Goal: Task Accomplishment & Management: Use online tool/utility

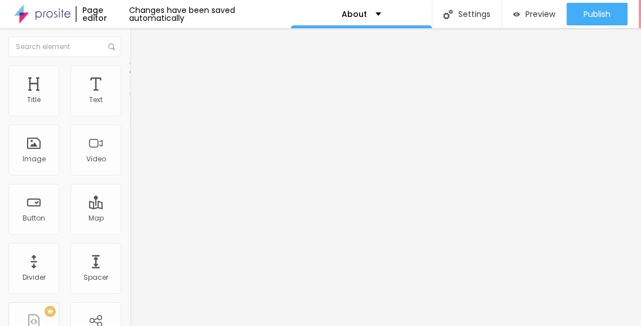
click at [130, 103] on img at bounding box center [134, 99] width 8 height 8
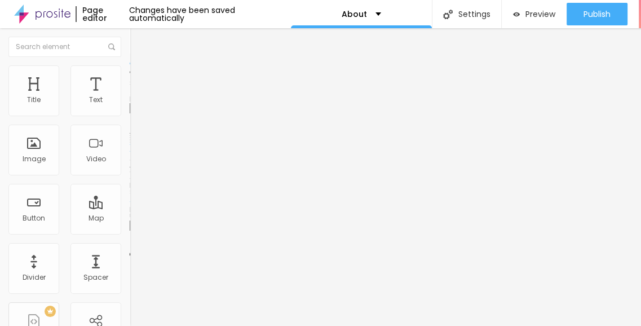
click at [130, 97] on span "Change image" at bounding box center [160, 92] width 60 height 10
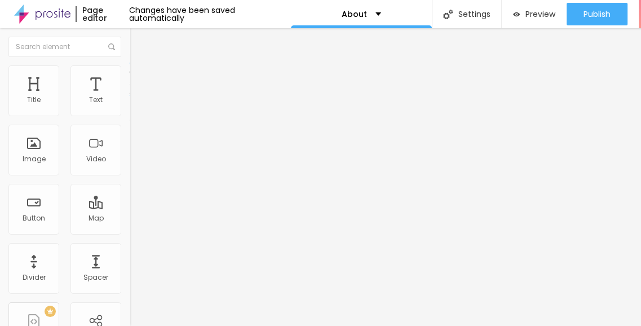
click at [140, 78] on span "Style" at bounding box center [148, 73] width 16 height 10
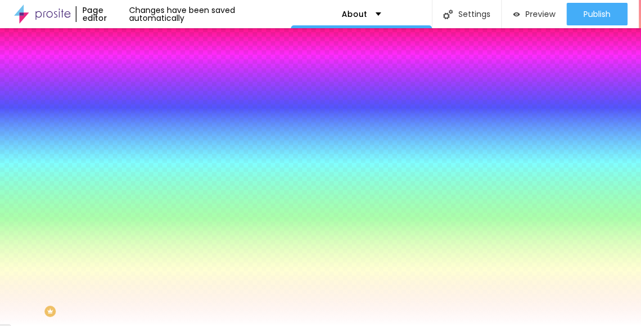
click at [130, 77] on li "Advanced" at bounding box center [195, 82] width 130 height 11
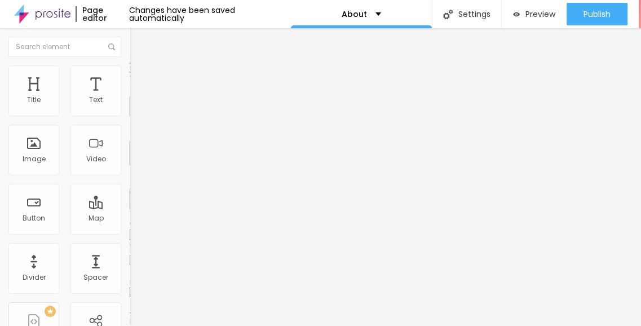
click at [130, 74] on li "Style" at bounding box center [195, 70] width 130 height 11
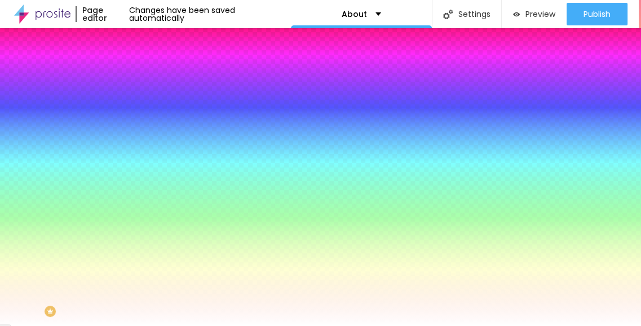
click at [140, 67] on span "Content" at bounding box center [154, 62] width 28 height 10
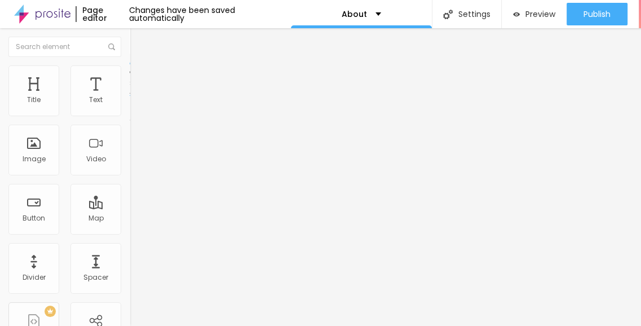
click at [130, 77] on li "Advanced" at bounding box center [195, 82] width 130 height 11
click at [130, 75] on li "Style" at bounding box center [195, 70] width 130 height 11
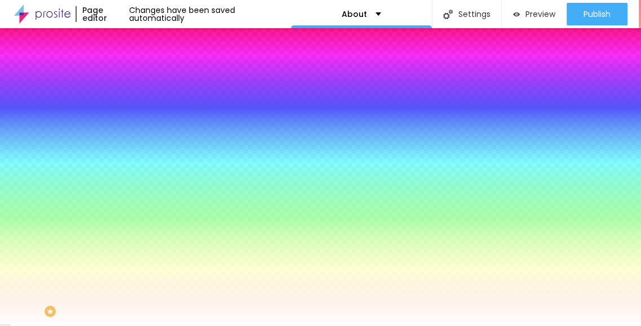
click at [130, 65] on li "Content" at bounding box center [195, 59] width 130 height 11
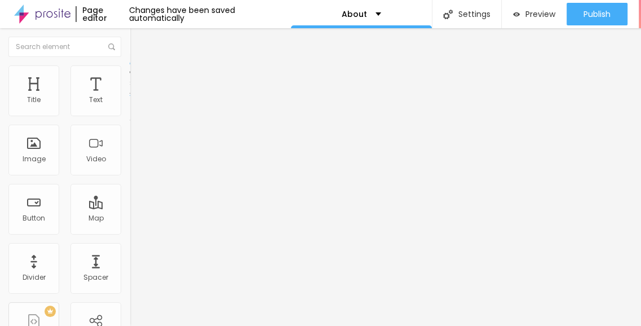
click at [138, 45] on img "button" at bounding box center [142, 41] width 9 height 9
click at [130, 136] on div "Edit Section Content Style Advanced Mode Boxed Boxed Full" at bounding box center [195, 177] width 130 height 298
click at [138, 38] on img "button" at bounding box center [142, 41] width 9 height 9
click at [130, 112] on img at bounding box center [134, 108] width 8 height 8
click at [130, 103] on img at bounding box center [134, 99] width 8 height 8
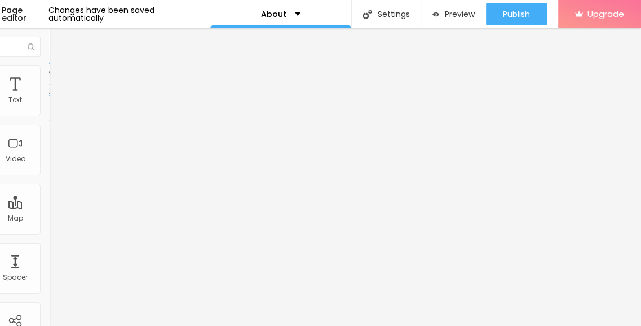
scroll to position [0, 81]
drag, startPoint x: 0, startPoint y: 74, endPoint x: 47, endPoint y: 94, distance: 50.6
click at [49, 74] on ul "Content Style Advanced" at bounding box center [114, 71] width 130 height 34
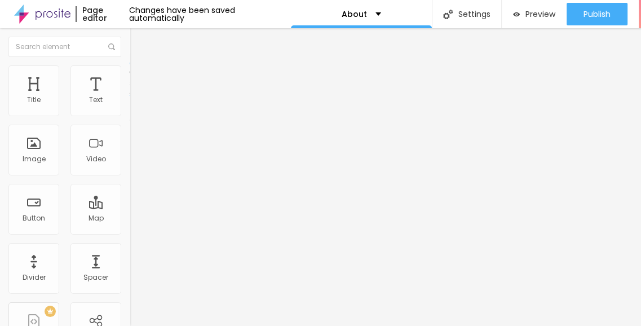
drag, startPoint x: 38, startPoint y: 212, endPoint x: 36, endPoint y: 198, distance: 14.4
click at [130, 211] on div "Edit Coluna Content Style Advanced Align" at bounding box center [195, 177] width 130 height 298
click at [130, 75] on li "Style" at bounding box center [195, 70] width 130 height 11
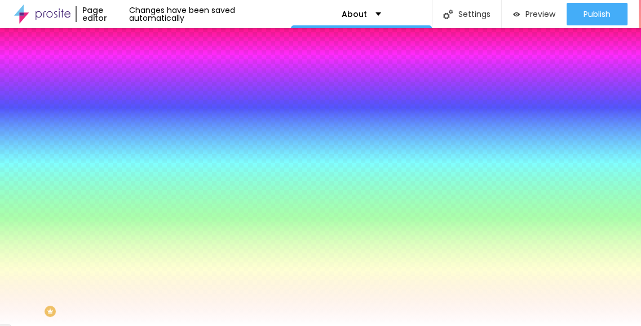
click at [130, 77] on li "Advanced" at bounding box center [195, 82] width 130 height 11
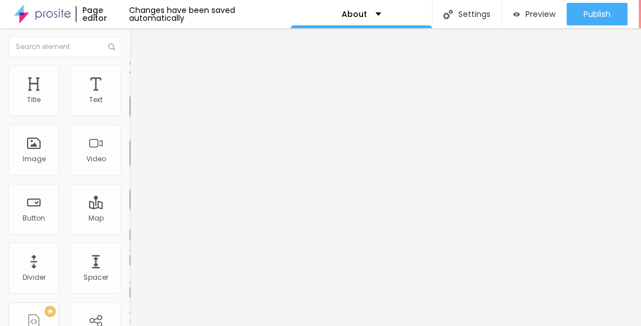
click at [130, 64] on img at bounding box center [135, 59] width 10 height 10
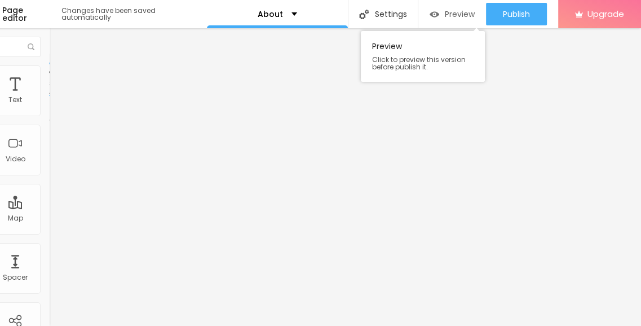
click at [445, 16] on span "Preview" at bounding box center [460, 14] width 30 height 9
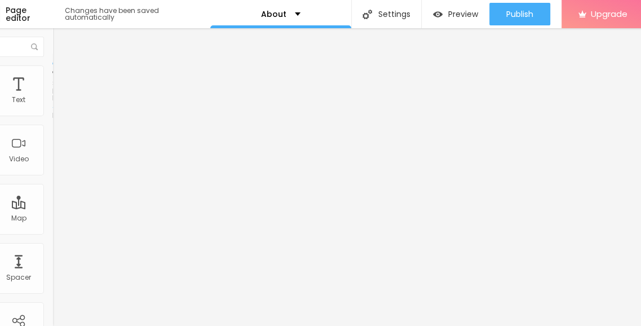
scroll to position [0, 0]
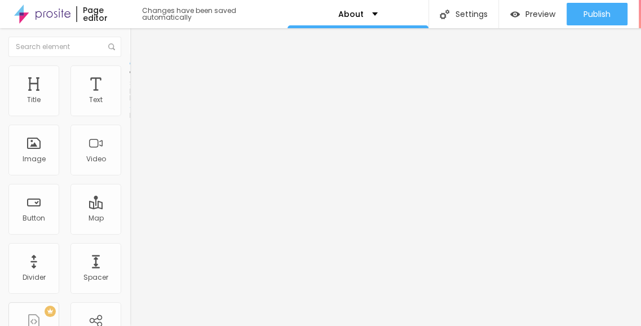
click at [140, 78] on span "Style" at bounding box center [148, 73] width 16 height 10
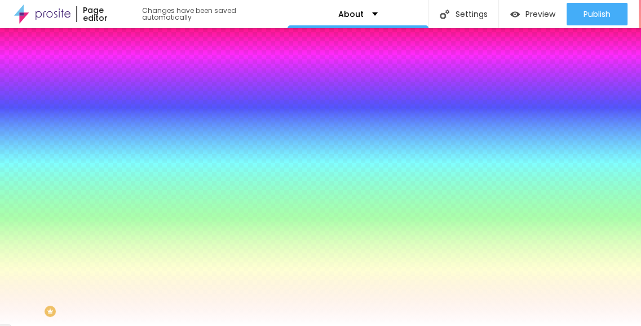
click at [130, 104] on span "Add image" at bounding box center [153, 99] width 46 height 10
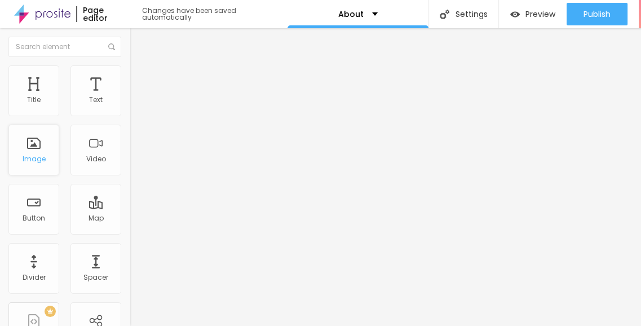
scroll to position [56, 0]
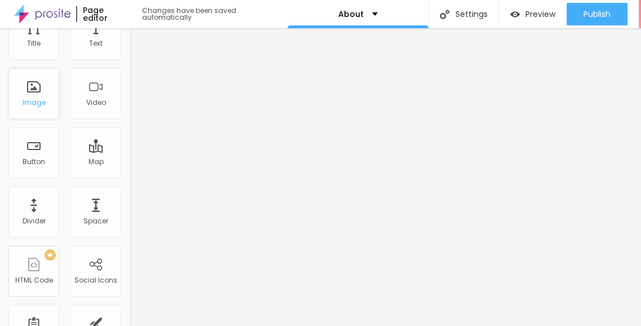
click at [39, 99] on div "Image" at bounding box center [34, 103] width 23 height 8
click at [31, 99] on div "Image" at bounding box center [34, 103] width 23 height 8
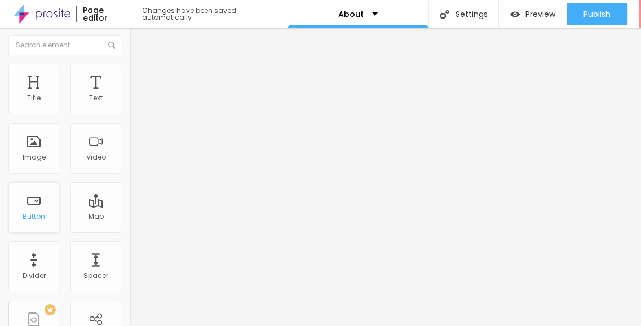
scroll to position [0, 0]
click at [102, 16] on div "Page editor" at bounding box center [103, 14] width 55 height 16
click at [130, 103] on span "Boxed" at bounding box center [140, 98] width 21 height 10
click at [140, 77] on span "Style" at bounding box center [148, 73] width 16 height 10
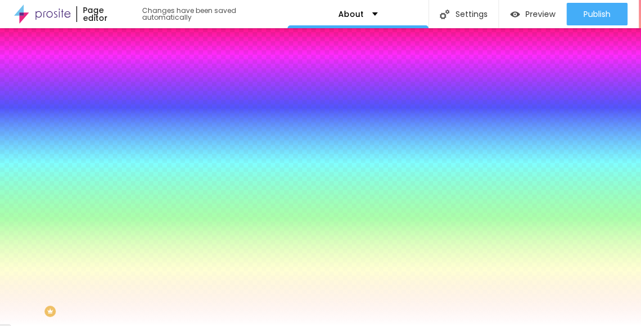
drag, startPoint x: 125, startPoint y: 179, endPoint x: 116, endPoint y: 180, distance: 9.0
click at [130, 179] on div "Background Image Change image Image Effect None None Parallax Background Color …" at bounding box center [195, 161] width 130 height 146
click at [130, 117] on span "None" at bounding box center [138, 113] width 17 height 10
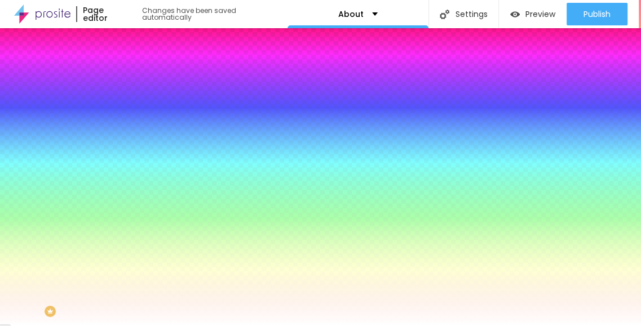
click at [130, 135] on span "Parallax" at bounding box center [144, 130] width 28 height 10
click at [130, 124] on span "None" at bounding box center [138, 119] width 17 height 10
click at [130, 135] on span "Parallax" at bounding box center [144, 130] width 28 height 10
click at [140, 79] on span "Advanced" at bounding box center [158, 84] width 37 height 10
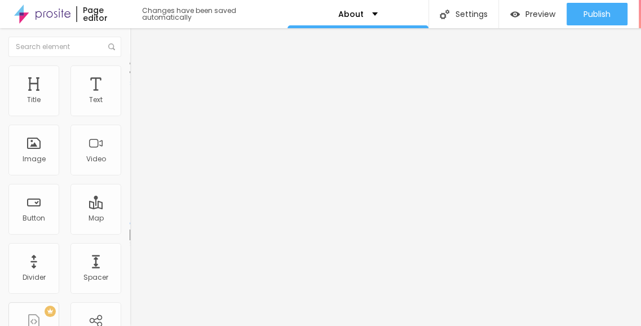
type input "169"
type input "95"
type input "80"
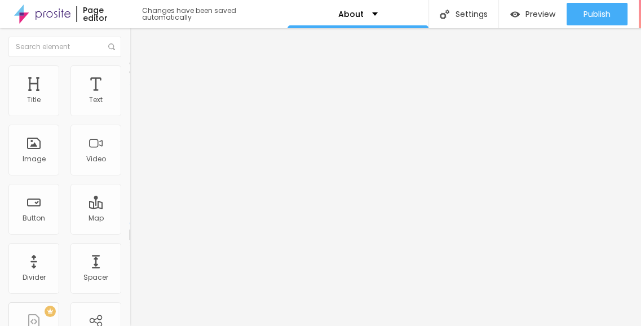
type input "80"
type input "70"
type input "60"
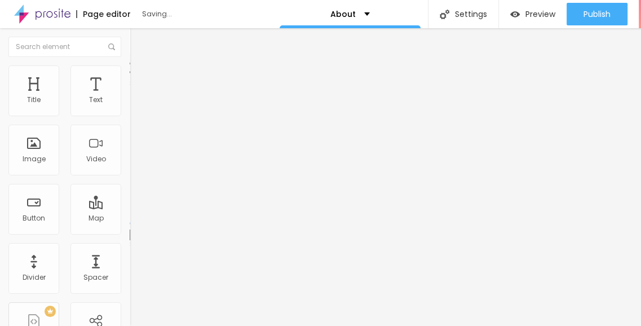
type input "50"
type input "45"
type input "30"
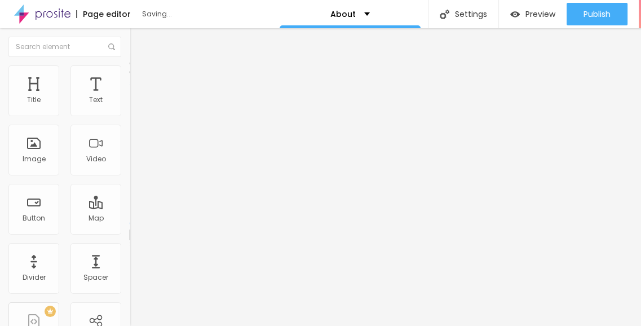
type input "30"
type input "25"
type input "10"
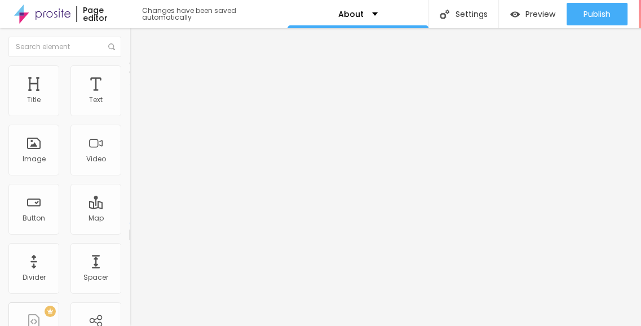
type input "5"
type input "0"
drag, startPoint x: 40, startPoint y: 131, endPoint x: 15, endPoint y: 127, distance: 25.2
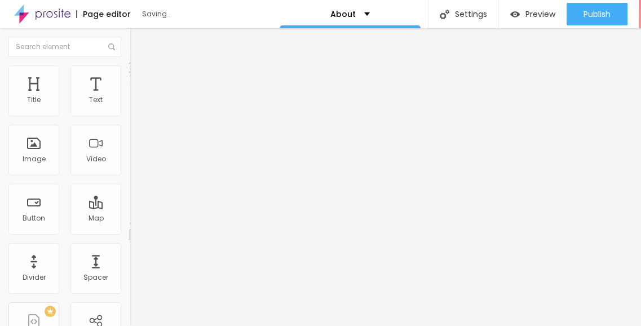
type input "0"
type input "1.3"
type input "1.2"
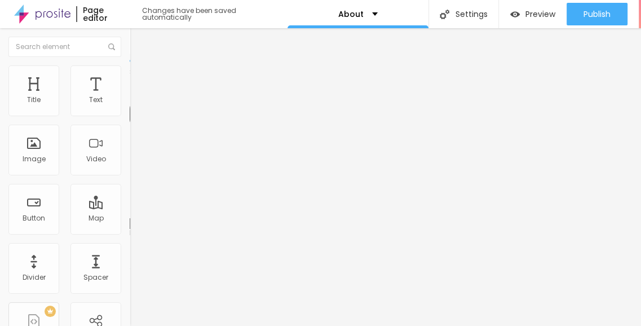
type input "1.2"
type input "1.1"
type input "1"
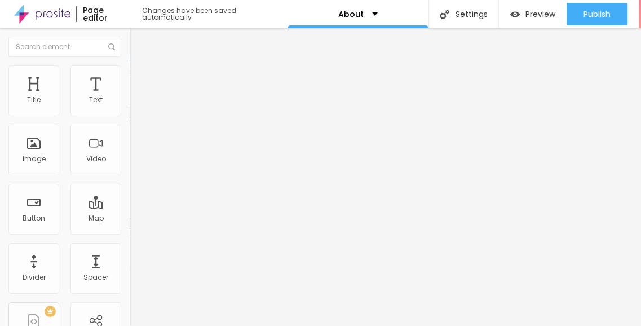
type input "0.9"
type input "0.8"
type input "0.7"
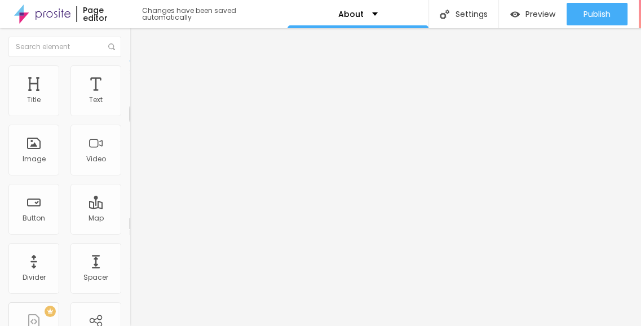
type input "0.7"
type input "0.6"
type input "0.5"
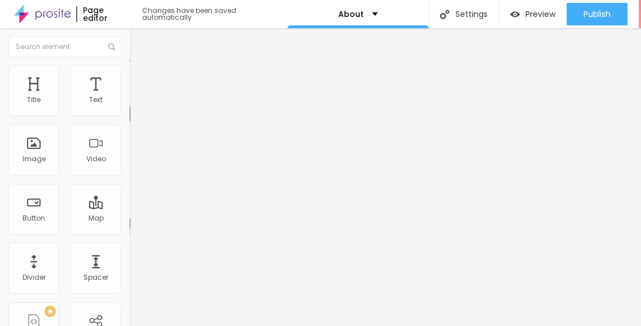
type input "0.6"
type input "0.7"
type input "0.8"
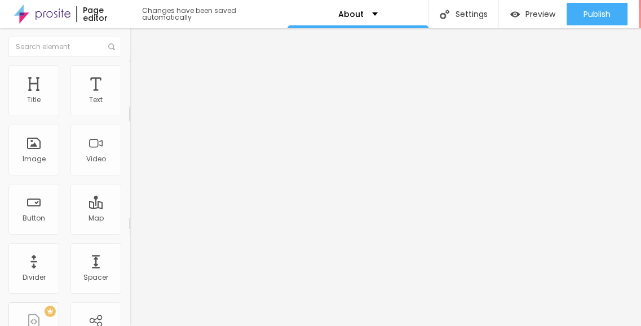
type input "0.8"
drag, startPoint x: 61, startPoint y: 150, endPoint x: 39, endPoint y: 152, distance: 21.5
type input "0.8"
type input "1"
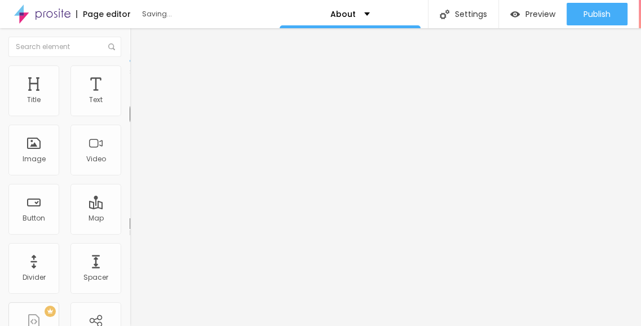
type input "1"
type input "5"
type input "6"
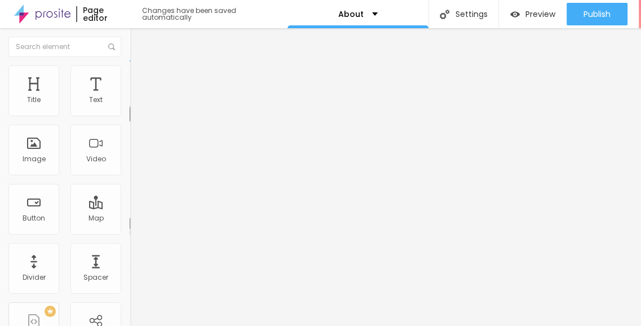
type input "7"
type input "6"
type input "4"
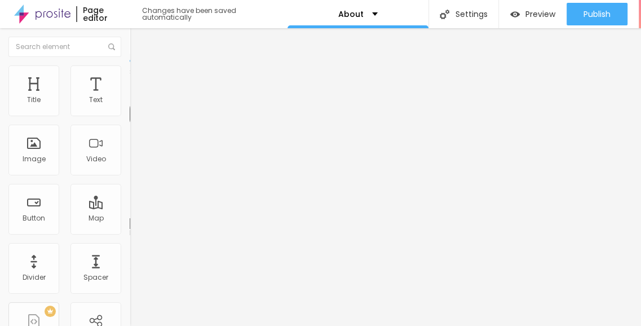
type input "4"
type input "3"
type input "2"
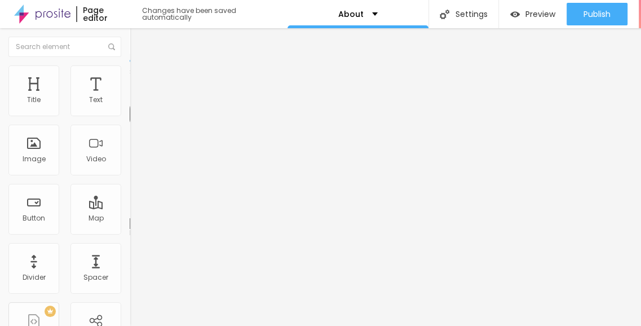
type input "1"
drag, startPoint x: 24, startPoint y: 174, endPoint x: 126, endPoint y: 145, distance: 105.8
type input "1"
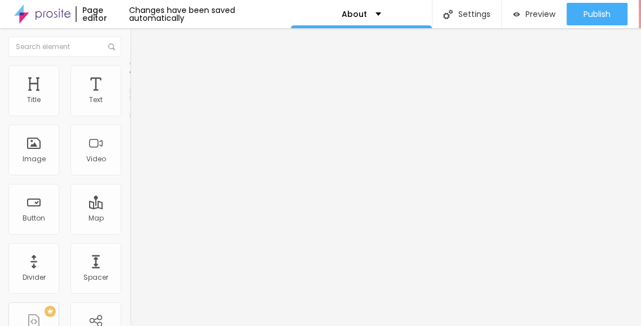
click at [130, 69] on ul "Content Style Advanced" at bounding box center [195, 71] width 130 height 34
click at [130, 72] on img at bounding box center [135, 70] width 10 height 10
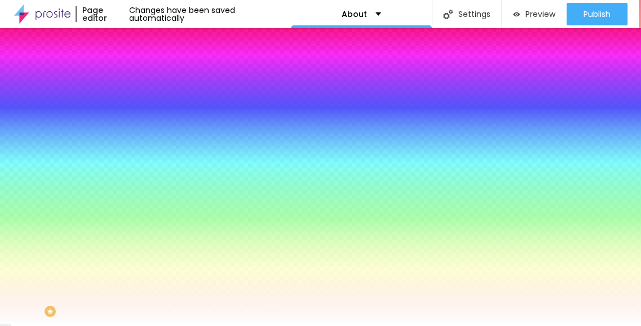
click at [190, 101] on img at bounding box center [193, 98] width 7 height 7
click at [130, 65] on li "Content" at bounding box center [195, 59] width 130 height 11
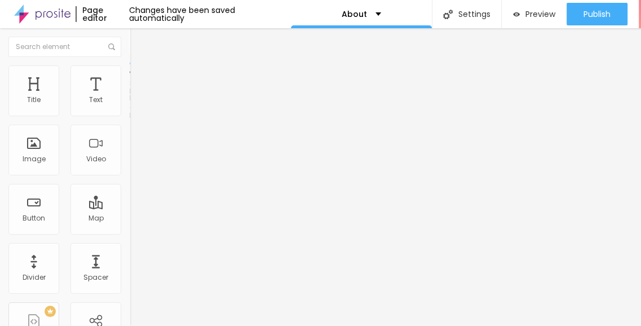
click at [140, 78] on span "Style" at bounding box center [148, 73] width 16 height 10
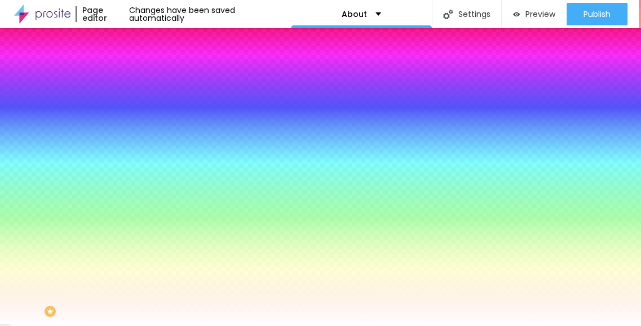
click at [140, 81] on span "Advanced" at bounding box center [158, 84] width 37 height 10
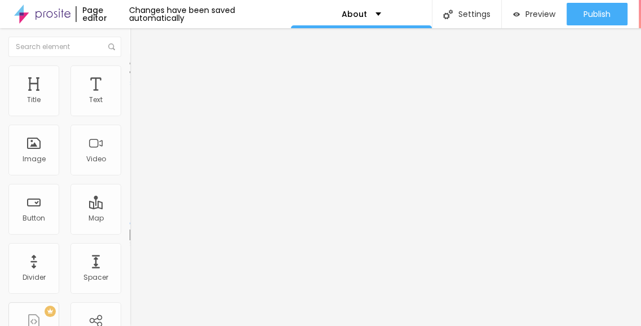
click at [130, 76] on ul "Content Style Advanced" at bounding box center [195, 71] width 130 height 34
click at [130, 75] on li "Style" at bounding box center [195, 70] width 130 height 11
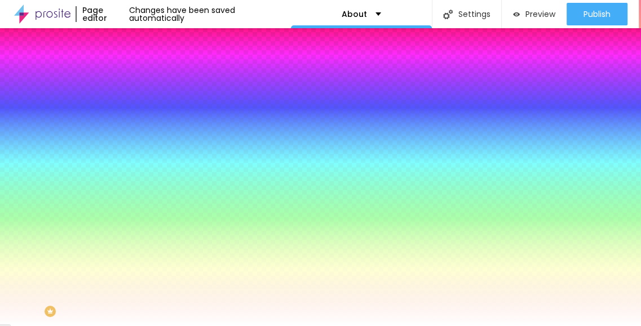
click at [130, 65] on li "Content" at bounding box center [195, 59] width 130 height 11
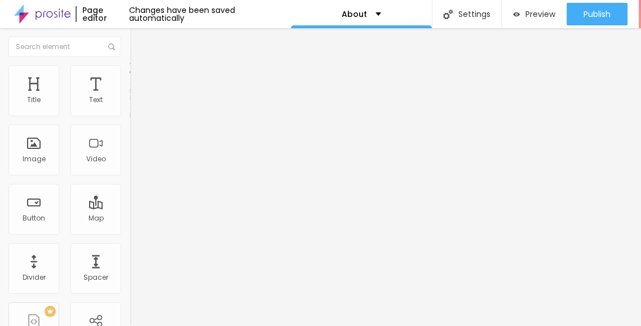
click at [130, 113] on div "Mode Boxed Boxed Full" at bounding box center [195, 103] width 130 height 31
click at [130, 103] on span "Boxed" at bounding box center [140, 98] width 21 height 10
click at [138, 37] on img "button" at bounding box center [142, 41] width 9 height 9
click at [89, 100] on div "Text" at bounding box center [96, 100] width 14 height 8
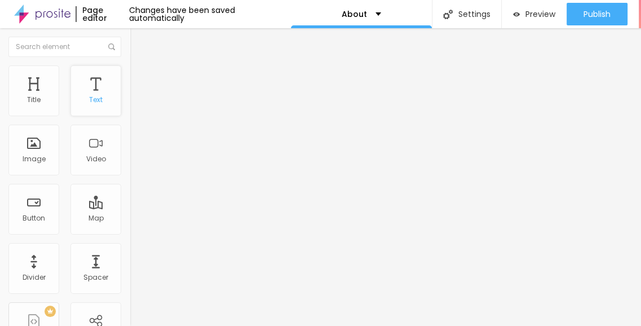
click at [89, 96] on div "Text" at bounding box center [96, 100] width 14 height 8
click at [138, 45] on img "button" at bounding box center [142, 41] width 9 height 9
click at [82, 93] on div "Text" at bounding box center [95, 90] width 51 height 51
click at [83, 90] on div "Text" at bounding box center [95, 90] width 51 height 51
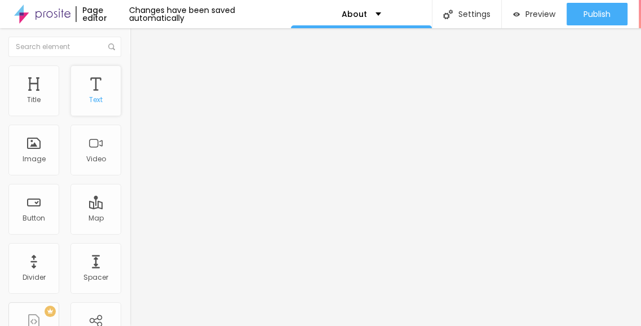
click at [83, 90] on div "Text" at bounding box center [95, 90] width 51 height 51
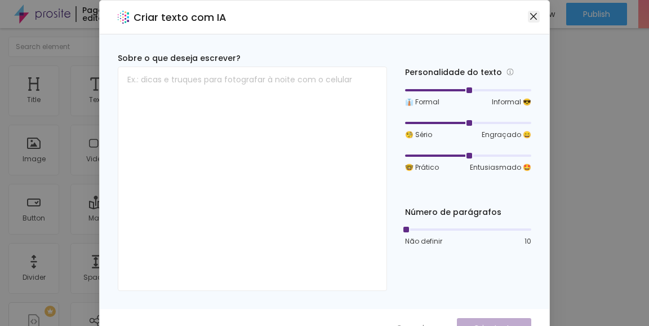
click at [530, 16] on icon "close" at bounding box center [533, 16] width 7 height 7
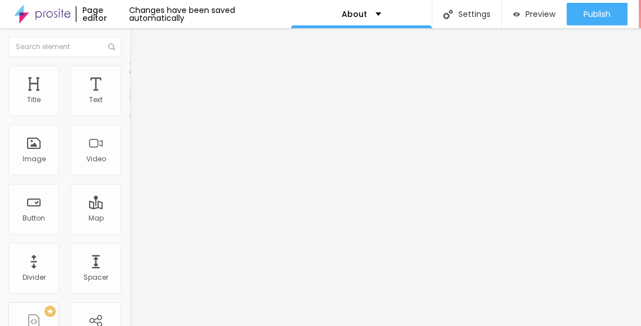
click at [130, 79] on ul "Content Style Advanced" at bounding box center [195, 71] width 130 height 34
click at [130, 75] on li "Style" at bounding box center [195, 70] width 130 height 11
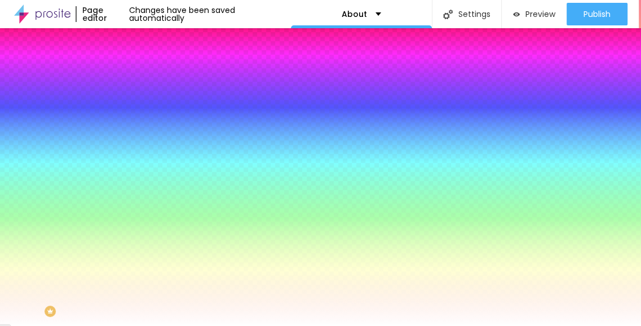
click at [140, 79] on span "Advanced" at bounding box center [158, 84] width 37 height 10
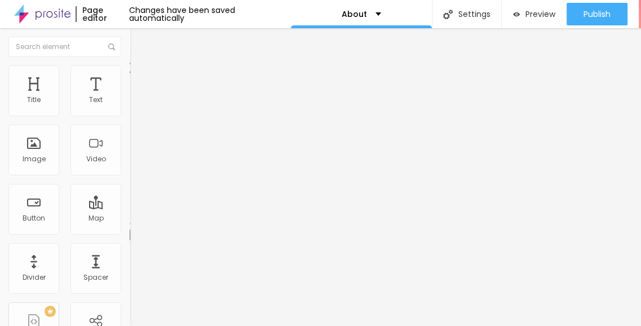
click at [130, 64] on img at bounding box center [135, 59] width 10 height 10
click at [138, 37] on div "Edit Section" at bounding box center [170, 41] width 64 height 9
click at [38, 98] on div "Title" at bounding box center [34, 100] width 14 height 8
click at [72, 158] on div "Video" at bounding box center [95, 150] width 51 height 51
click at [130, 77] on li "Style" at bounding box center [195, 70] width 130 height 11
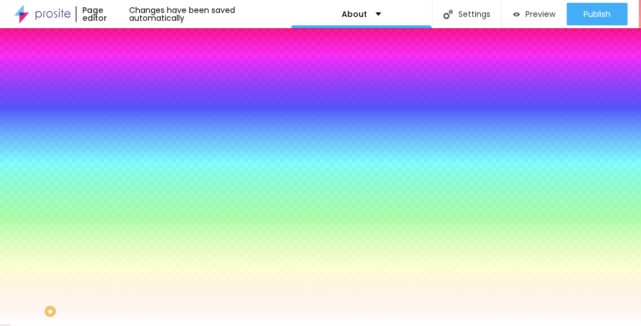
click at [140, 79] on span "Advanced" at bounding box center [158, 84] width 37 height 10
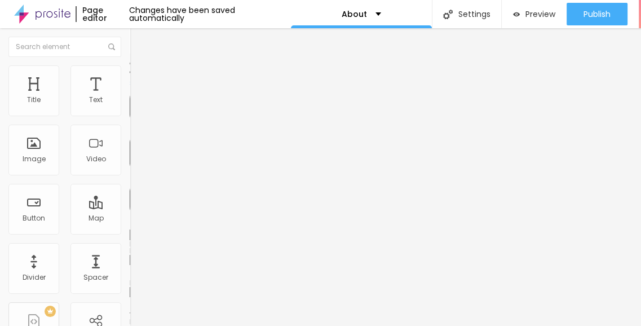
click at [140, 67] on span "Content" at bounding box center [154, 62] width 28 height 10
click at [138, 43] on img "button" at bounding box center [142, 41] width 9 height 9
click at [31, 170] on div "Image" at bounding box center [33, 150] width 51 height 51
click at [31, 157] on div "Image" at bounding box center [34, 159] width 23 height 8
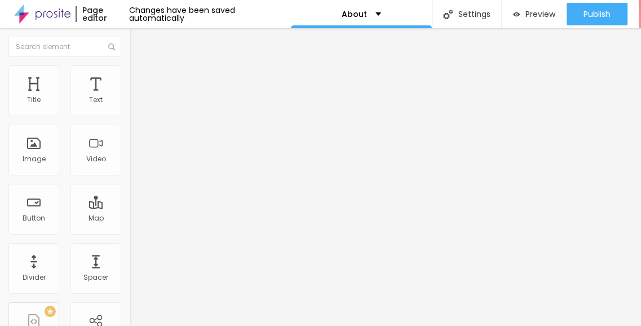
scroll to position [8, 0]
click at [130, 103] on img at bounding box center [134, 99] width 8 height 8
click at [130, 105] on img at bounding box center [134, 108] width 8 height 8
click at [130, 113] on img at bounding box center [134, 117] width 8 height 8
click at [130, 103] on img at bounding box center [134, 99] width 8 height 8
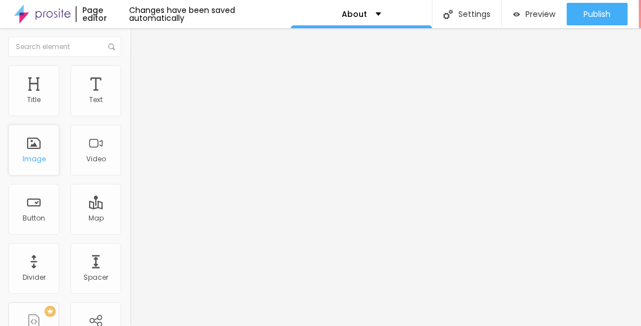
click at [34, 155] on div "Image" at bounding box center [34, 159] width 23 height 8
click at [33, 161] on div "Image" at bounding box center [33, 150] width 51 height 51
click at [37, 144] on div "Image" at bounding box center [33, 150] width 51 height 51
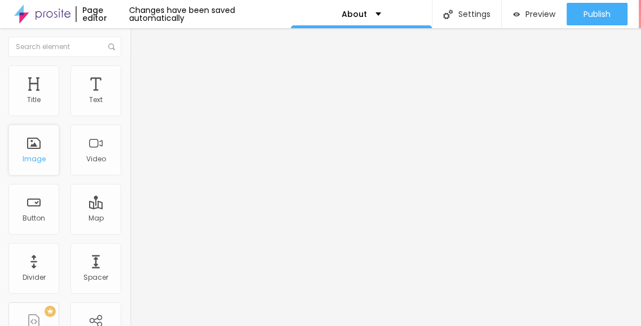
click at [37, 144] on div "Image" at bounding box center [33, 150] width 51 height 51
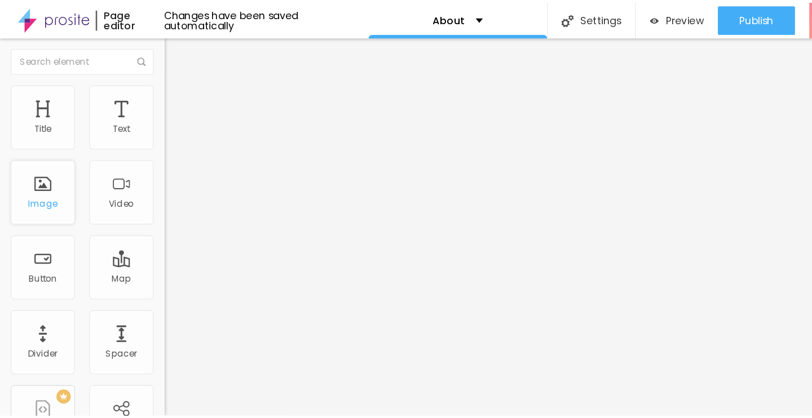
scroll to position [0, 0]
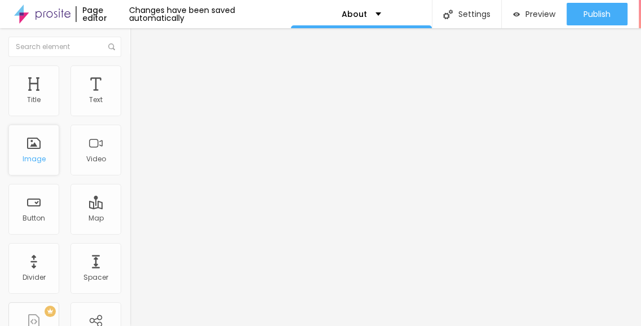
drag, startPoint x: 32, startPoint y: 141, endPoint x: 21, endPoint y: 144, distance: 10.5
click at [21, 144] on div "Image" at bounding box center [33, 150] width 51 height 51
click at [33, 147] on div "Image" at bounding box center [33, 150] width 51 height 51
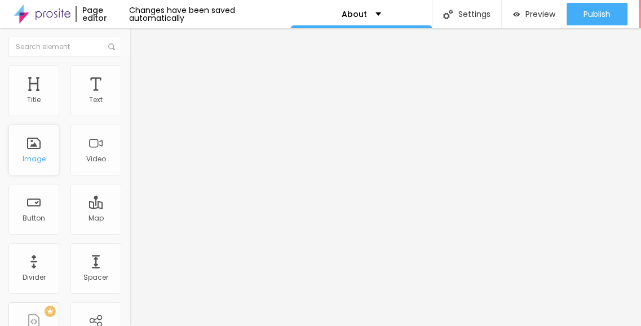
click at [33, 147] on div "Image" at bounding box center [33, 150] width 51 height 51
click at [36, 150] on div "Image" at bounding box center [33, 150] width 51 height 51
click at [91, 100] on div "Text" at bounding box center [96, 100] width 14 height 8
click at [94, 100] on div "Text" at bounding box center [96, 100] width 14 height 8
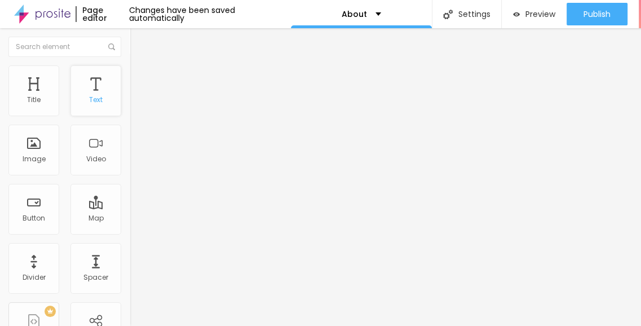
click at [94, 100] on div "Text" at bounding box center [96, 100] width 14 height 8
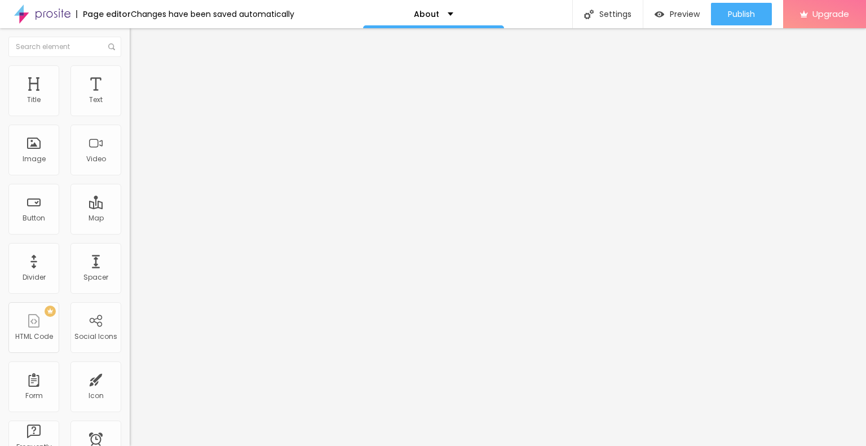
click at [130, 74] on li "Style" at bounding box center [195, 70] width 130 height 11
click at [39, 101] on div "Title" at bounding box center [34, 100] width 14 height 8
click at [33, 96] on div "Title" at bounding box center [34, 100] width 14 height 8
click at [70, 116] on div "Text" at bounding box center [95, 90] width 51 height 51
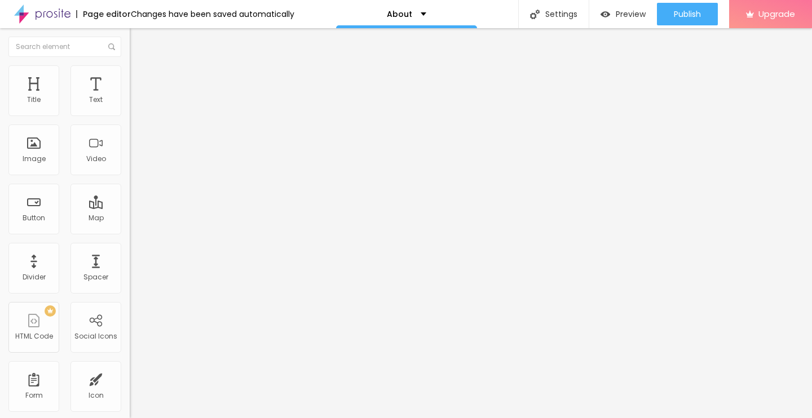
click at [130, 77] on li "Advanced" at bounding box center [195, 82] width 130 height 11
click at [130, 71] on img at bounding box center [135, 70] width 10 height 10
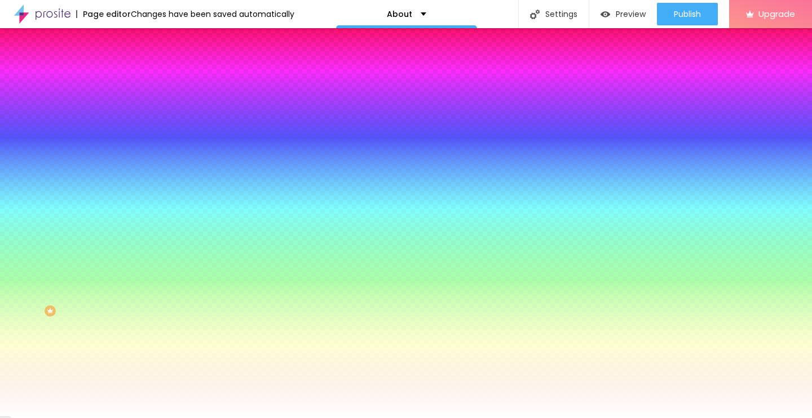
click at [130, 65] on li "Content" at bounding box center [195, 59] width 130 height 11
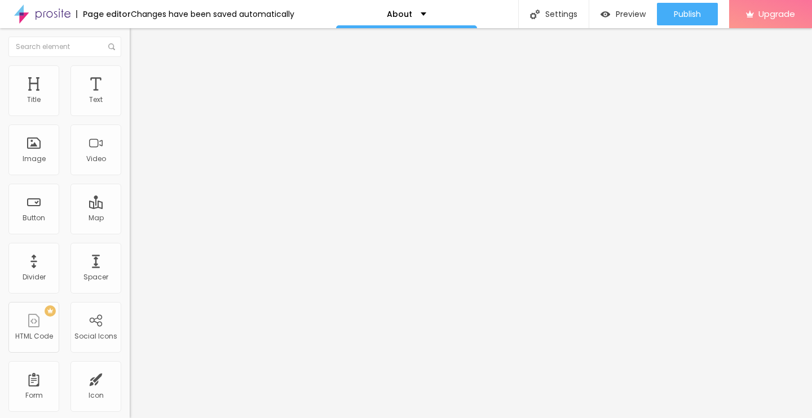
click at [138, 40] on div "Edit Coluna" at bounding box center [169, 41] width 62 height 9
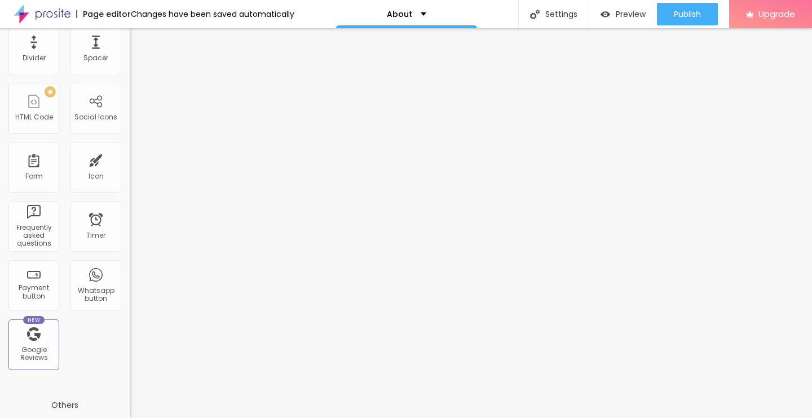
scroll to position [61, 0]
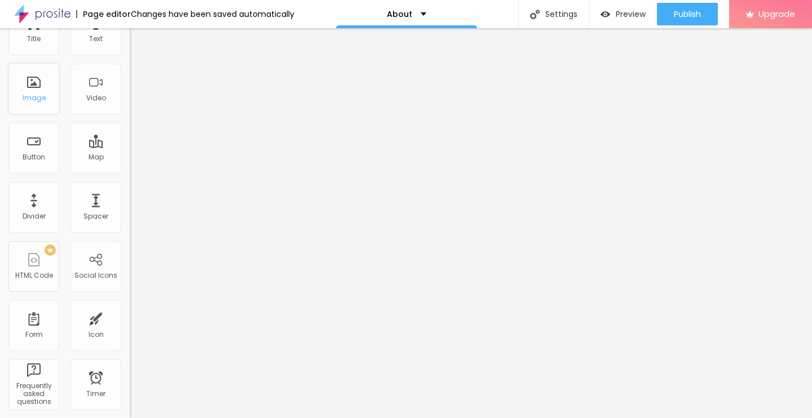
click at [28, 92] on div "Image" at bounding box center [33, 89] width 51 height 51
click at [31, 88] on div "Image" at bounding box center [33, 89] width 51 height 51
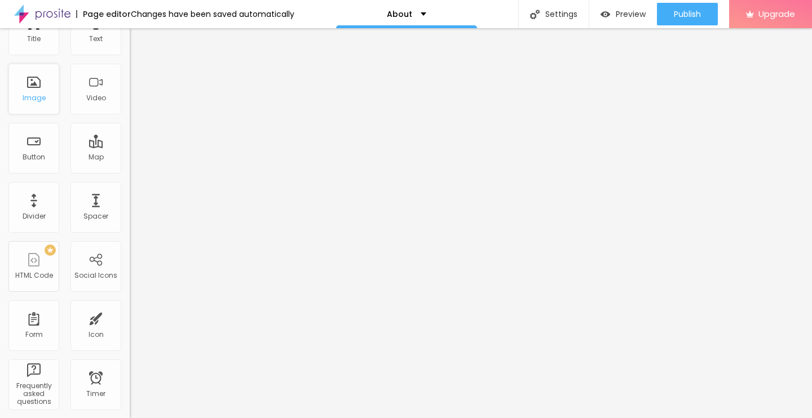
click at [31, 88] on div "Image" at bounding box center [33, 89] width 51 height 51
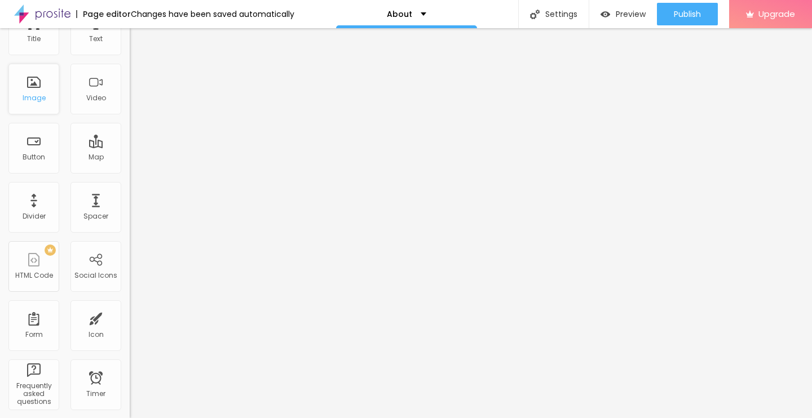
click at [31, 88] on div "Image" at bounding box center [33, 89] width 51 height 51
click at [423, 15] on div "About" at bounding box center [406, 14] width 141 height 28
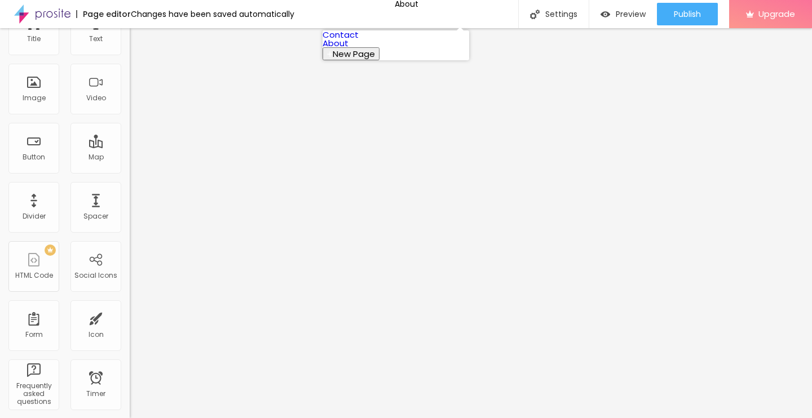
click at [348, 49] on link "About" at bounding box center [335, 43] width 26 height 12
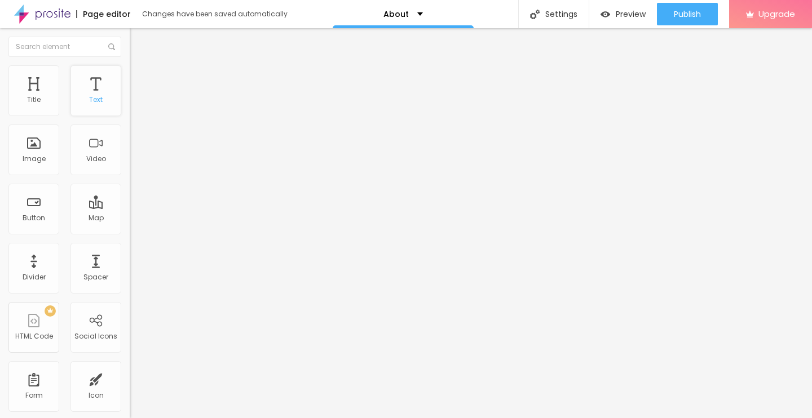
click at [89, 96] on div "Text" at bounding box center [96, 100] width 14 height 8
click at [140, 81] on span "Advanced" at bounding box center [158, 84] width 37 height 10
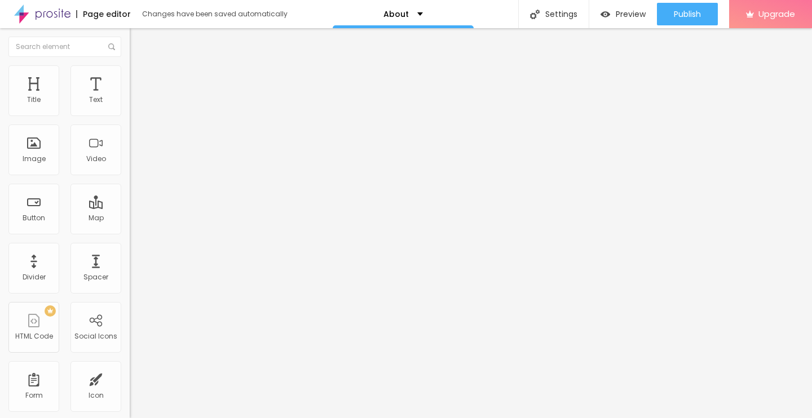
type input "5"
type input "10"
type input "15"
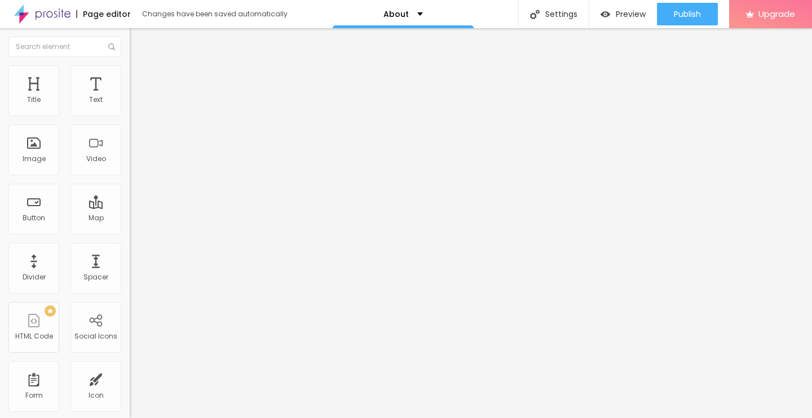
type input "15"
type input "20"
type input "25"
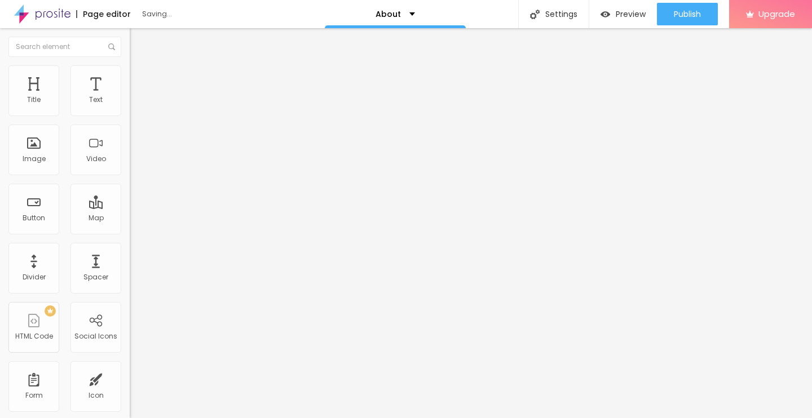
type input "20"
type input "15"
type input "10"
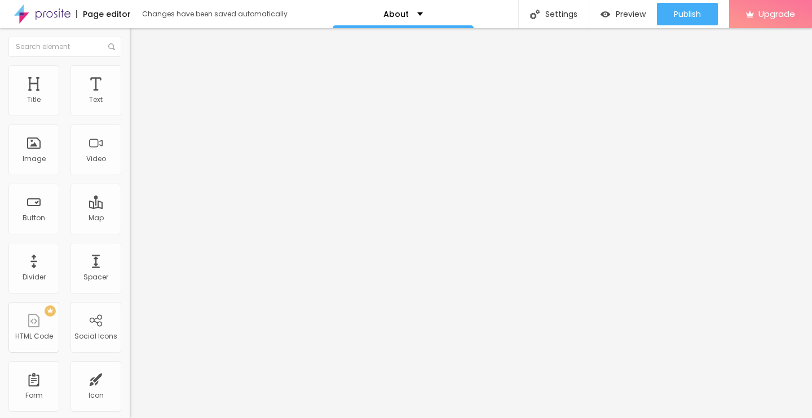
type input "10"
type input "5"
type input "0"
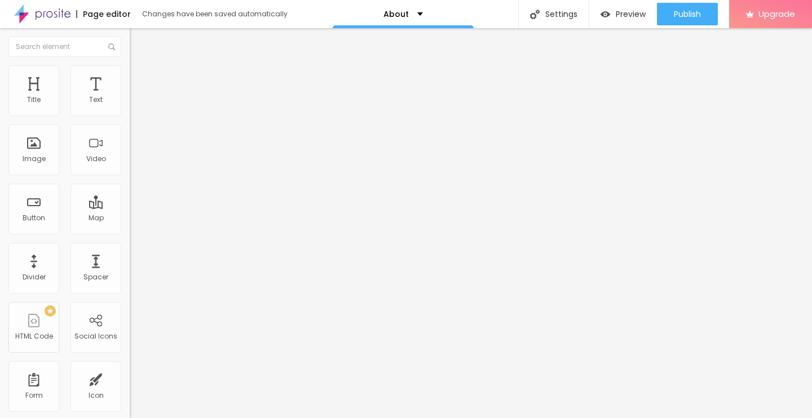
drag, startPoint x: 24, startPoint y: 111, endPoint x: 31, endPoint y: 109, distance: 7.5
click at [130, 219] on input "range" at bounding box center [166, 223] width 73 height 9
type input "14"
type input "53"
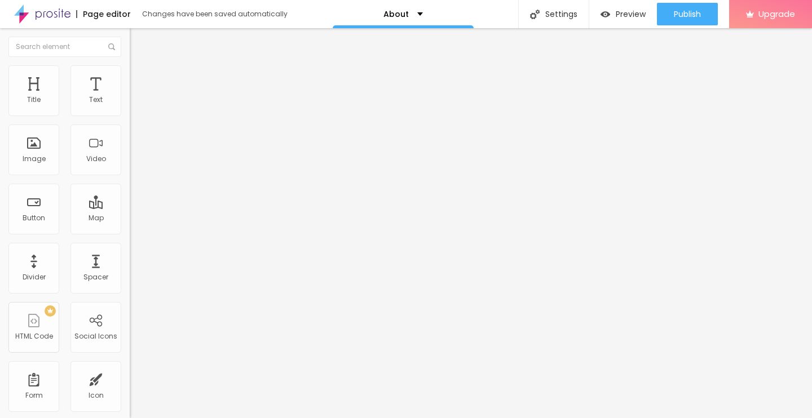
type input "53"
type input "99"
type input "132"
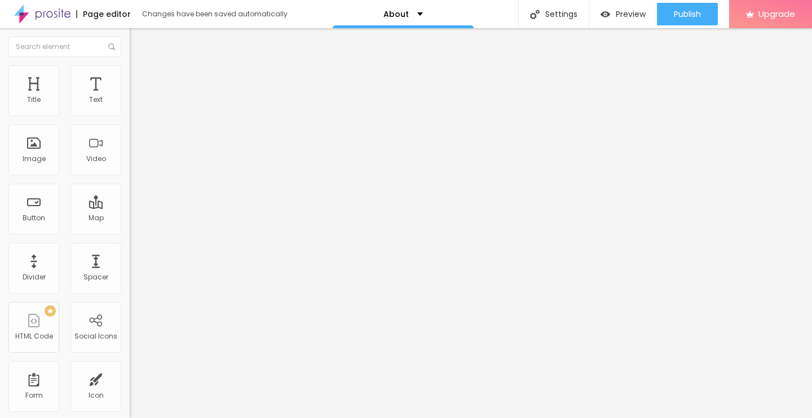
type input "184"
type input "269"
type input "321"
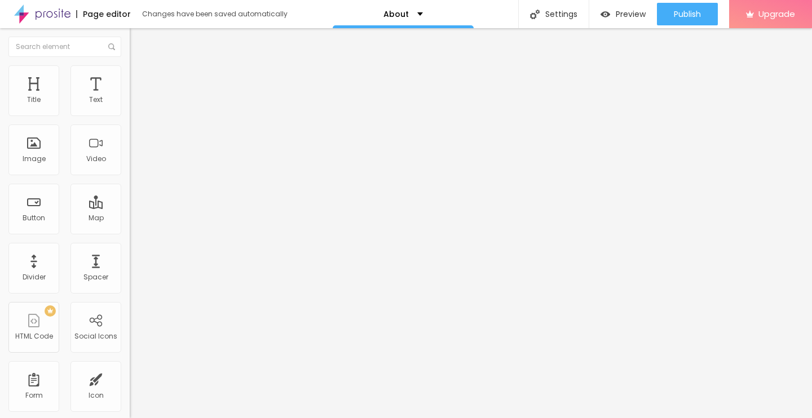
type input "321"
type input "353"
type input "373"
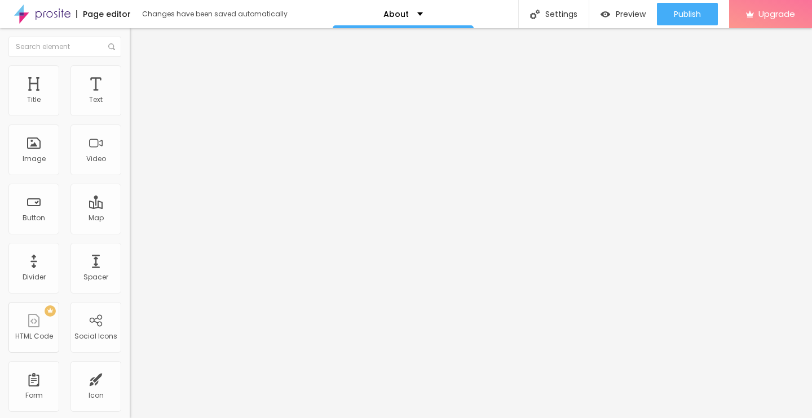
type input "386"
type input "392"
type input "386"
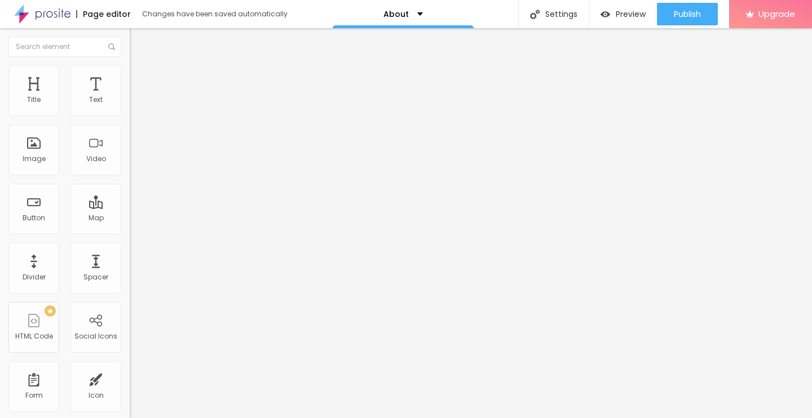
type input "386"
type input "373"
type input "327"
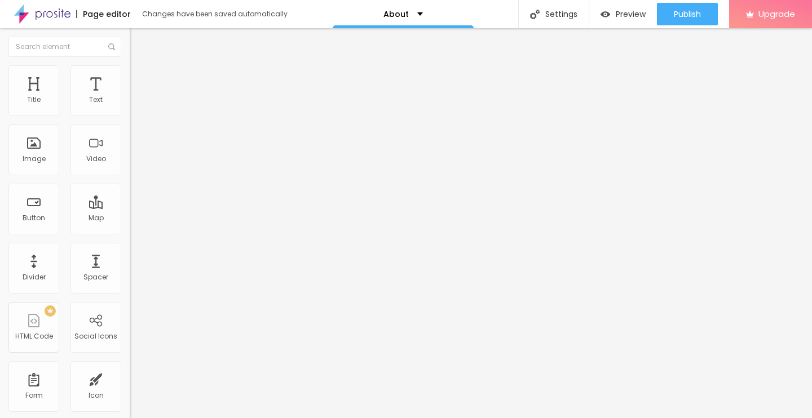
type input "158"
type input "138"
type input "125"
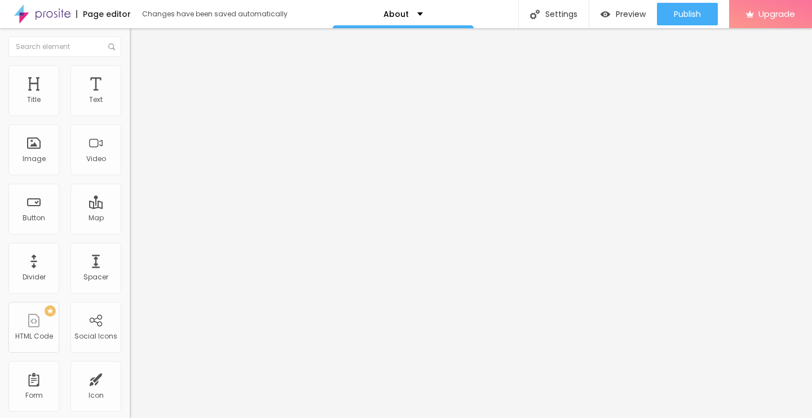
type input "125"
type input "119"
type input "112"
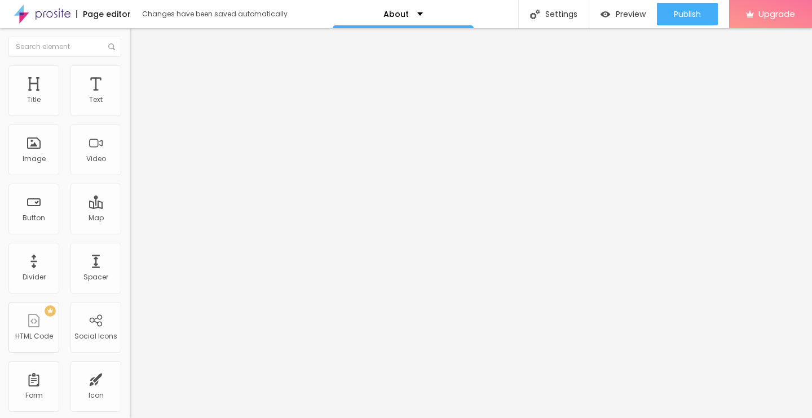
type input "119"
type input "132"
type input "145"
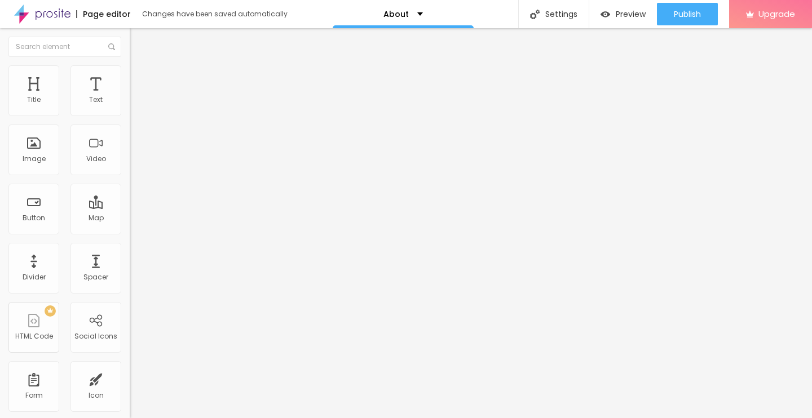
type input "145"
type input "177"
type input "184"
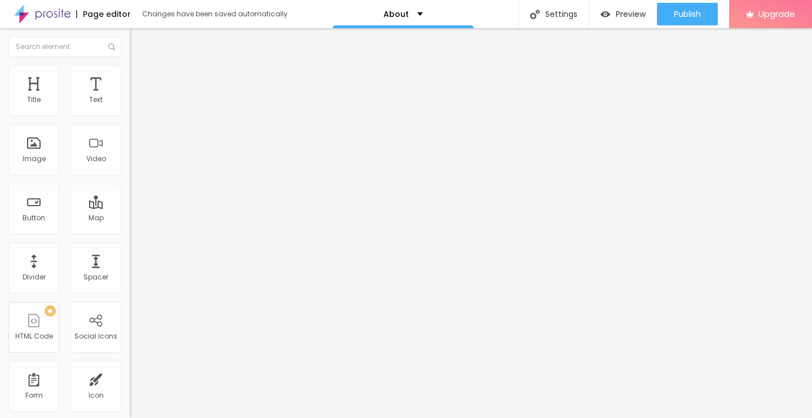
type input "171"
type input "158"
type input "151"
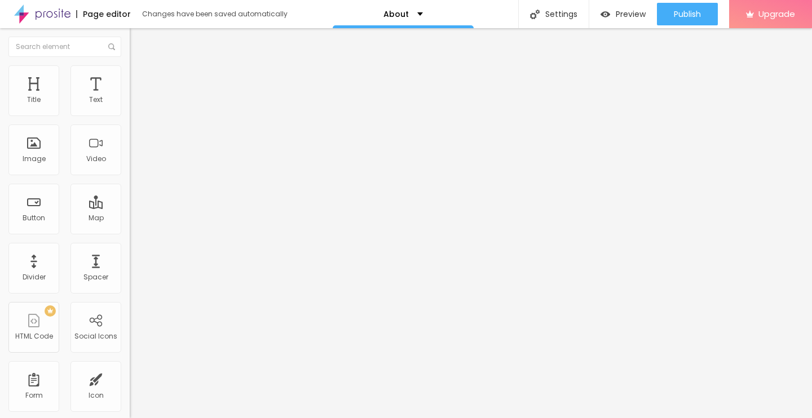
type input "151"
type input "119"
type input "112"
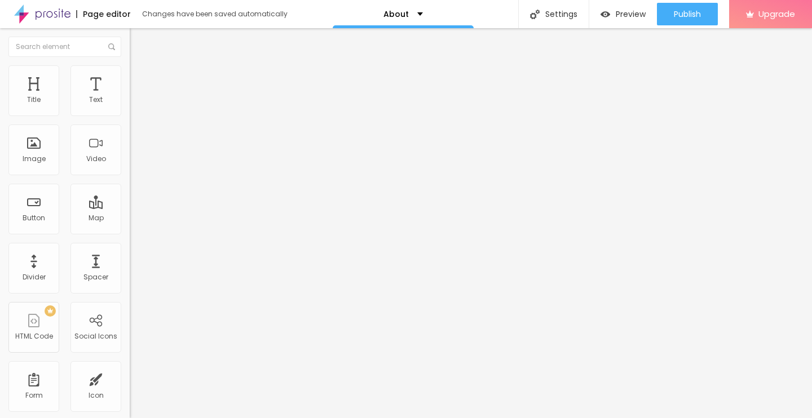
type input "99"
type input "86"
type input "73"
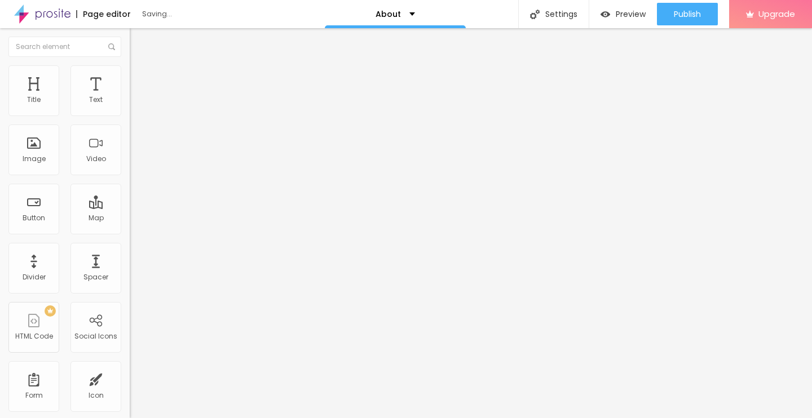
type input "73"
type input "66"
type input "73"
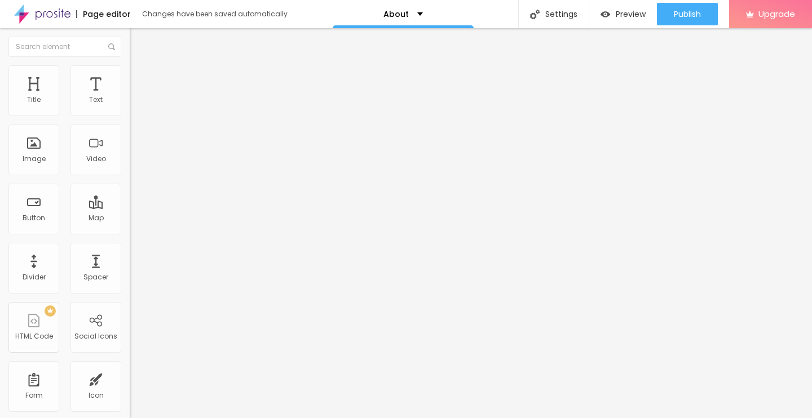
type input "79"
type input "86"
type input "99"
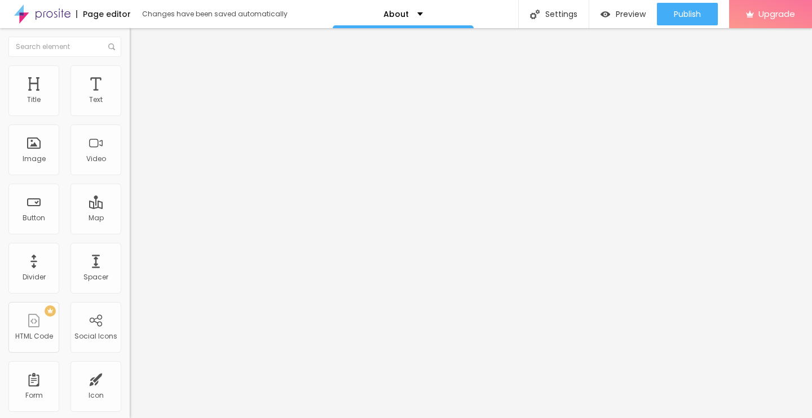
type input "99"
type input "112"
drag, startPoint x: 25, startPoint y: 130, endPoint x: 34, endPoint y: 132, distance: 9.7
click at [130, 378] on input "range" at bounding box center [166, 382] width 73 height 9
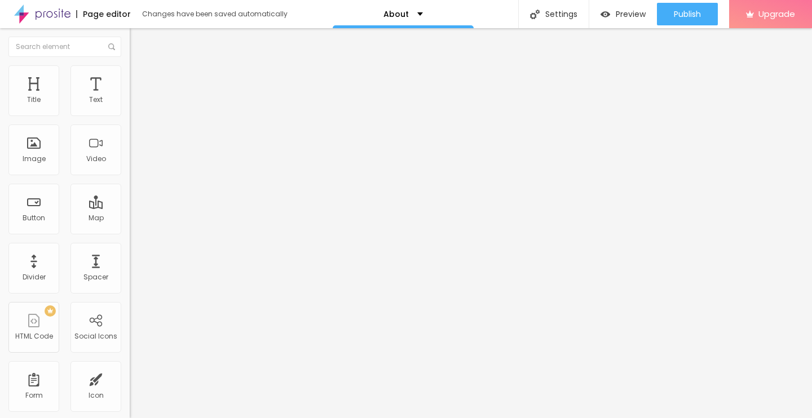
click at [130, 378] on input "range" at bounding box center [166, 382] width 73 height 9
type input "99"
type input "86"
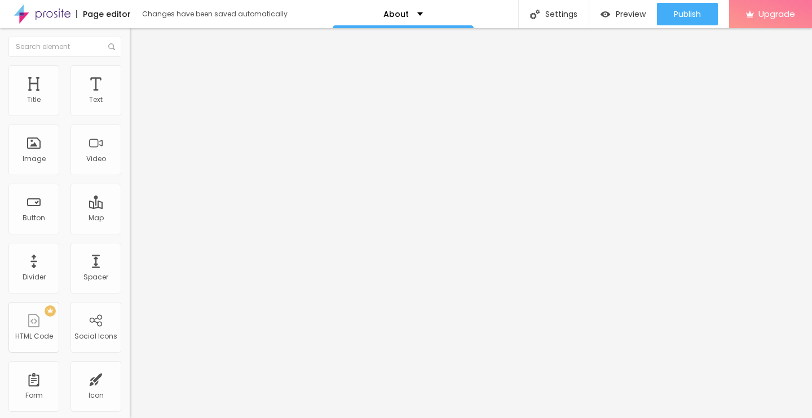
type input "66"
type input "47"
type input "34"
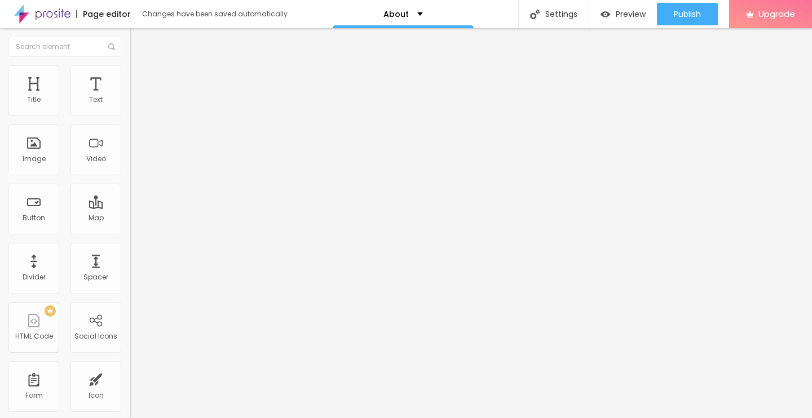
type input "34"
type input "27"
type input "8"
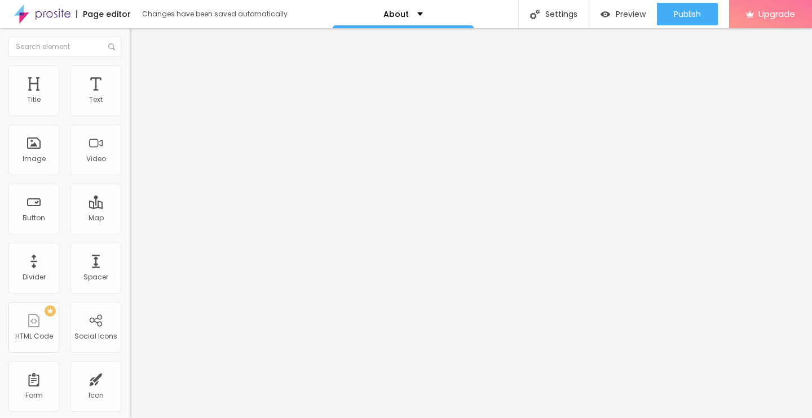
type input "14"
type input "27"
type input "34"
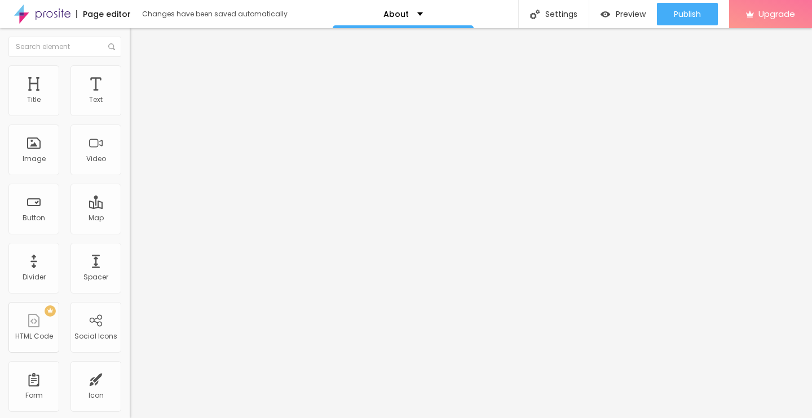
type input "34"
drag, startPoint x: 34, startPoint y: 132, endPoint x: 28, endPoint y: 131, distance: 6.9
type input "34"
click at [130, 378] on input "range" at bounding box center [166, 382] width 73 height 9
click at [140, 75] on span "Style" at bounding box center [148, 73] width 16 height 10
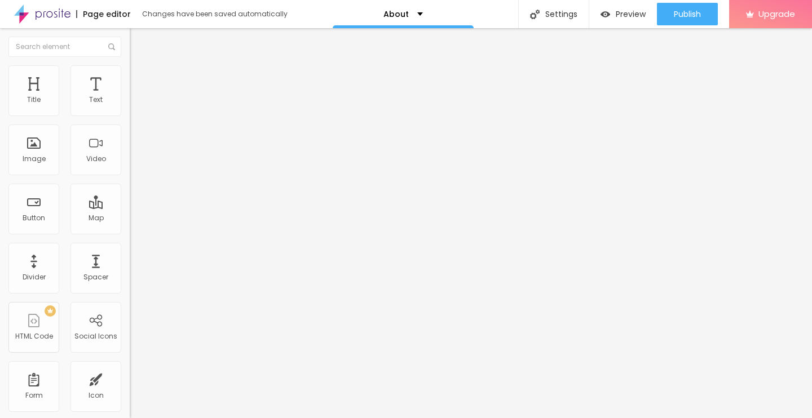
type input "11"
type input "10"
type input "9"
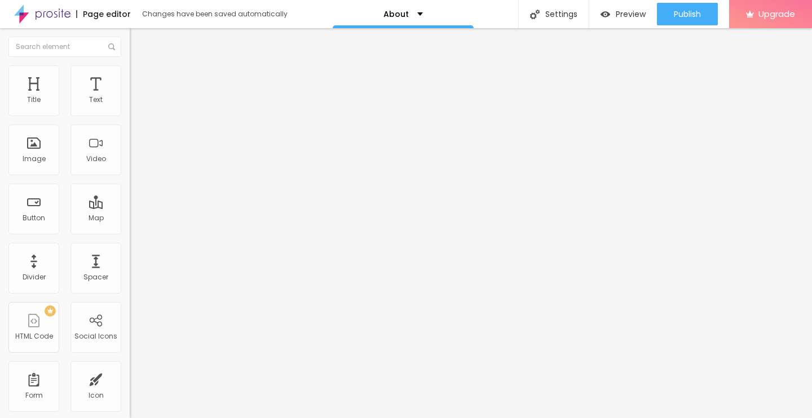
type input "9"
type input "10"
type input "9"
drag, startPoint x: 47, startPoint y: 150, endPoint x: 33, endPoint y: 148, distance: 14.3
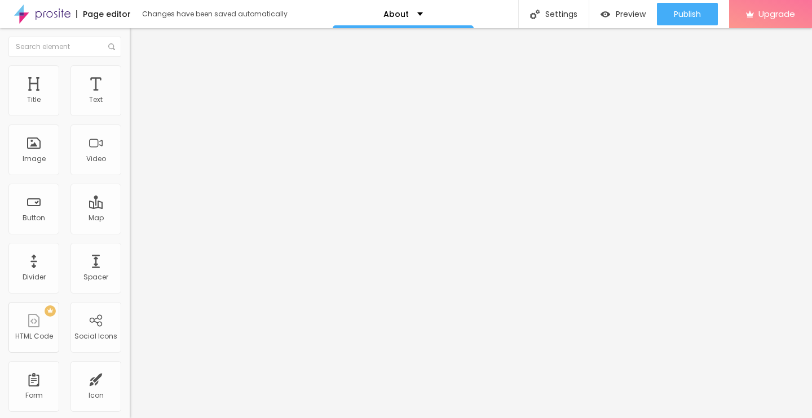
type input "9"
click at [130, 144] on input "range" at bounding box center [166, 139] width 73 height 9
type input "49"
type input "48"
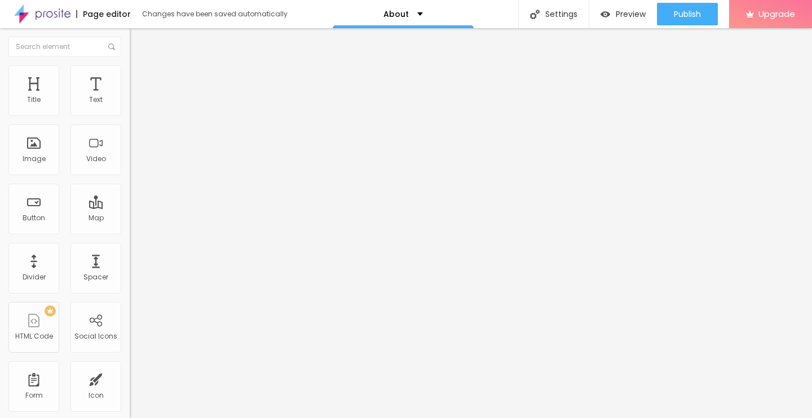
type input "48"
type input "47"
type input "46"
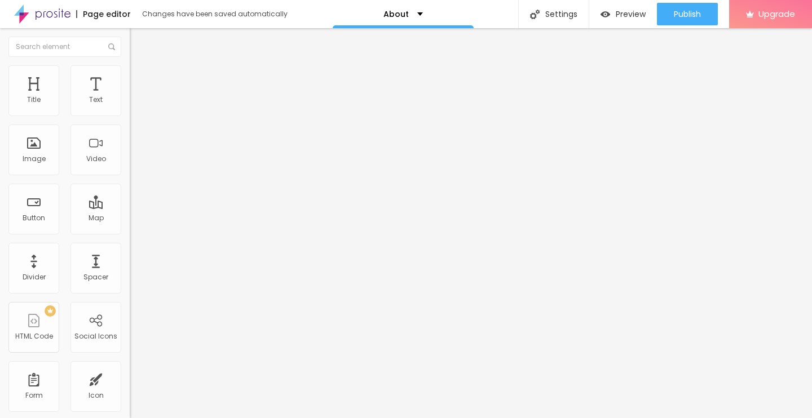
type input "45"
type input "44"
type input "43"
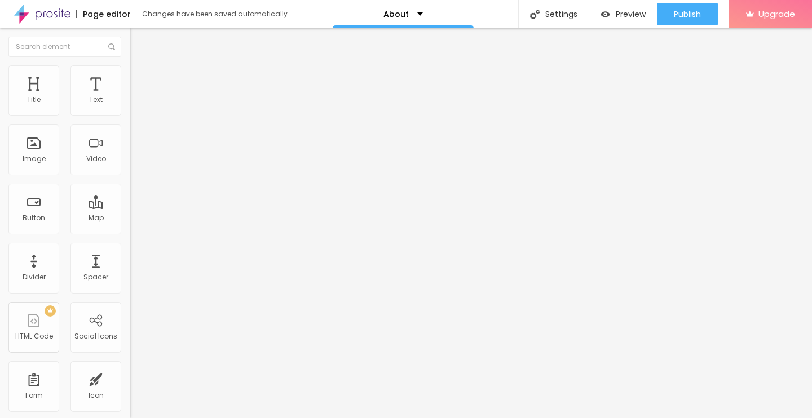
type input "43"
type input "42"
type input "40"
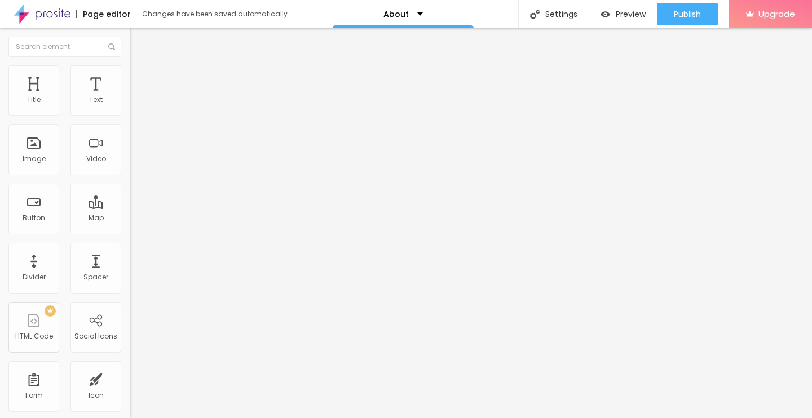
type input "38"
type input "36"
type input "34"
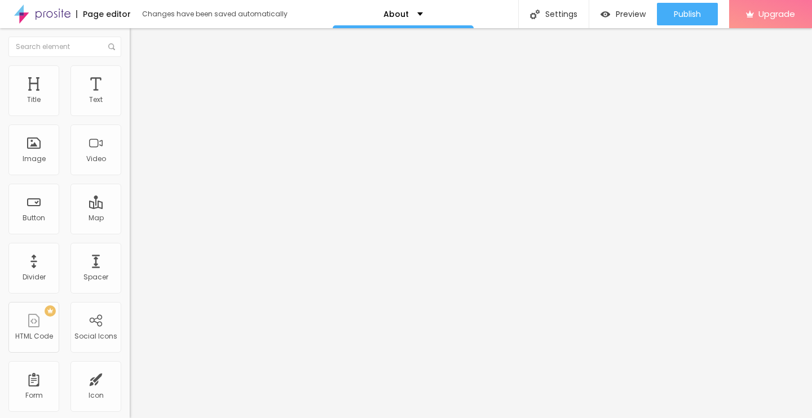
type input "34"
type input "31"
type input "30"
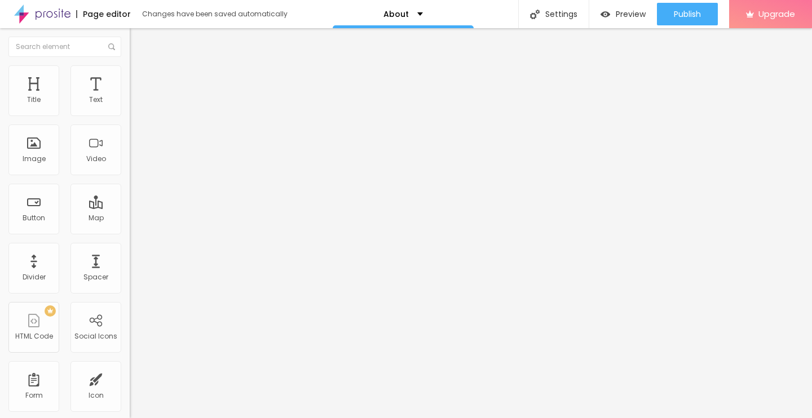
type input "28"
type input "27"
type input "26"
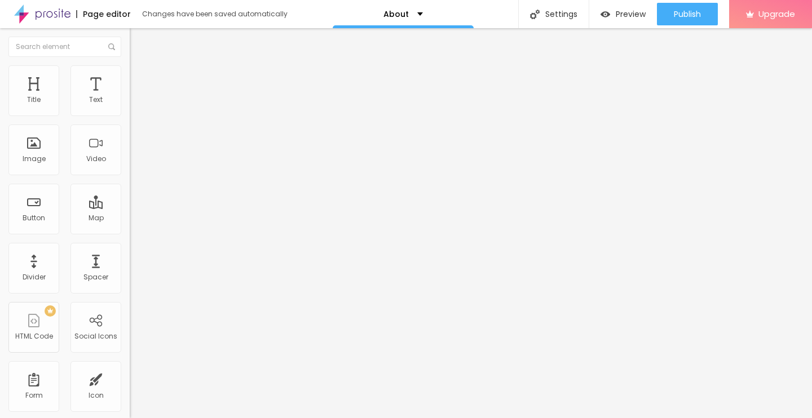
type input "26"
type input "25"
type input "26"
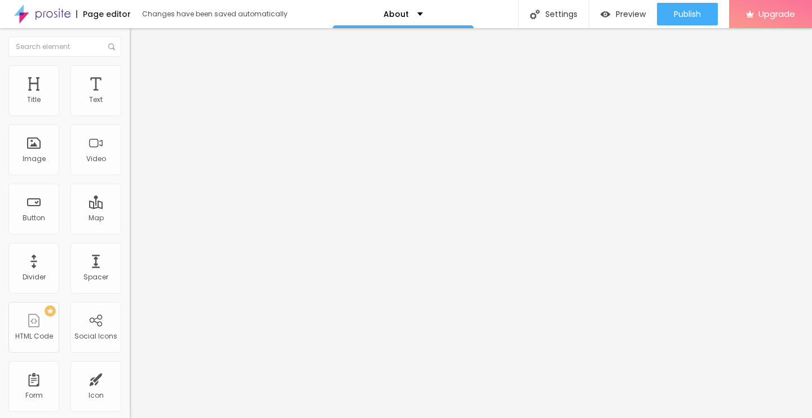
type input "27"
type input "28"
type input "29"
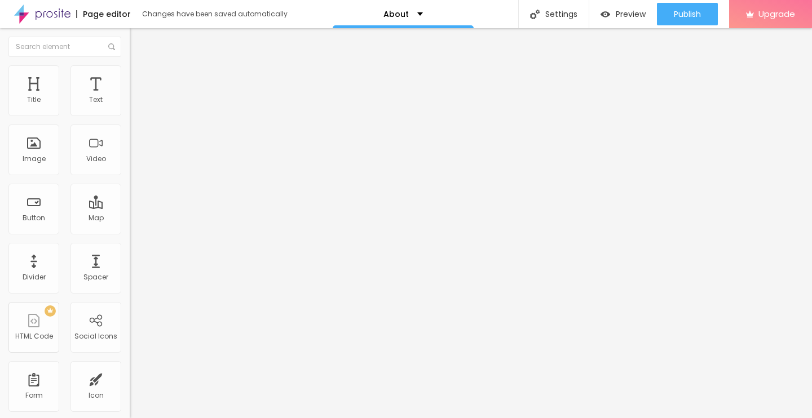
type input "29"
type input "30"
type input "31"
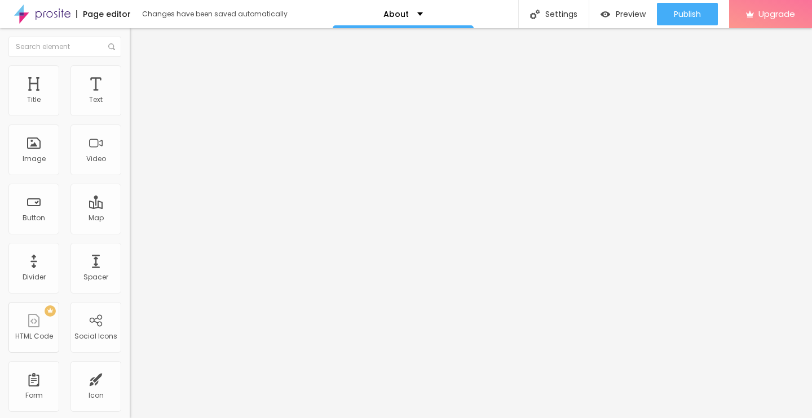
type input "33"
type input "35"
type input "36"
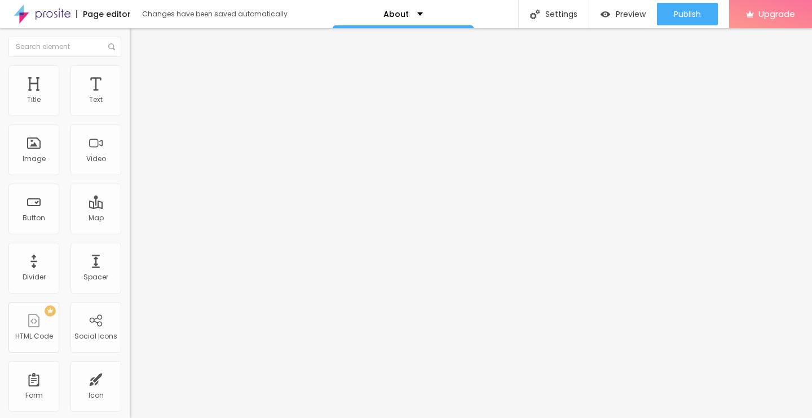
type input "36"
type input "37"
type input "38"
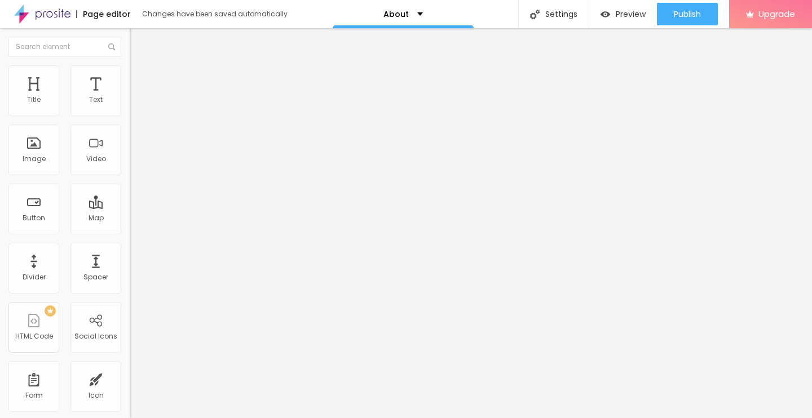
type input "39"
drag, startPoint x: 114, startPoint y: 185, endPoint x: 74, endPoint y: 234, distance: 63.6
type input "40"
click at [130, 173] on input "range" at bounding box center [166, 168] width 73 height 9
type input "40"
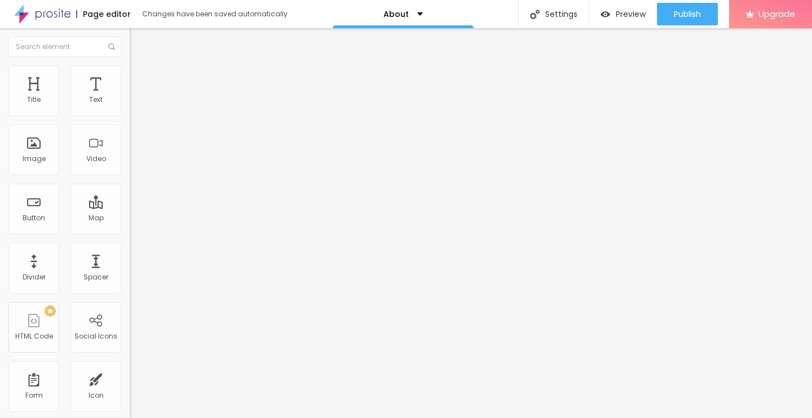
type input "9"
type input "8"
type input "7"
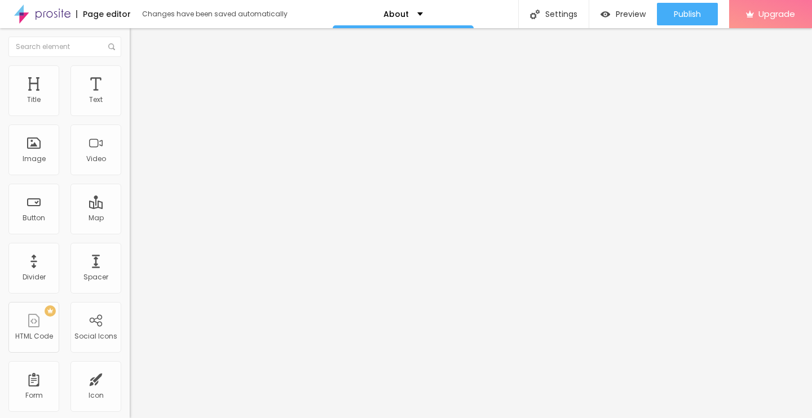
type input "7"
type input "8"
type input "7"
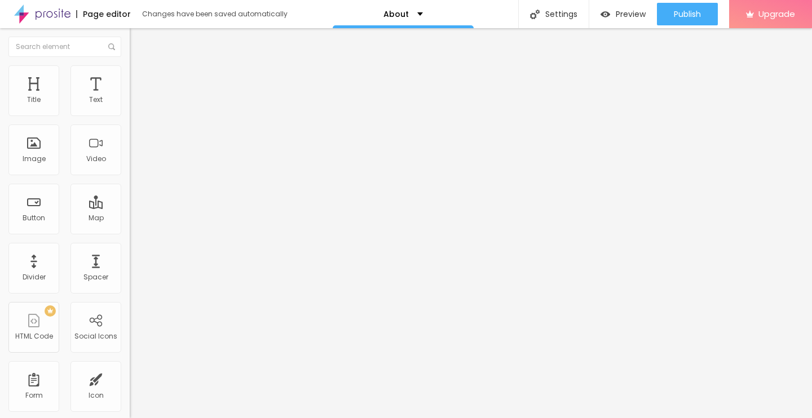
type input "4"
drag, startPoint x: 46, startPoint y: 216, endPoint x: 29, endPoint y: 134, distance: 83.3
click at [130, 202] on input "range" at bounding box center [166, 197] width 73 height 9
click at [130, 116] on input "range" at bounding box center [166, 111] width 73 height 9
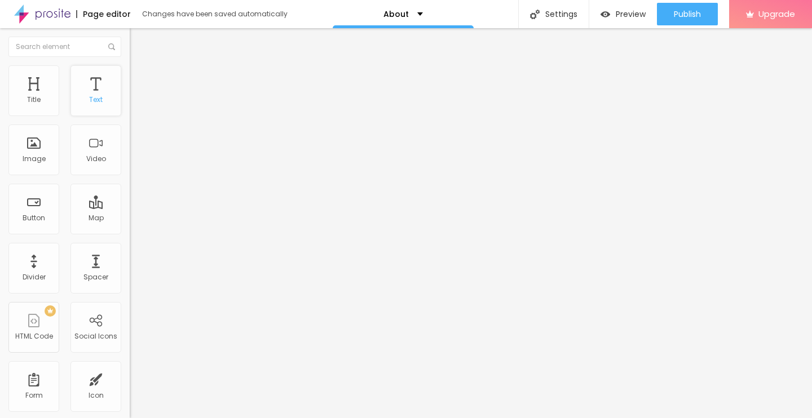
click at [72, 85] on div "Text" at bounding box center [95, 90] width 51 height 51
click at [100, 88] on div "Text" at bounding box center [95, 90] width 51 height 51
click at [38, 104] on div "Title" at bounding box center [34, 100] width 14 height 8
click at [83, 90] on div "Text" at bounding box center [95, 90] width 51 height 51
click at [140, 78] on span "Style" at bounding box center [148, 73] width 16 height 10
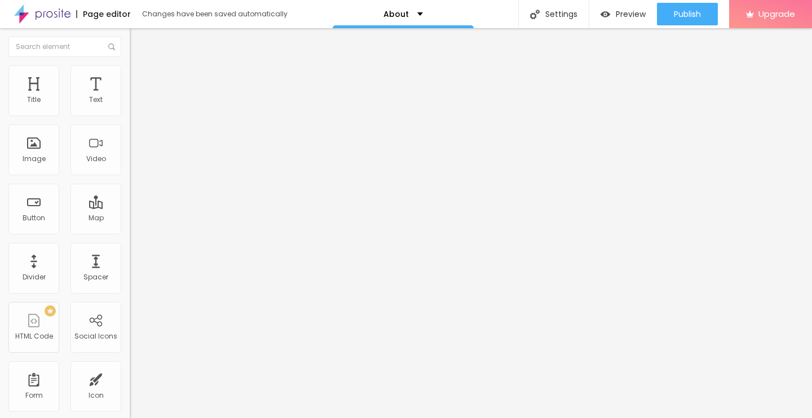
click at [140, 78] on span "Style" at bounding box center [148, 73] width 16 height 10
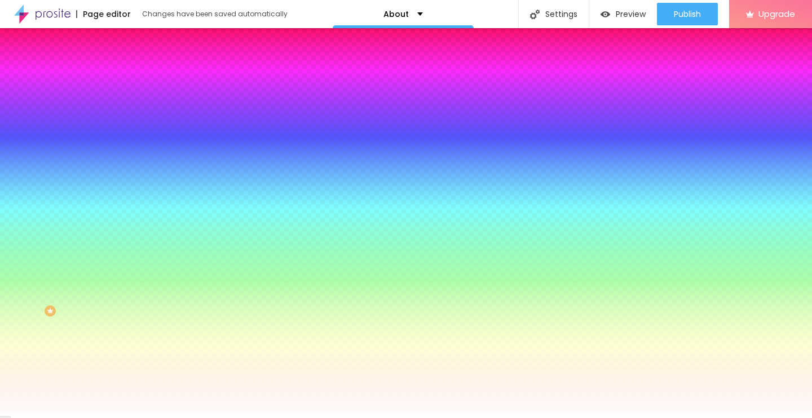
click at [140, 67] on span "Content" at bounding box center [154, 62] width 28 height 10
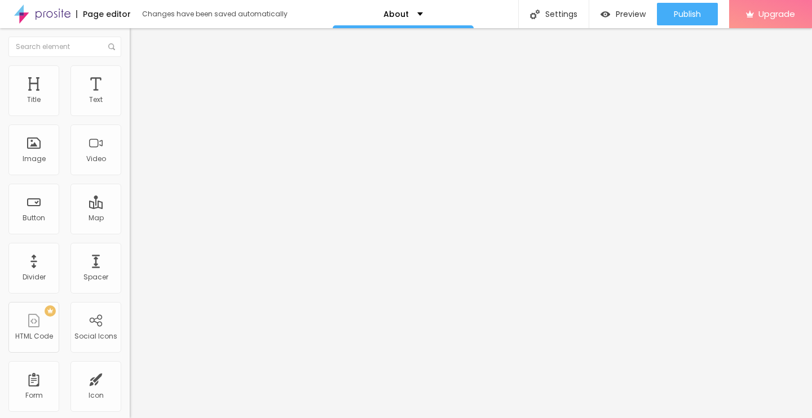
click at [130, 74] on ul "Content Style Advanced" at bounding box center [195, 71] width 130 height 34
click at [140, 79] on span "Advanced" at bounding box center [158, 84] width 37 height 10
click at [140, 67] on span "Content" at bounding box center [154, 62] width 28 height 10
click at [138, 45] on div "Edit Coluna" at bounding box center [169, 41] width 62 height 9
click at [36, 166] on div "Image" at bounding box center [33, 150] width 51 height 51
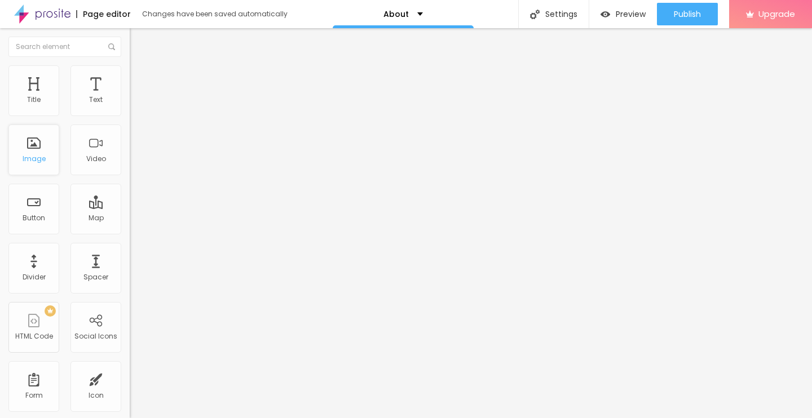
click at [34, 147] on div "Image" at bounding box center [33, 150] width 51 height 51
drag, startPoint x: 33, startPoint y: 145, endPoint x: 23, endPoint y: 148, distance: 10.7
click at [23, 148] on div "Image" at bounding box center [33, 150] width 51 height 51
click at [47, 169] on div "Image" at bounding box center [33, 150] width 51 height 51
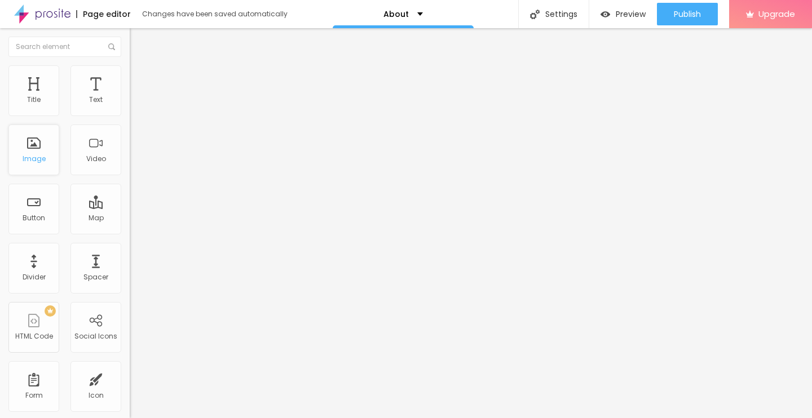
click at [31, 152] on div "Image" at bounding box center [33, 150] width 51 height 51
click at [36, 152] on div "Image" at bounding box center [33, 150] width 51 height 51
click at [39, 283] on div "Divider" at bounding box center [33, 268] width 51 height 51
click at [140, 78] on span "Style" at bounding box center [148, 73] width 16 height 10
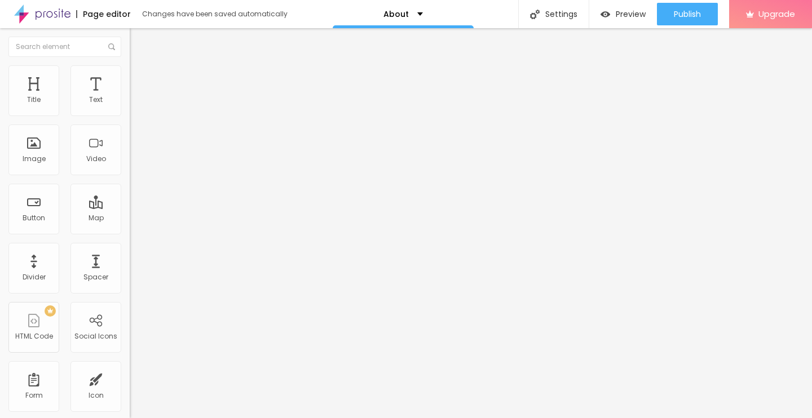
click at [130, 73] on li "Style" at bounding box center [195, 70] width 130 height 11
click at [140, 78] on span "Style" at bounding box center [148, 73] width 16 height 10
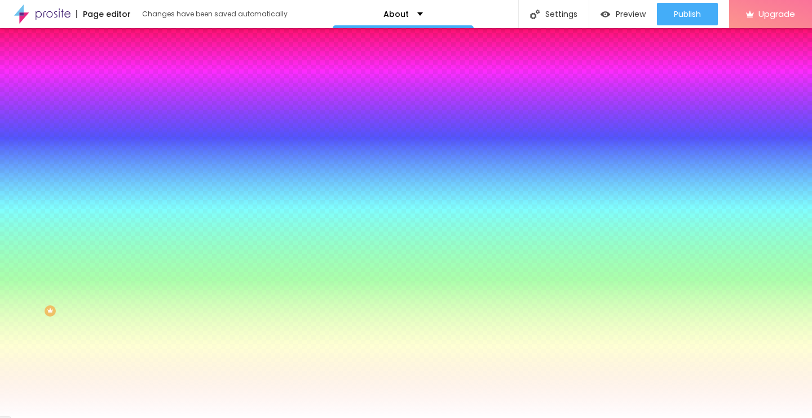
click at [130, 104] on span "Add image" at bounding box center [153, 99] width 46 height 10
drag, startPoint x: 135, startPoint y: 176, endPoint x: 190, endPoint y: 196, distance: 58.6
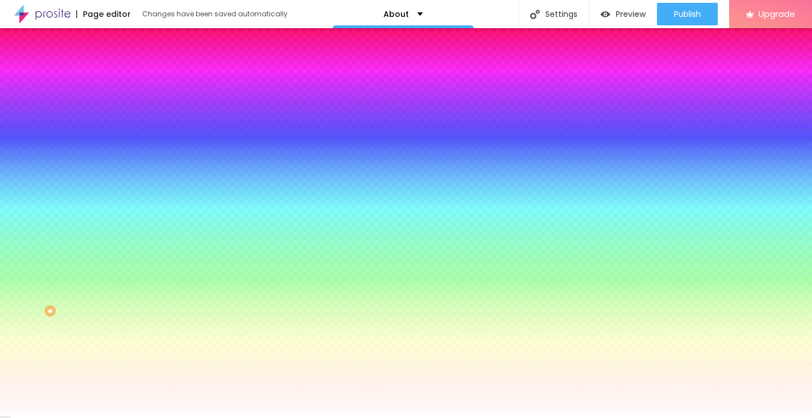
click at [140, 79] on span "Advanced" at bounding box center [158, 84] width 37 height 10
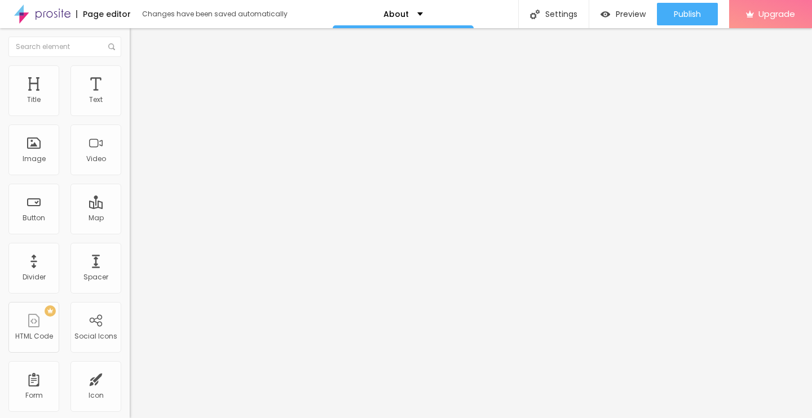
click at [130, 219] on input "range" at bounding box center [166, 223] width 73 height 9
drag, startPoint x: 26, startPoint y: 131, endPoint x: 109, endPoint y: 161, distance: 87.3
click at [130, 378] on input "range" at bounding box center [166, 382] width 73 height 9
drag, startPoint x: 66, startPoint y: 134, endPoint x: 51, endPoint y: 134, distance: 14.7
click at [130, 378] on input "range" at bounding box center [166, 382] width 73 height 9
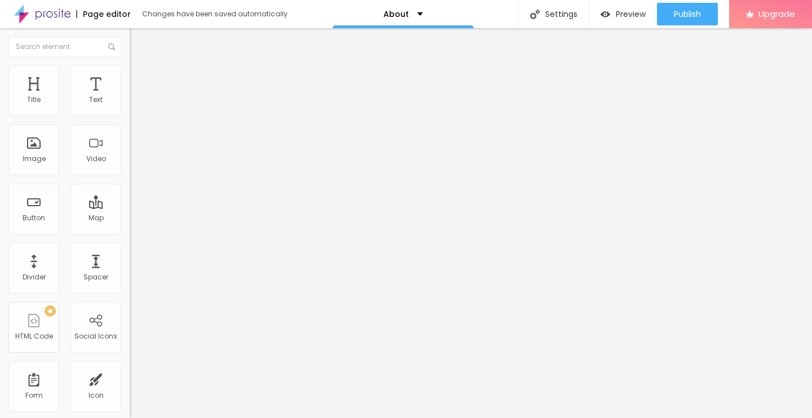
click at [130, 74] on li "Style" at bounding box center [195, 70] width 130 height 11
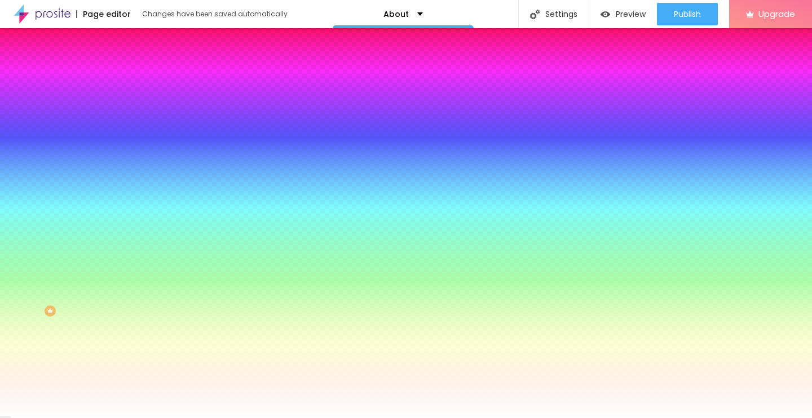
click at [190, 101] on img at bounding box center [193, 98] width 7 height 7
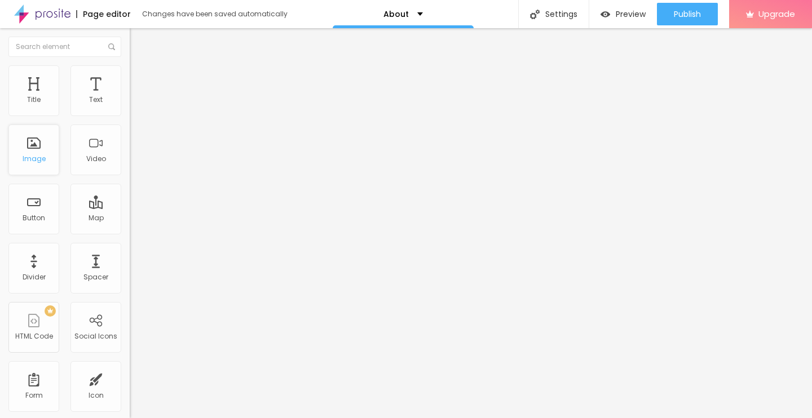
click at [39, 156] on div "Image" at bounding box center [34, 159] width 23 height 8
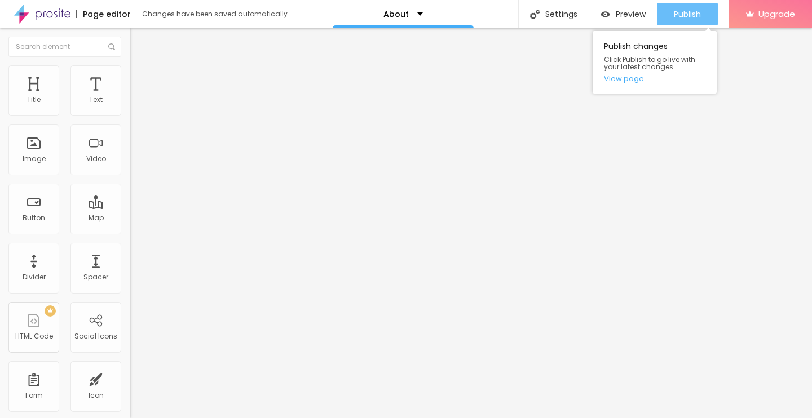
click at [671, 10] on button "Publish" at bounding box center [687, 14] width 61 height 23
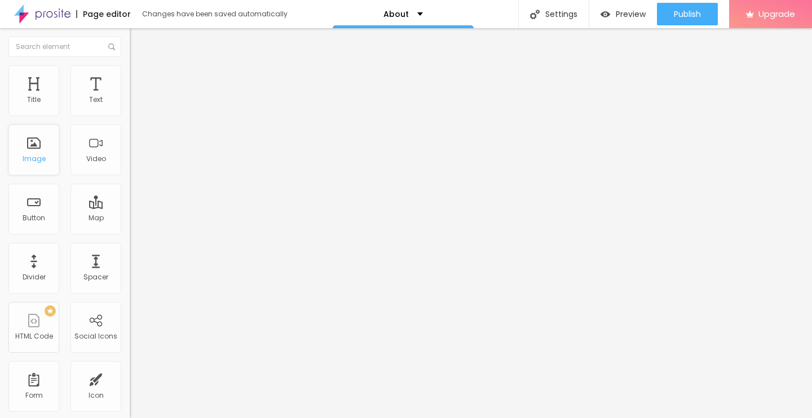
click at [41, 148] on div "Image" at bounding box center [33, 150] width 51 height 51
click at [31, 140] on div "Image" at bounding box center [33, 150] width 51 height 51
click at [30, 140] on div "Image" at bounding box center [33, 150] width 51 height 51
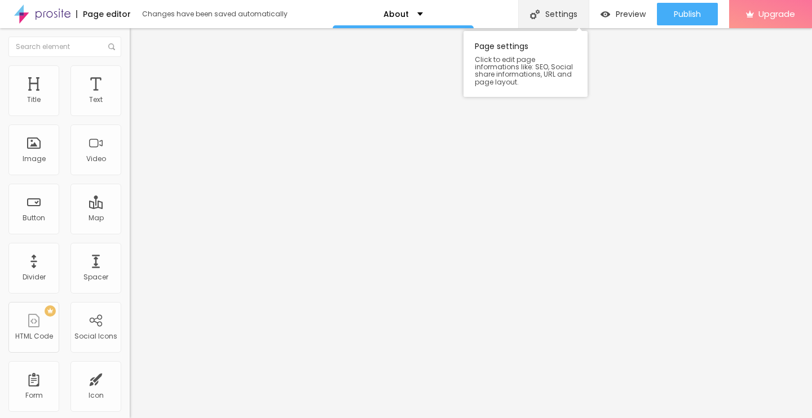
click at [546, 19] on div "Settings" at bounding box center [553, 14] width 70 height 28
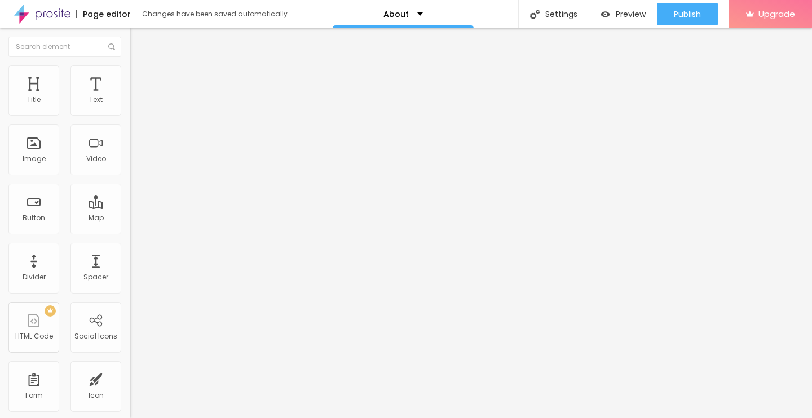
paste textarea "Abhinandan Lodha Plots,HOABL Plots Vrindavan,Plots in vrindavan,HOABL Plots vri…"
paste textarea "Discover Abhinandan Lodha Plots Vrindavan, spread across 65 acres of prime resi…"
drag, startPoint x: 476, startPoint y: 228, endPoint x: 339, endPoint y: 217, distance: 138.0
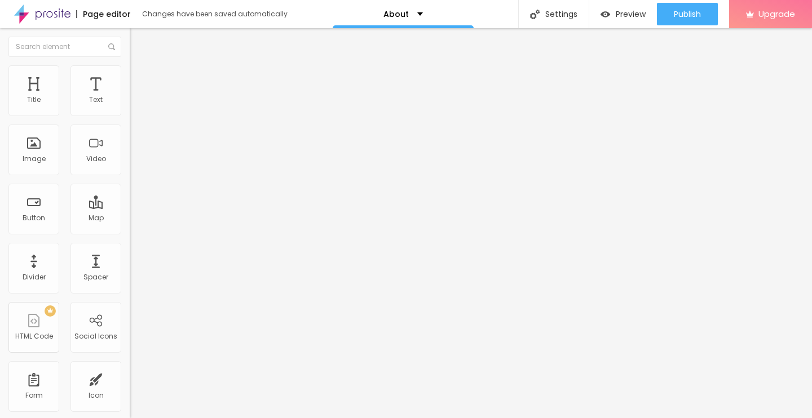
drag, startPoint x: 480, startPoint y: 247, endPoint x: 583, endPoint y: 260, distance: 104.0
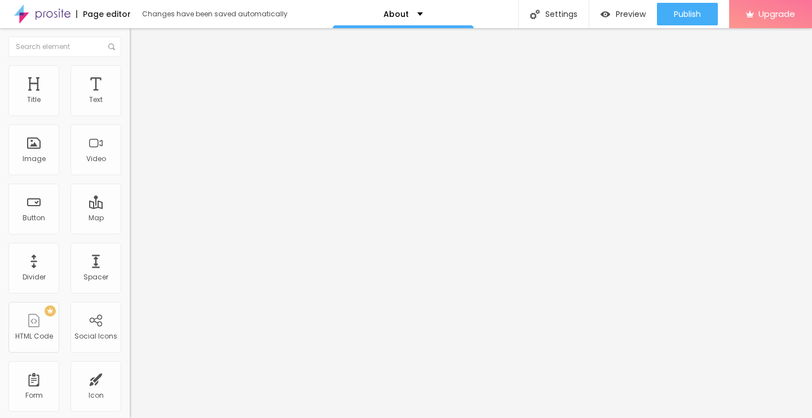
drag, startPoint x: 300, startPoint y: 245, endPoint x: 517, endPoint y: 255, distance: 216.7
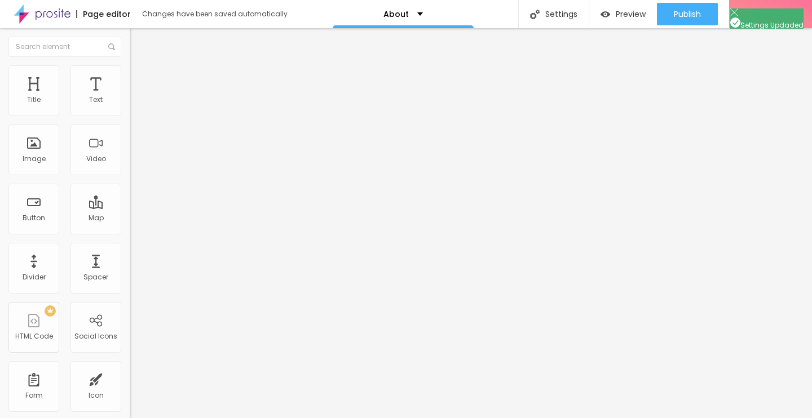
scroll to position [0, 0]
click at [130, 77] on ul "Content Style Advanced" at bounding box center [195, 71] width 130 height 34
click at [130, 76] on ul "Content Style Advanced" at bounding box center [195, 71] width 130 height 34
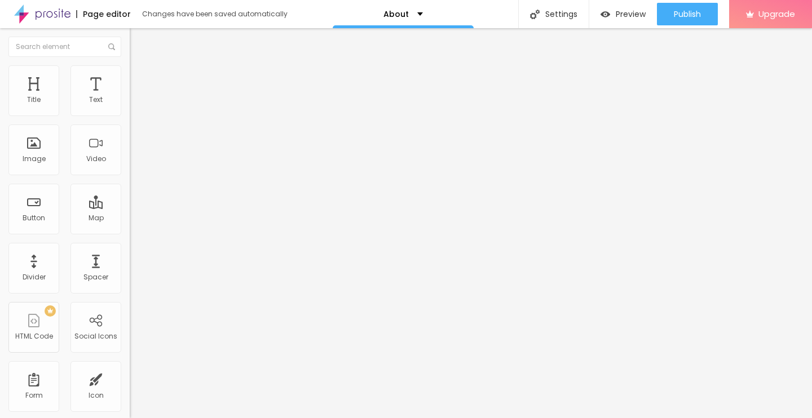
click at [130, 66] on img at bounding box center [135, 70] width 10 height 10
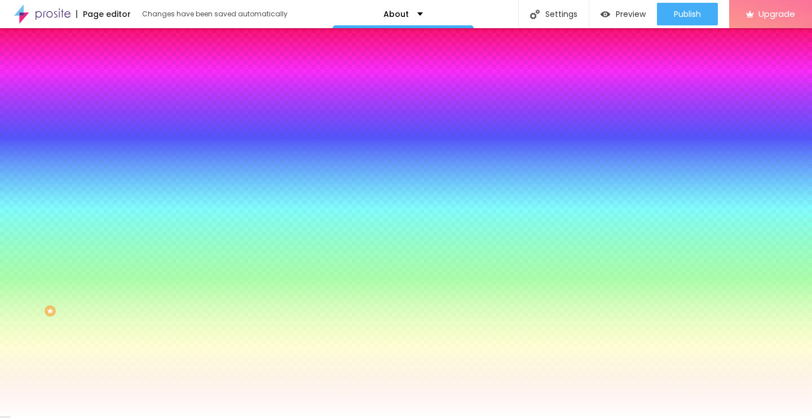
click at [140, 67] on span "Content" at bounding box center [154, 62] width 28 height 10
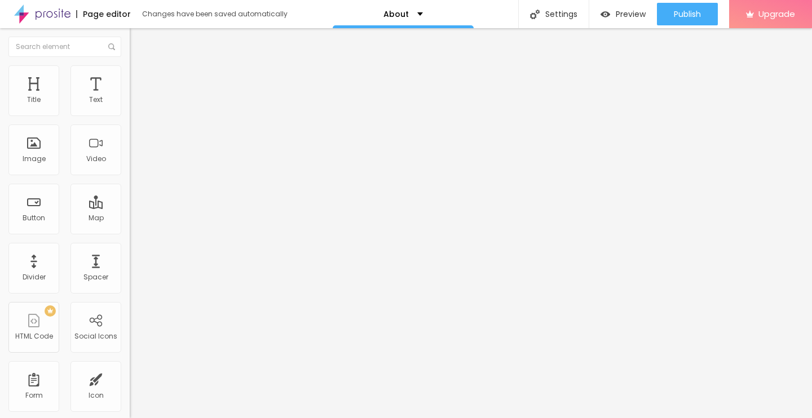
click at [130, 77] on li "Advanced" at bounding box center [195, 82] width 130 height 11
drag, startPoint x: 54, startPoint y: 71, endPoint x: 64, endPoint y: 74, distance: 10.5
click at [130, 71] on li "Style" at bounding box center [195, 70] width 130 height 11
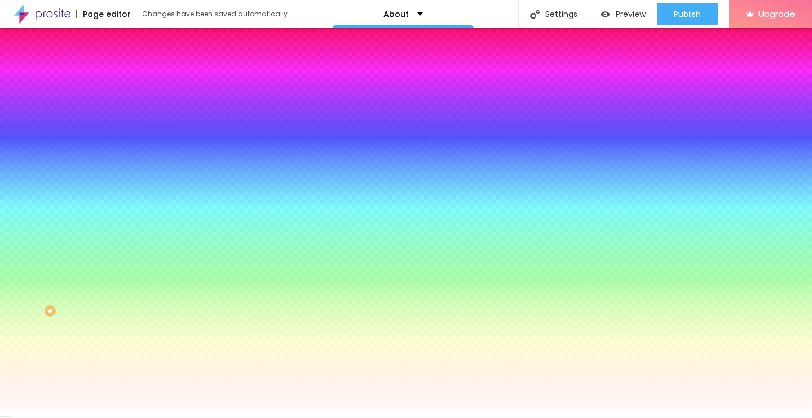
click at [130, 65] on li "Content" at bounding box center [195, 59] width 130 height 11
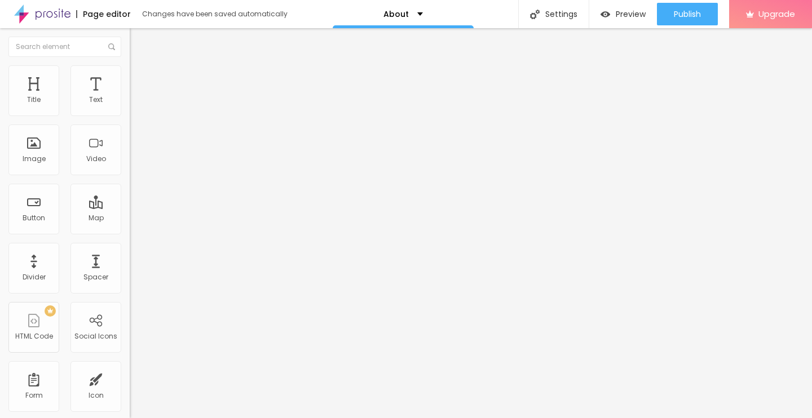
click at [140, 75] on span "Style" at bounding box center [148, 73] width 16 height 10
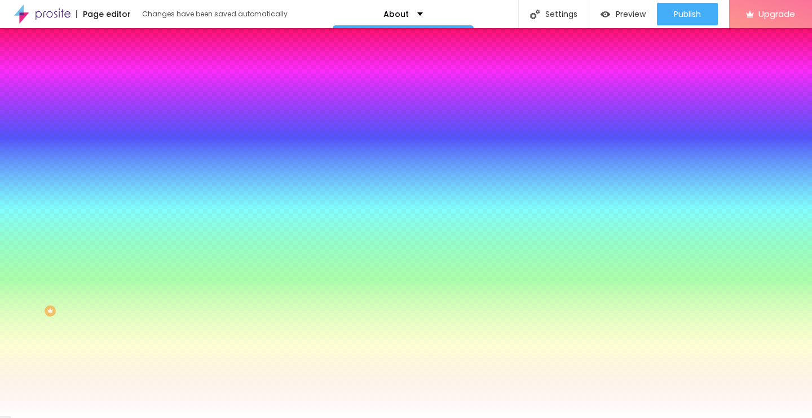
click at [130, 77] on li "Advanced" at bounding box center [195, 82] width 130 height 11
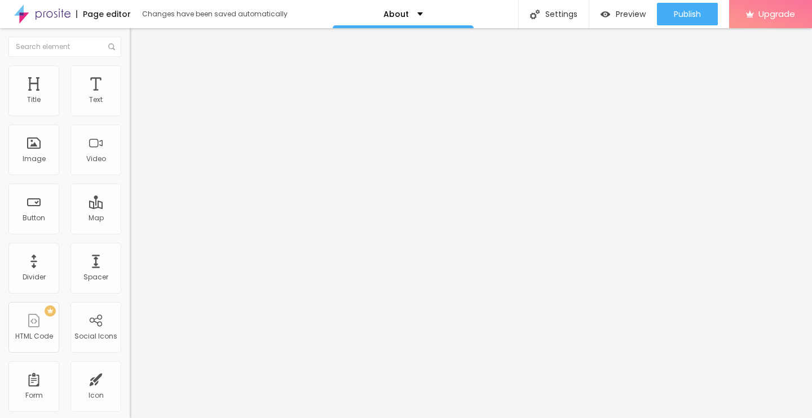
click at [130, 395] on img at bounding box center [133, 398] width 7 height 7
drag, startPoint x: 447, startPoint y: 161, endPoint x: 459, endPoint y: 141, distance: 22.7
click at [130, 70] on ul "Content Style Advanced" at bounding box center [195, 71] width 130 height 34
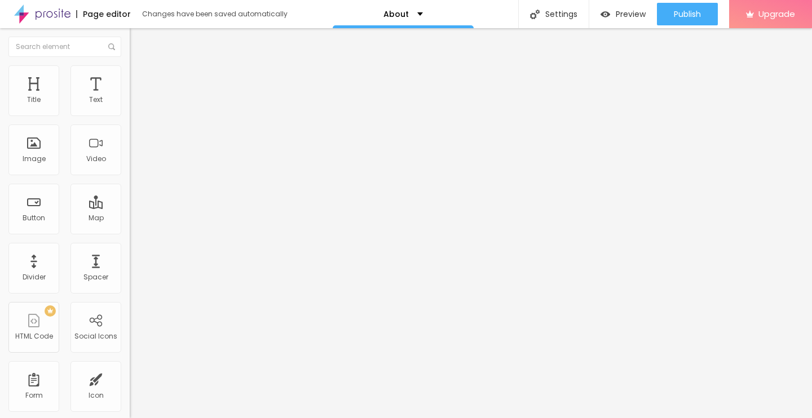
click at [130, 72] on li "Style" at bounding box center [195, 70] width 130 height 11
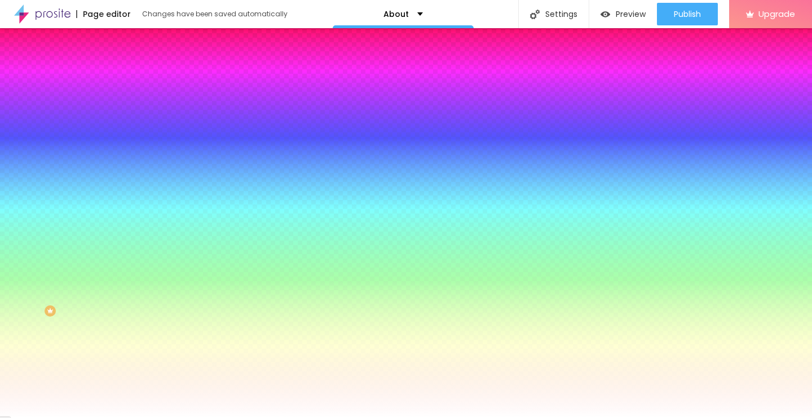
click at [130, 65] on li "Content" at bounding box center [195, 59] width 130 height 11
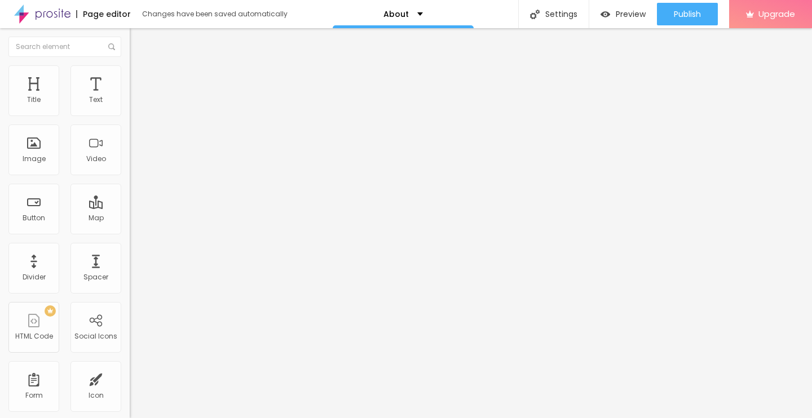
click at [130, 68] on ul "Content Style Advanced" at bounding box center [195, 71] width 130 height 34
click at [130, 67] on img at bounding box center [135, 70] width 10 height 10
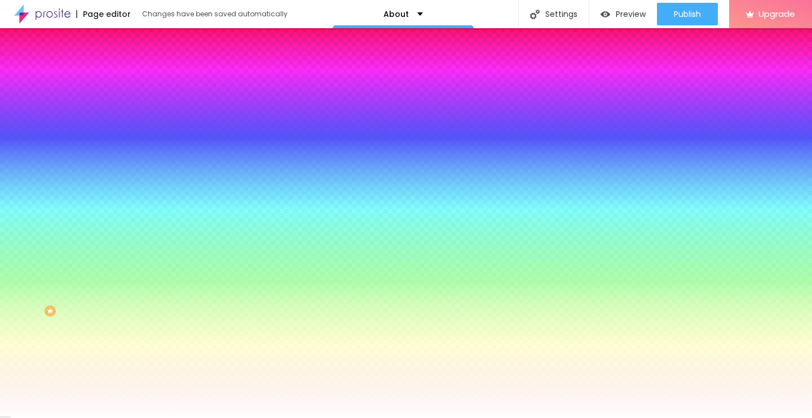
click at [130, 112] on input "#FFFFFF" at bounding box center [197, 113] width 135 height 11
click at [130, 108] on div at bounding box center [195, 108] width 130 height 0
click at [100, 201] on div at bounding box center [406, 209] width 812 height 418
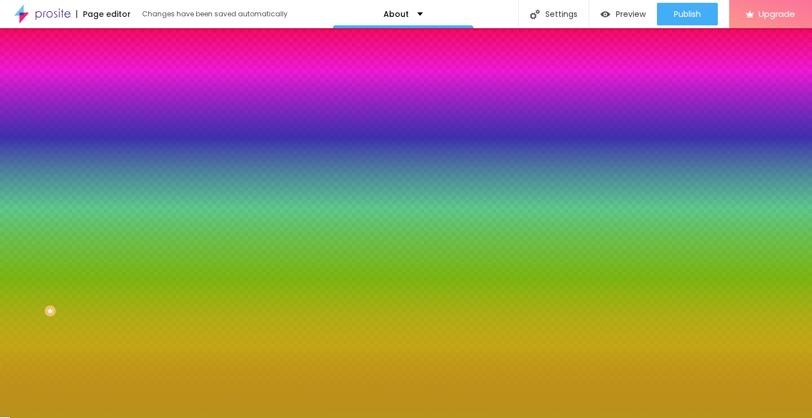
click at [81, 150] on div at bounding box center [406, 209] width 812 height 418
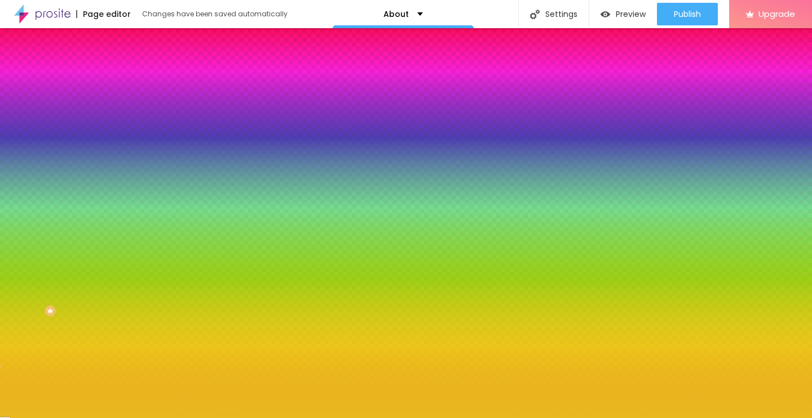
click at [81, 135] on div at bounding box center [406, 209] width 812 height 418
click at [77, 141] on div at bounding box center [406, 209] width 812 height 418
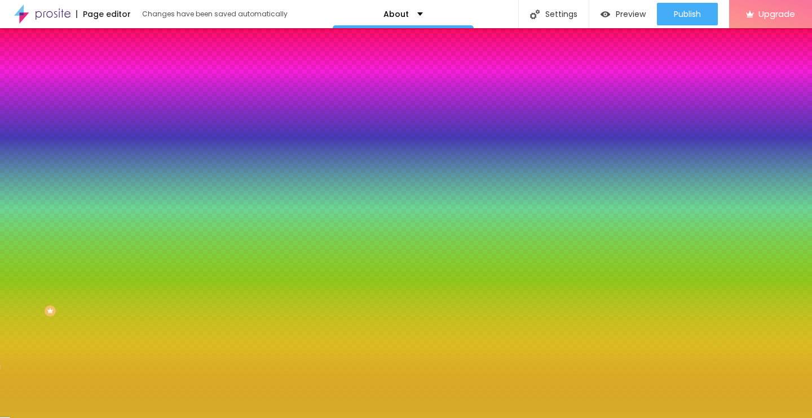
click at [88, 131] on div at bounding box center [406, 209] width 812 height 418
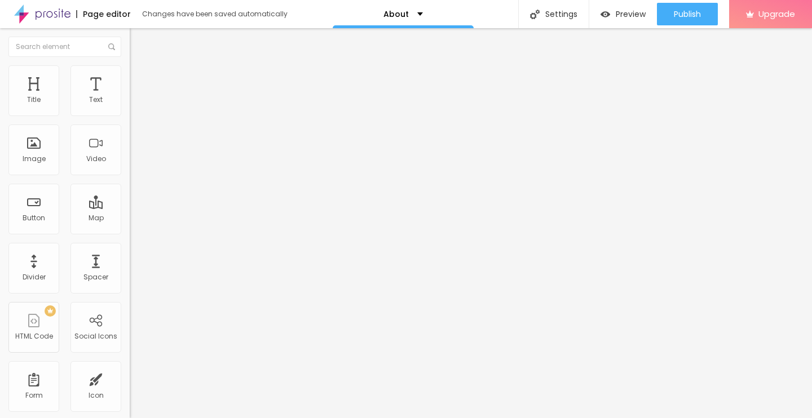
click at [140, 81] on span "Advanced" at bounding box center [158, 84] width 37 height 10
click at [96, 103] on div "Text" at bounding box center [95, 90] width 51 height 51
click at [76, 90] on div "Text" at bounding box center [95, 90] width 51 height 51
click at [16, 90] on div "Title" at bounding box center [33, 90] width 51 height 51
click at [46, 90] on div "Title" at bounding box center [33, 90] width 51 height 51
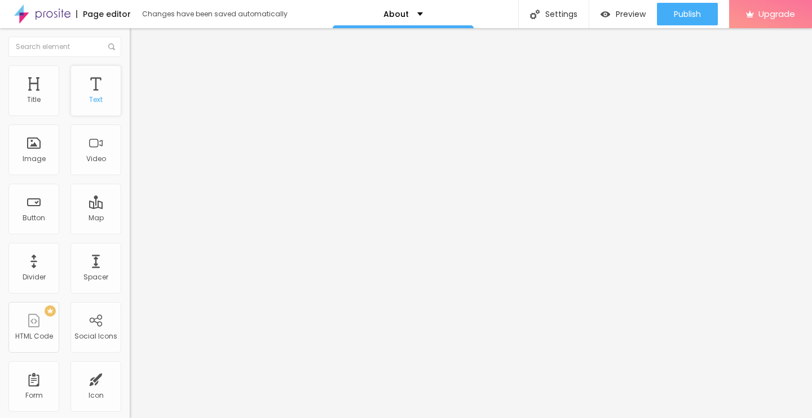
click at [80, 91] on div "Text" at bounding box center [95, 90] width 51 height 51
click at [41, 158] on div "Image" at bounding box center [34, 159] width 23 height 8
click at [38, 148] on div "Image" at bounding box center [33, 150] width 51 height 51
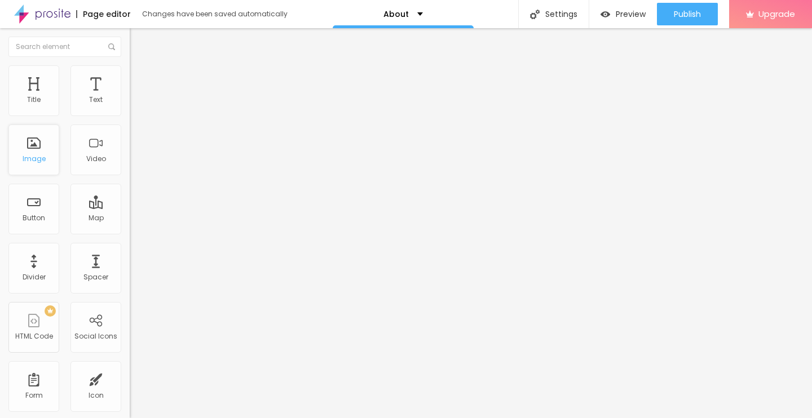
click at [38, 148] on div "Image" at bounding box center [33, 150] width 51 height 51
click at [19, 163] on div "Image" at bounding box center [33, 150] width 51 height 51
click at [31, 149] on div "Image" at bounding box center [33, 150] width 51 height 51
click at [31, 148] on div "Image" at bounding box center [33, 150] width 51 height 51
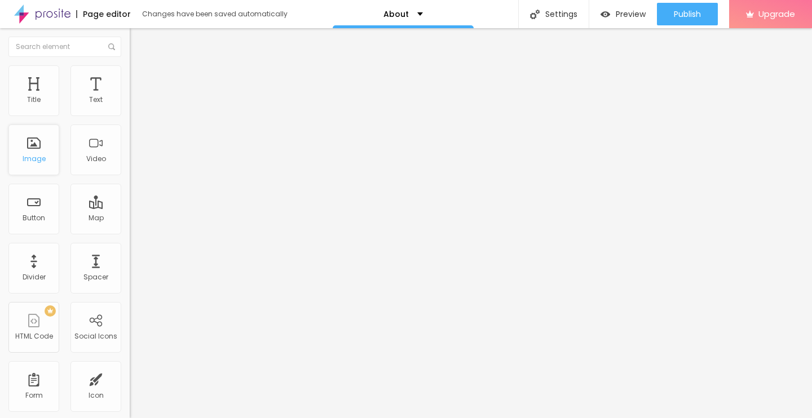
click at [31, 148] on div "Image" at bounding box center [33, 150] width 51 height 51
click at [130, 65] on img at bounding box center [135, 70] width 10 height 10
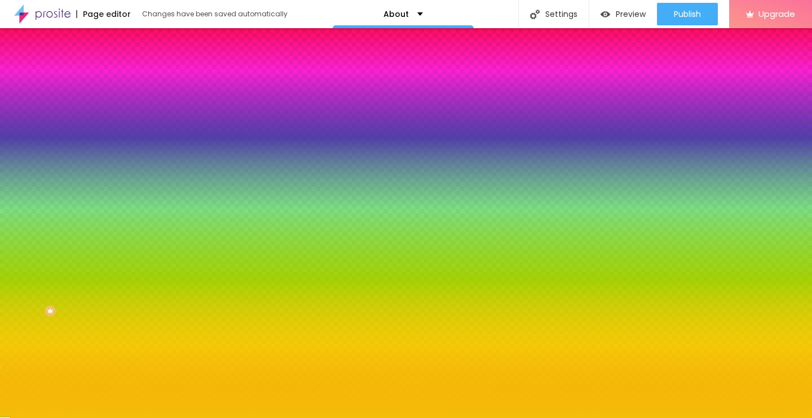
click at [130, 108] on div at bounding box center [195, 108] width 130 height 0
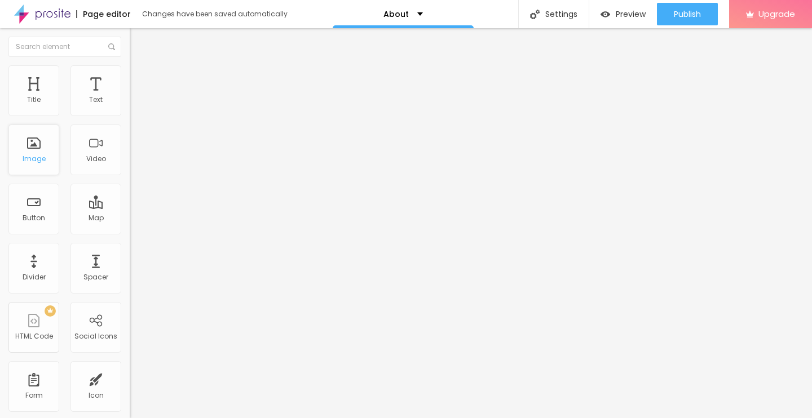
click at [19, 154] on div "Image" at bounding box center [33, 150] width 51 height 51
click at [25, 150] on div "Image" at bounding box center [33, 150] width 51 height 51
click at [77, 101] on div "Text" at bounding box center [95, 90] width 51 height 51
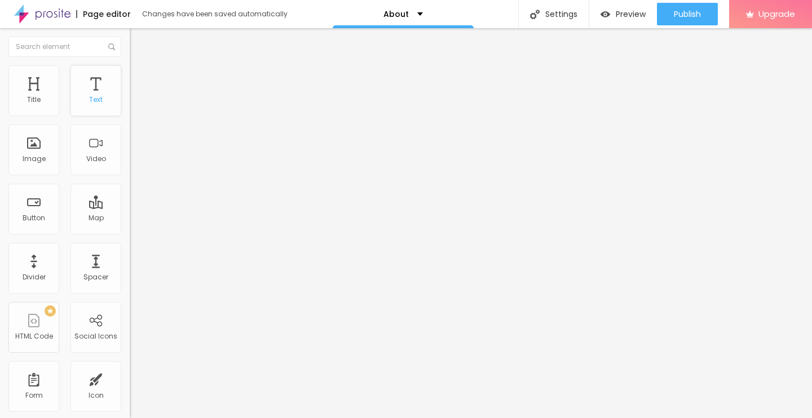
click at [77, 101] on div "Text" at bounding box center [95, 90] width 51 height 51
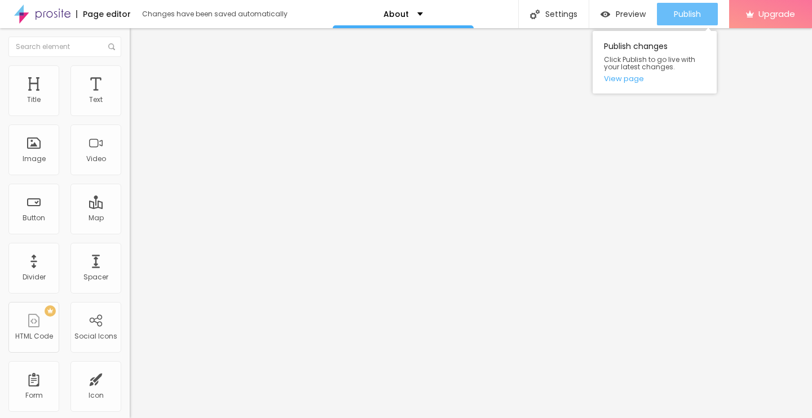
click at [677, 16] on span "Publish" at bounding box center [687, 14] width 27 height 9
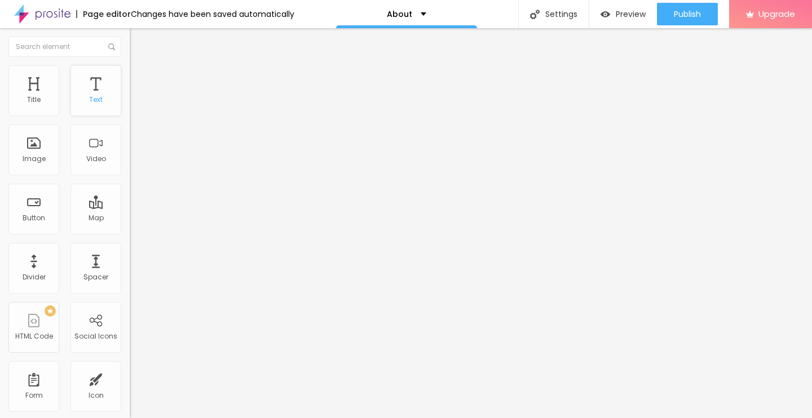
click at [86, 91] on div "Text" at bounding box center [95, 90] width 51 height 51
click at [140, 78] on span "Style" at bounding box center [148, 73] width 16 height 10
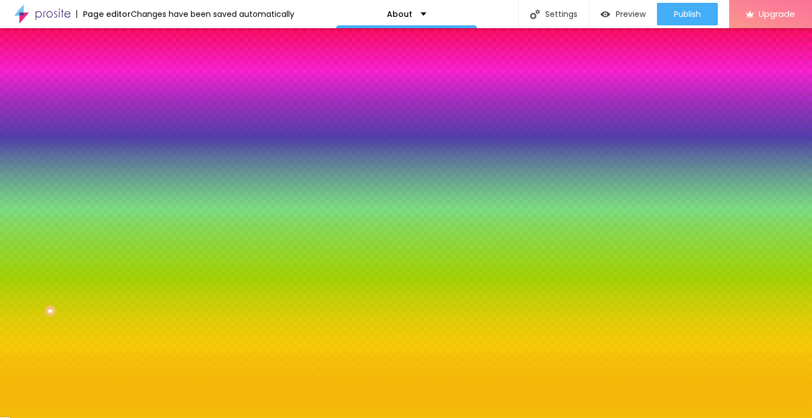
click at [130, 77] on img at bounding box center [135, 82] width 10 height 10
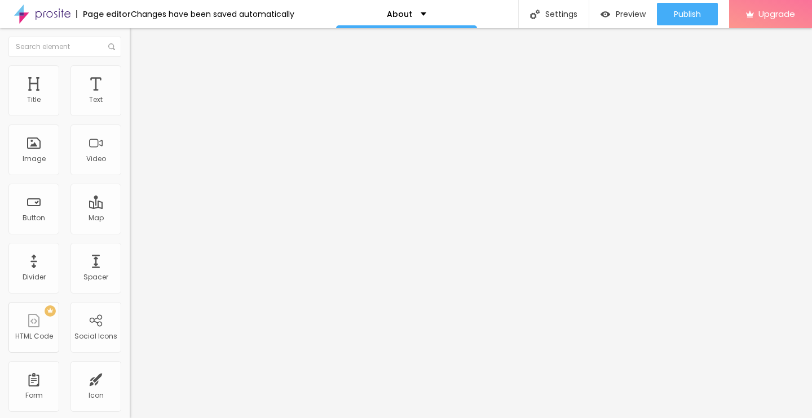
click at [140, 67] on span "Content" at bounding box center [154, 62] width 28 height 10
click at [138, 39] on img "button" at bounding box center [142, 41] width 9 height 9
click at [42, 161] on div "Image" at bounding box center [34, 159] width 23 height 8
click at [41, 159] on div "Image" at bounding box center [34, 159] width 23 height 8
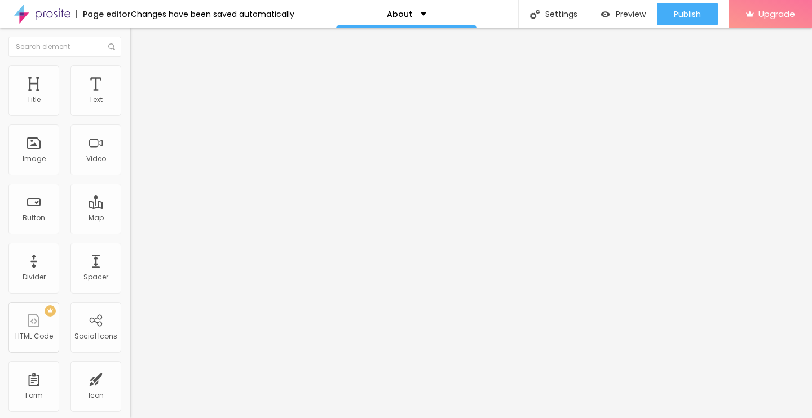
click at [130, 97] on span "Add image" at bounding box center [153, 92] width 46 height 10
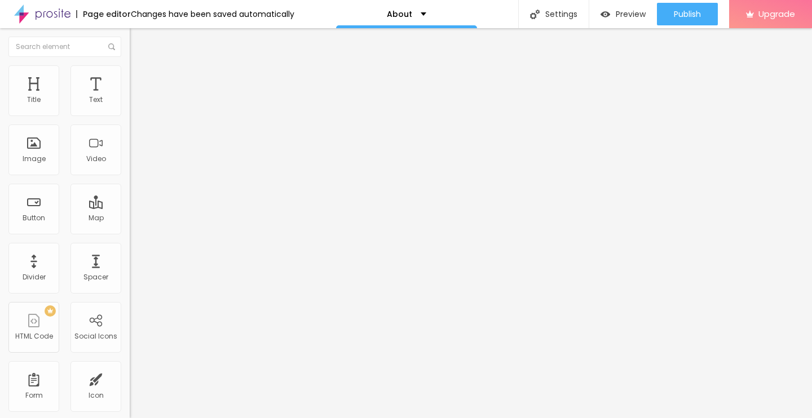
click at [130, 114] on input "text" at bounding box center [197, 108] width 135 height 11
type input "HOABL Plots Vrindavan"
click at [89, 99] on div "Text" at bounding box center [96, 100] width 14 height 8
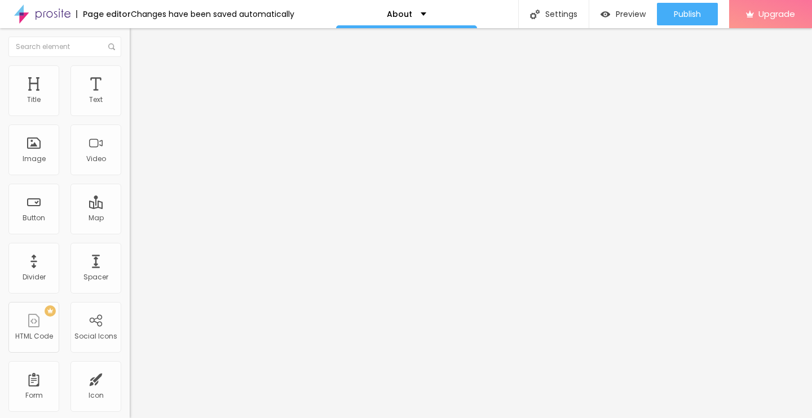
click at [130, 68] on img at bounding box center [135, 70] width 10 height 10
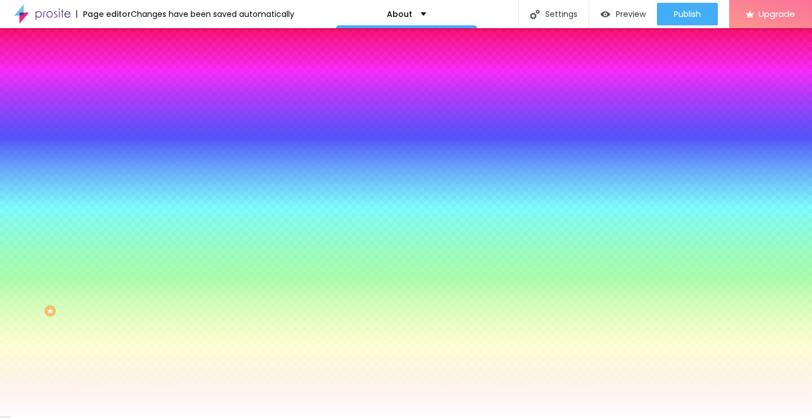
click at [130, 64] on img at bounding box center [135, 59] width 10 height 10
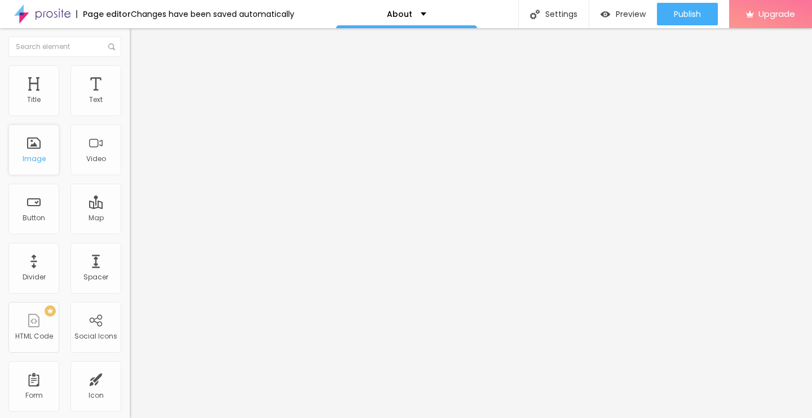
click at [39, 149] on div "Image" at bounding box center [33, 150] width 51 height 51
click at [130, 97] on span "Change image" at bounding box center [160, 92] width 60 height 10
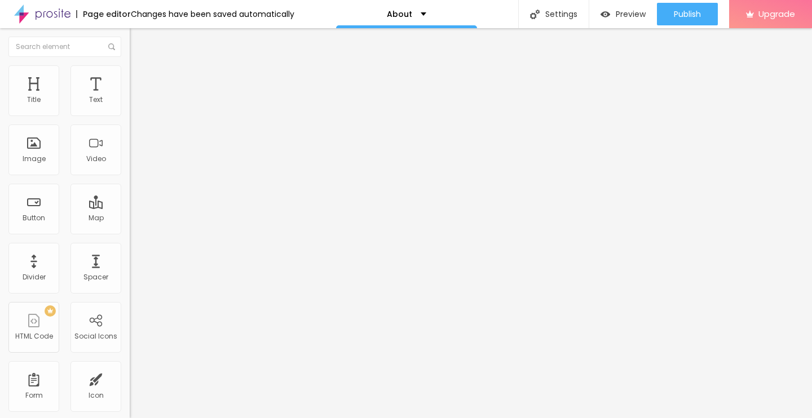
click at [130, 97] on span "Add image" at bounding box center [153, 92] width 46 height 10
click at [130, 65] on img at bounding box center [135, 70] width 10 height 10
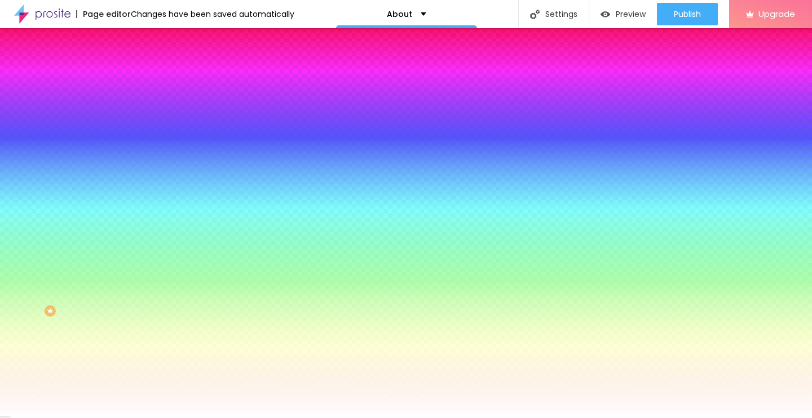
click at [130, 108] on div at bounding box center [195, 108] width 130 height 0
click at [98, 196] on div at bounding box center [406, 209] width 812 height 418
click at [101, 202] on div at bounding box center [406, 209] width 812 height 418
click at [98, 201] on div at bounding box center [406, 209] width 812 height 418
drag, startPoint x: 81, startPoint y: 132, endPoint x: 87, endPoint y: 133, distance: 6.2
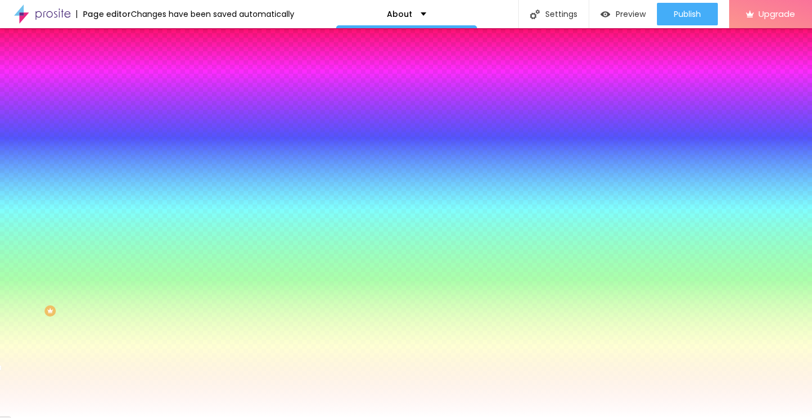
click at [82, 132] on div at bounding box center [406, 209] width 812 height 418
type input "#F2C01F"
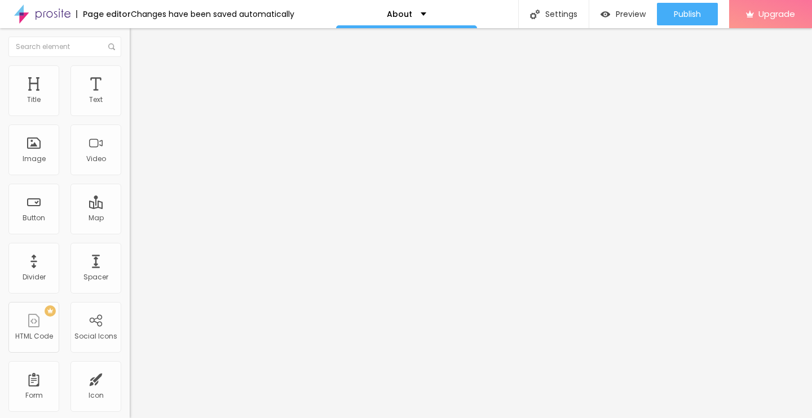
click at [130, 65] on li "Advanced" at bounding box center [195, 70] width 130 height 11
type input "8"
type input "30"
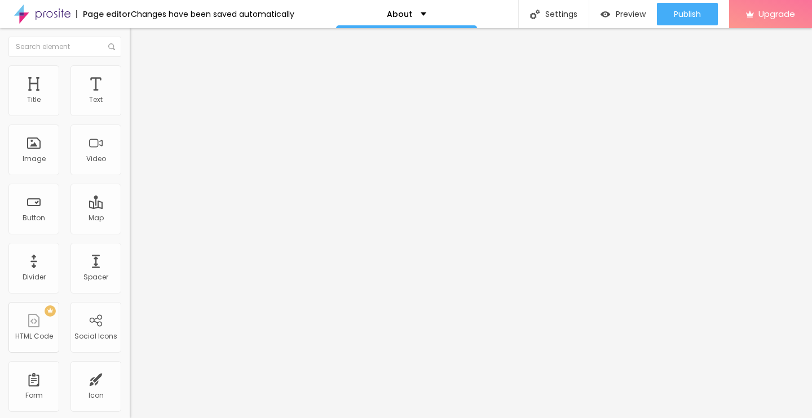
type input "33"
type input "34"
type input "35"
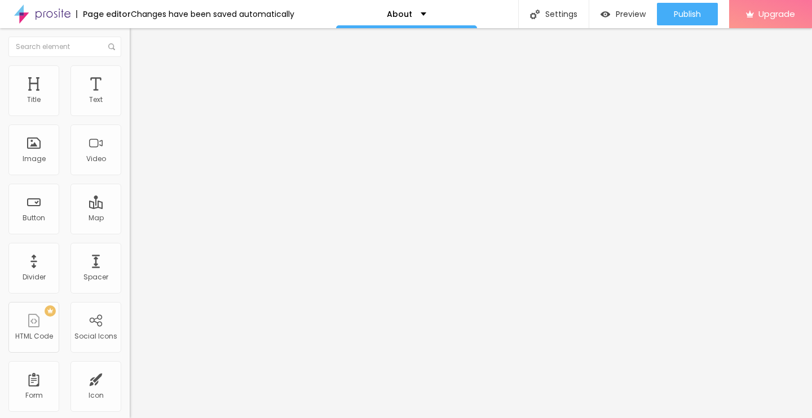
type input "35"
type input "36"
type input "40"
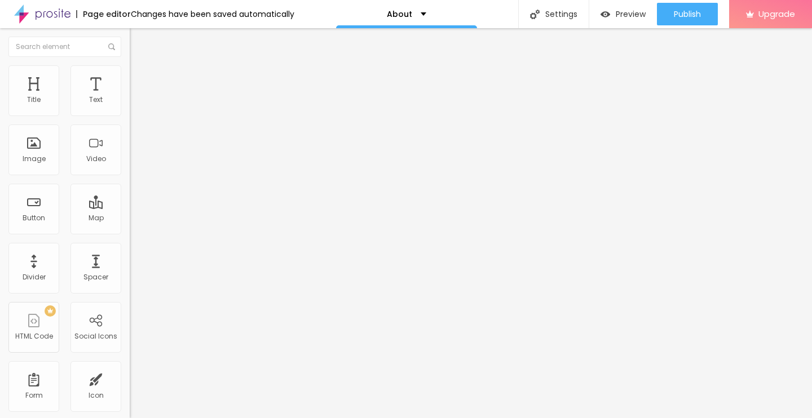
type input "44"
type input "45"
type input "46"
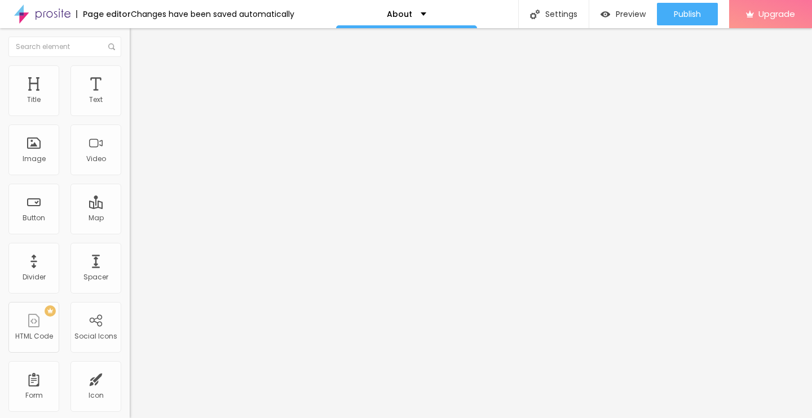
type input "46"
type input "45"
type input "40"
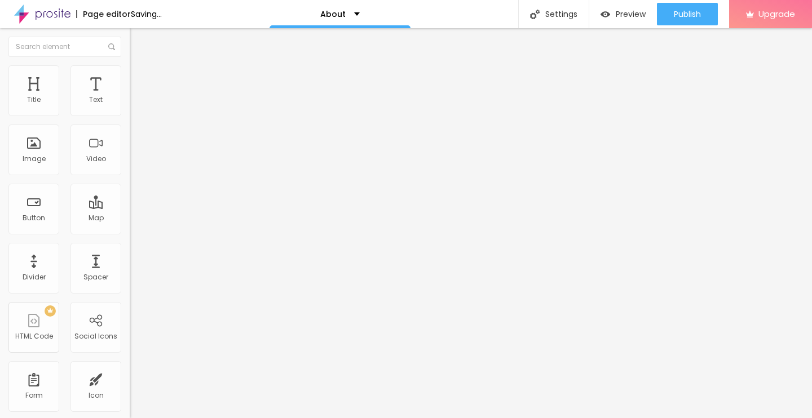
type input "35"
type input "32"
type input "28"
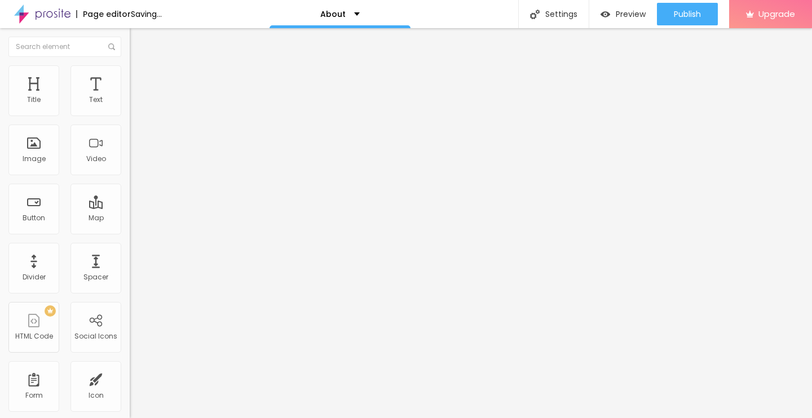
type input "28"
type input "27"
type input "25"
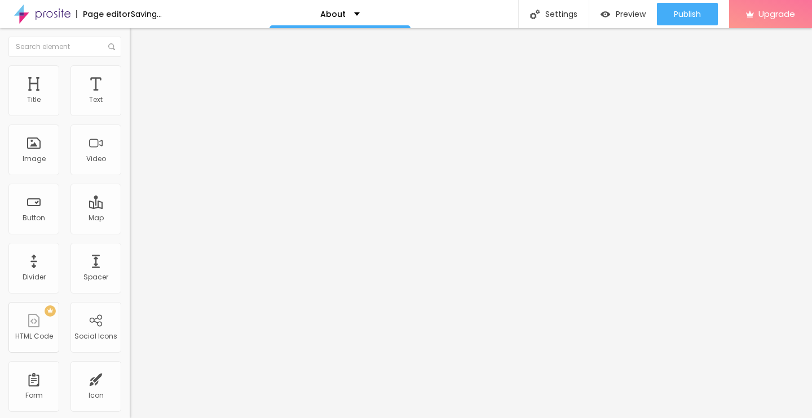
type input "23"
type input "21"
type input "20"
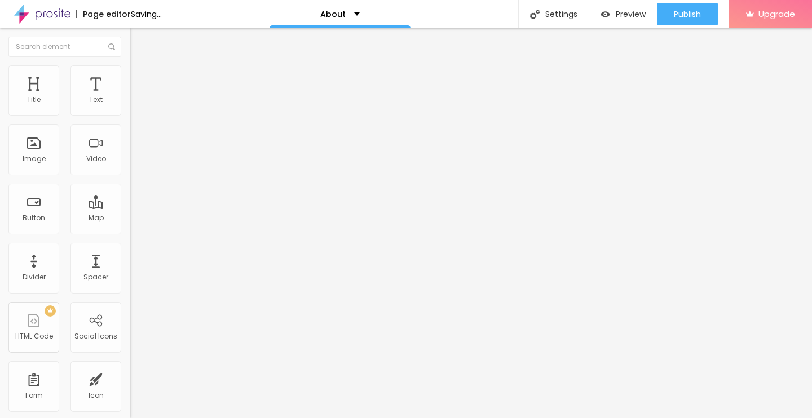
type input "20"
type input "18"
type input "16"
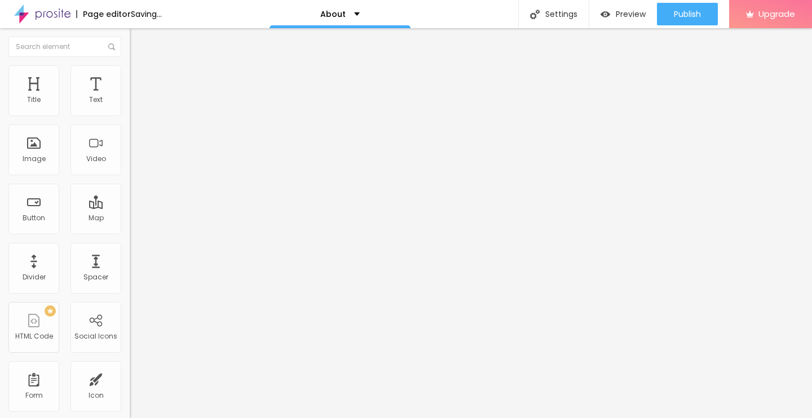
type input "11"
type input "9"
type input "7"
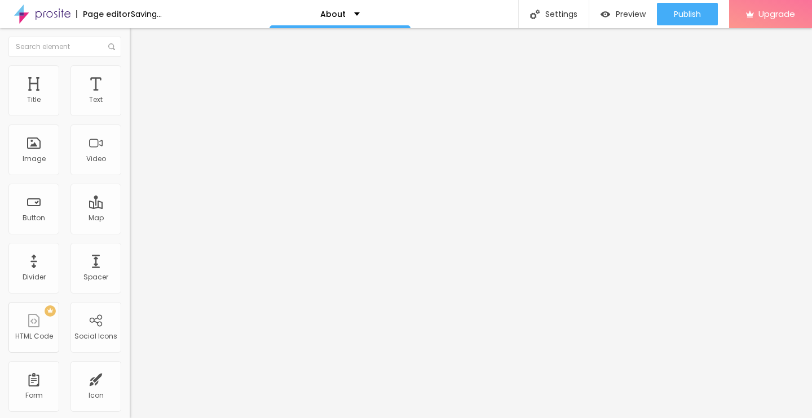
type input "7"
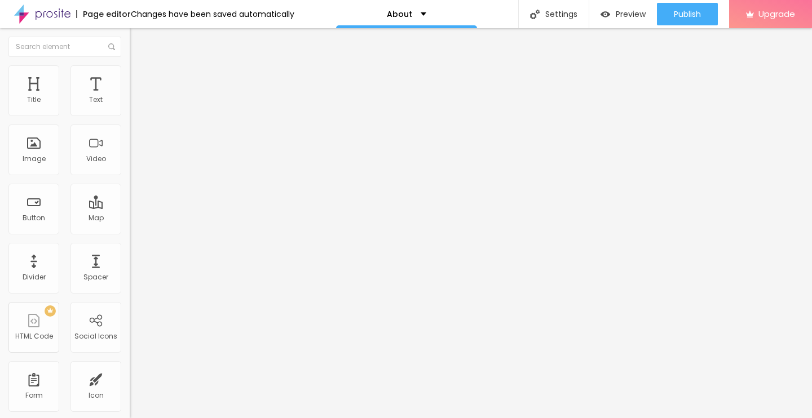
type input "5"
type input "3"
type input "2"
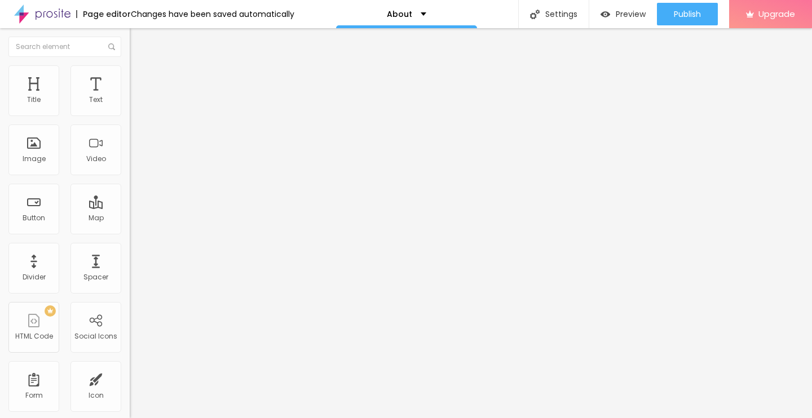
type input "2"
type input "0"
drag, startPoint x: 30, startPoint y: 112, endPoint x: 26, endPoint y: 129, distance: 17.5
type input "0"
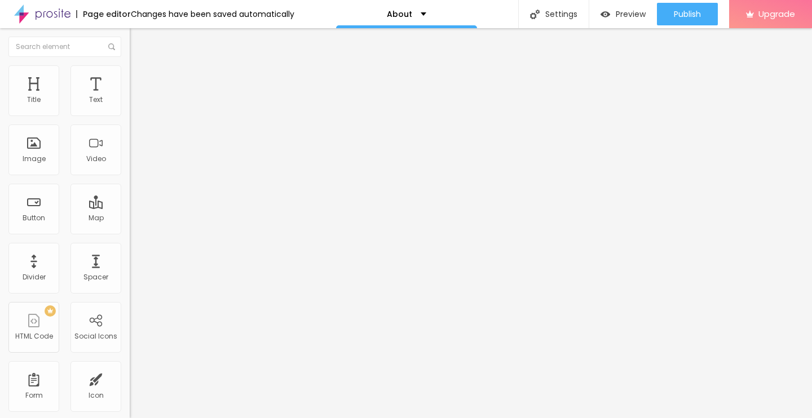
click at [130, 207] on input "range" at bounding box center [166, 211] width 73 height 9
type input "12"
type input "14"
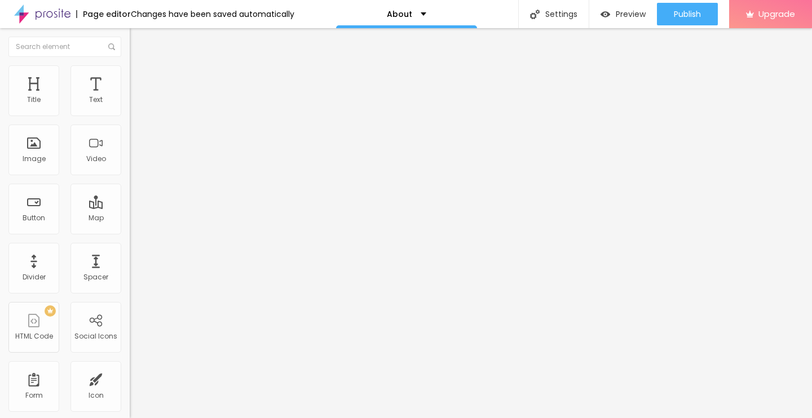
type input "33"
type input "37"
type input "42"
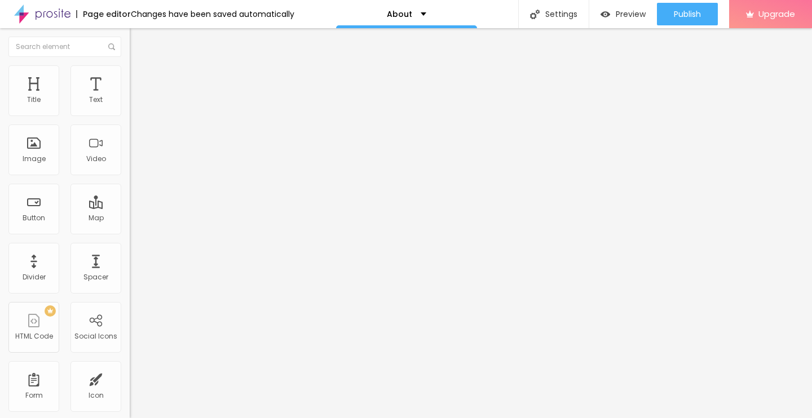
type input "42"
type input "44"
type input "45"
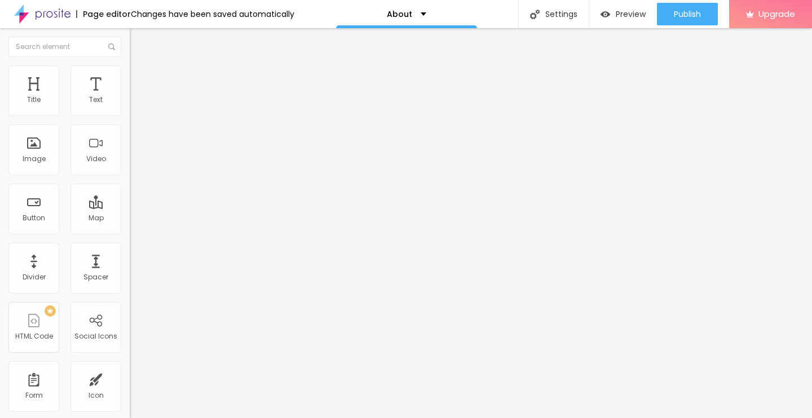
type input "46"
type input "45"
type input "44"
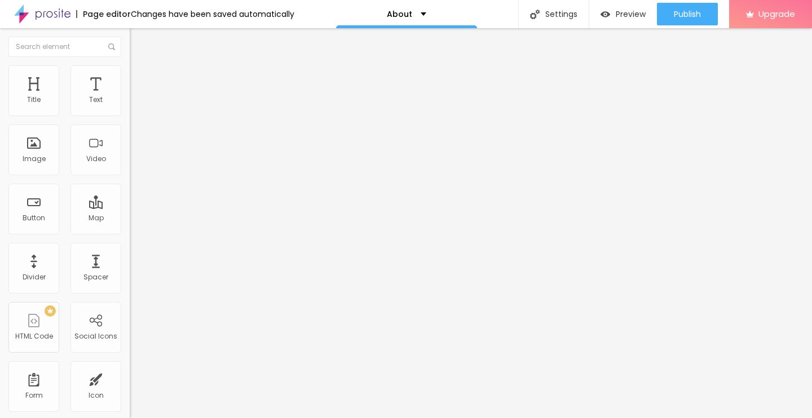
type input "44"
type input "42"
type input "39"
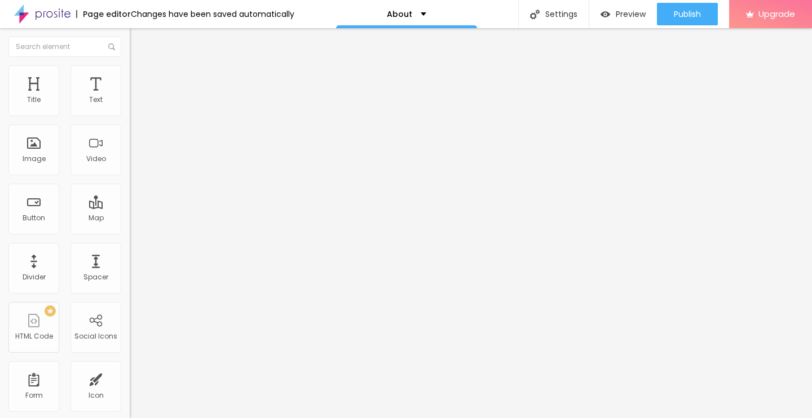
type input "35"
type input "34"
type input "33"
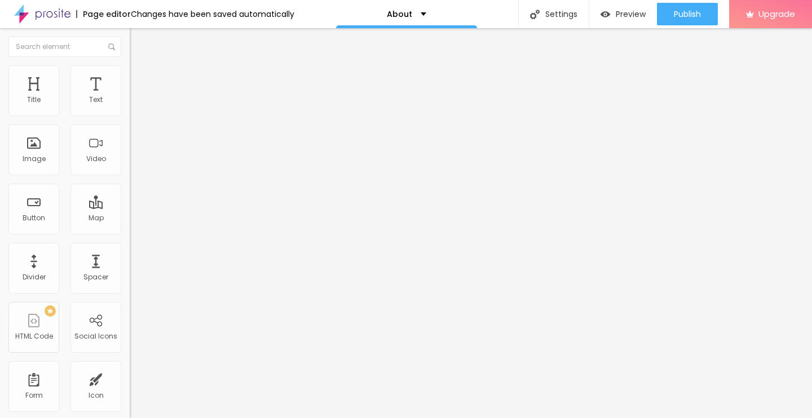
type input "33"
type input "32"
type input "29"
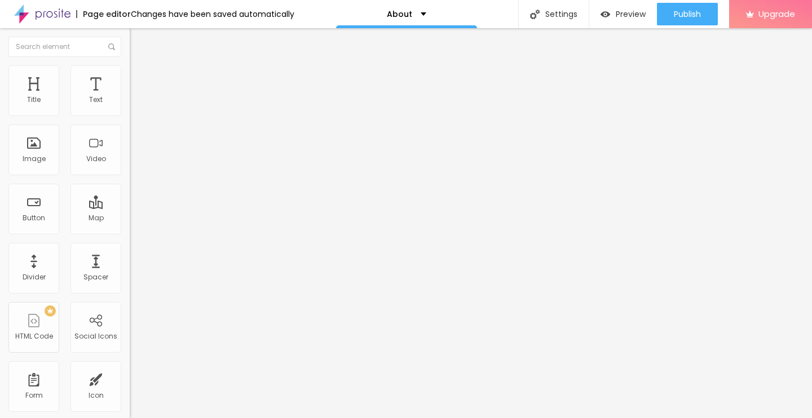
type input "28"
type input "27"
type input "30"
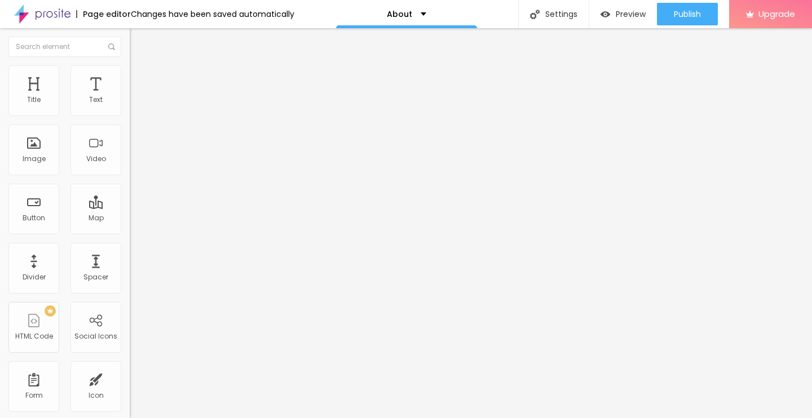
type input "30"
type input "31"
type input "32"
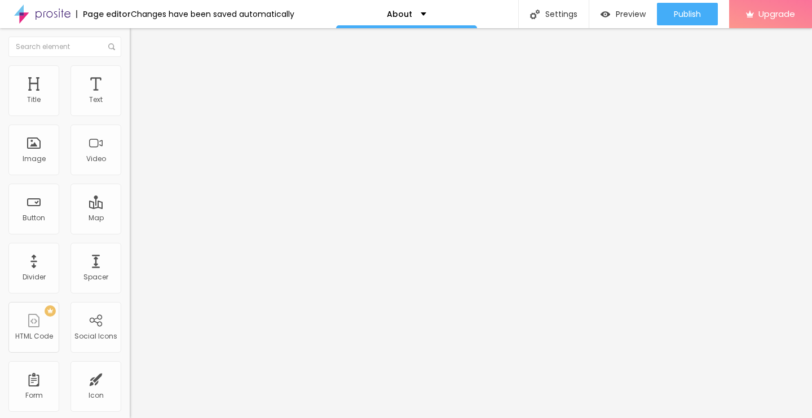
type input "33"
type input "36"
type input "40"
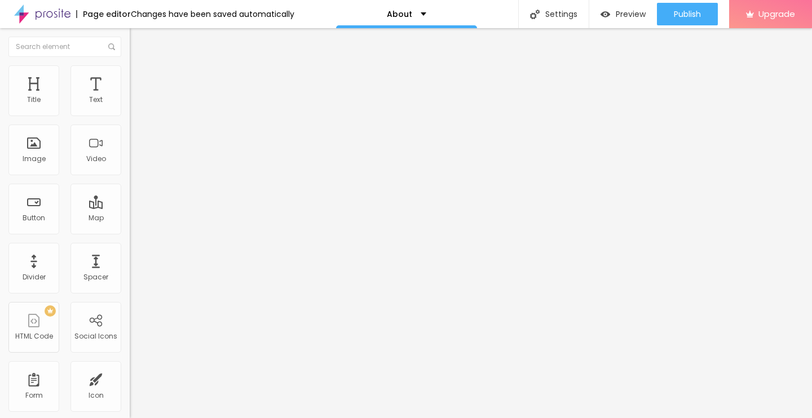
type input "40"
type input "55"
type input "59"
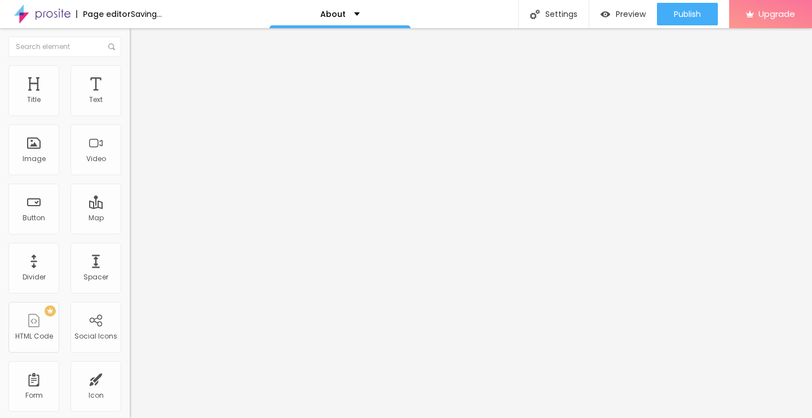
type input "68"
type input "80"
type input "100"
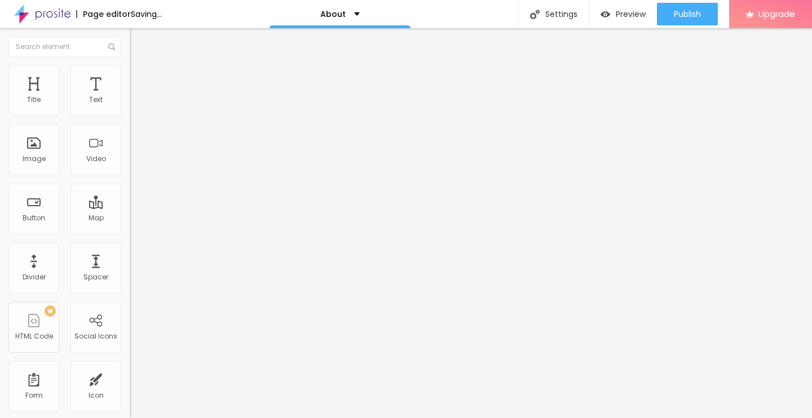
type input "100"
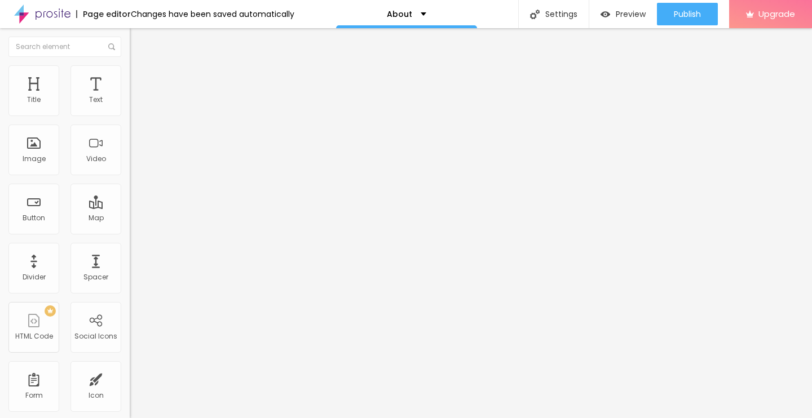
type input "95"
type input "89"
type input "87"
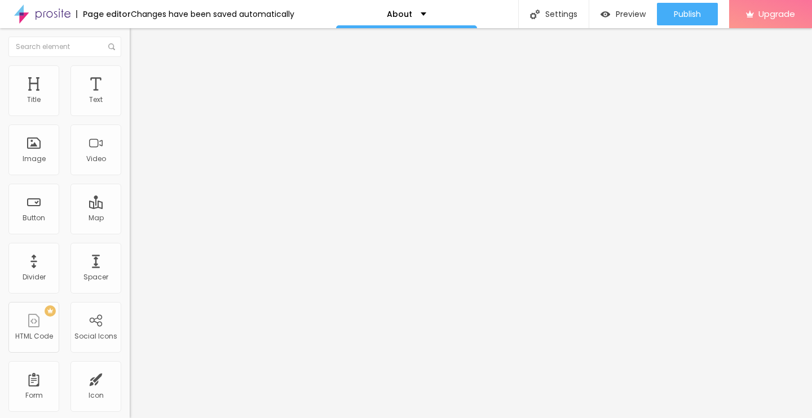
type input "87"
type input "85"
type input "77"
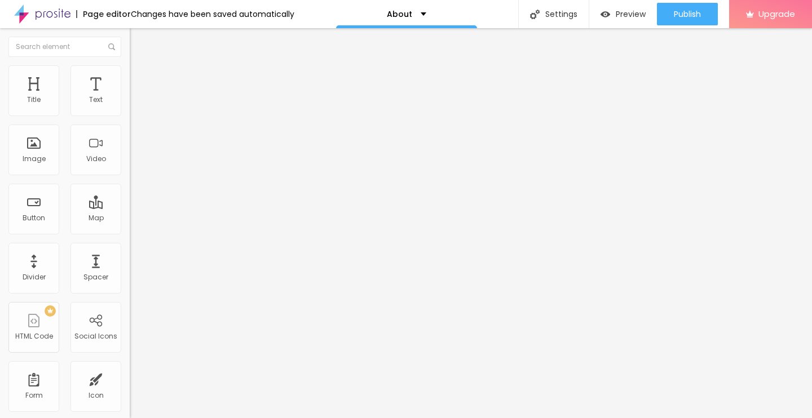
type input "75"
type input "77"
type input "80"
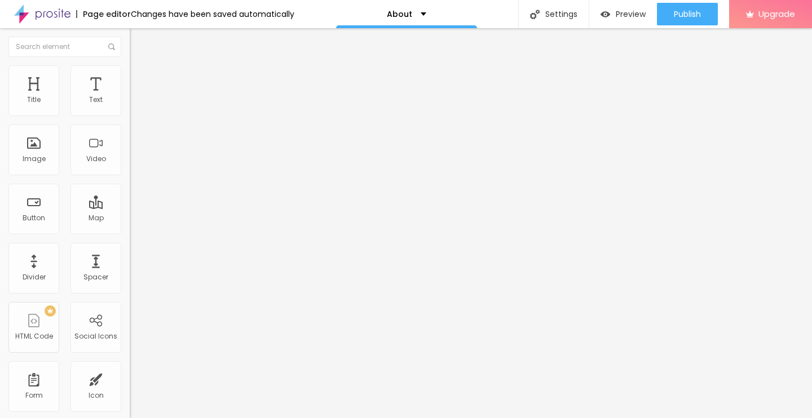
type input "80"
type input "100"
type input "92"
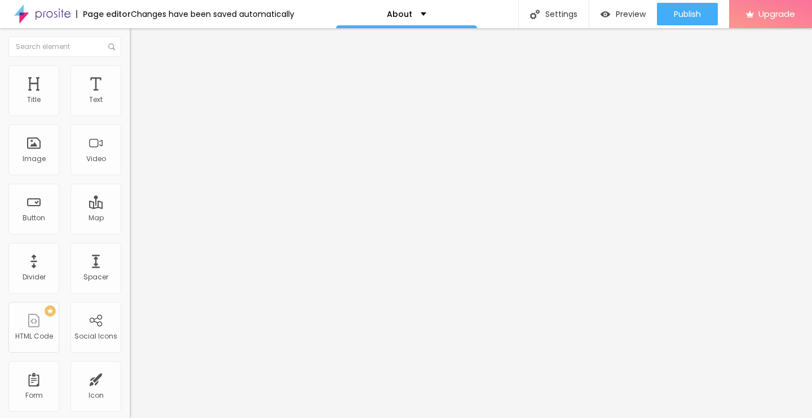
type input "85"
type input "68"
type input "65"
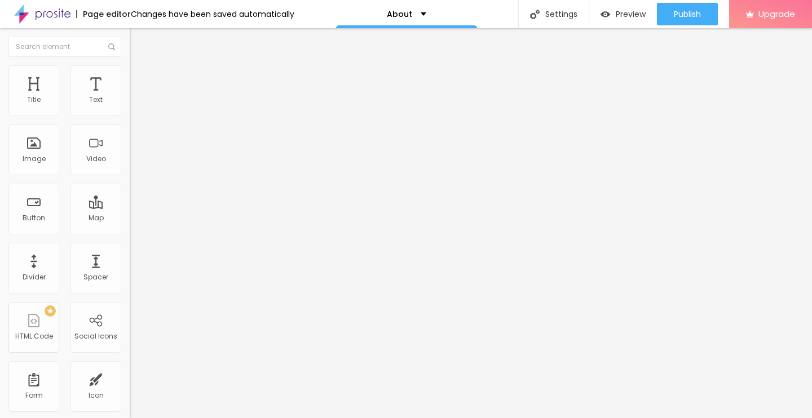
type input "65"
type input "63"
type input "62"
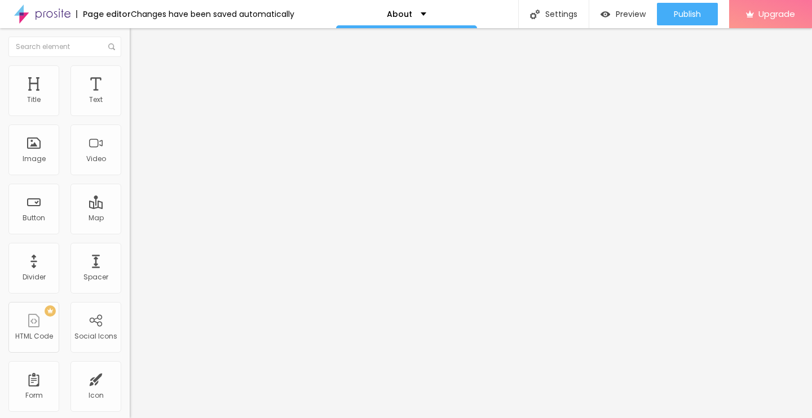
type input "61"
type input "58"
type input "56"
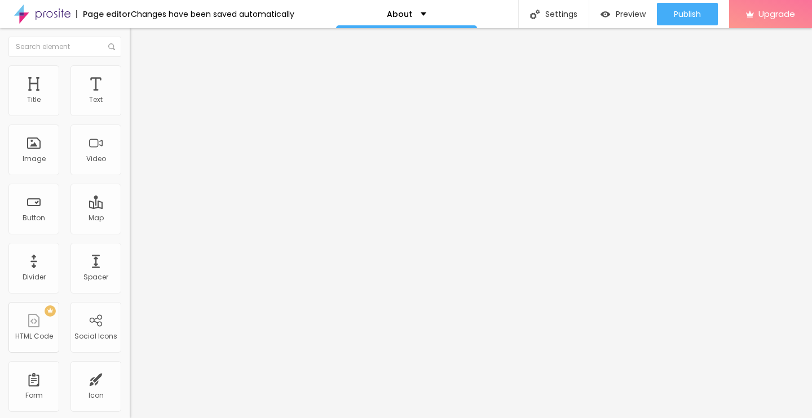
type input "56"
type input "54"
type input "53"
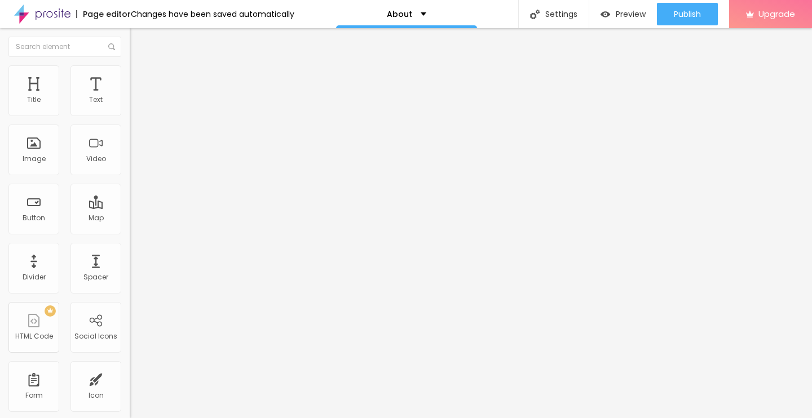
type input "44"
type input "43"
type input "42"
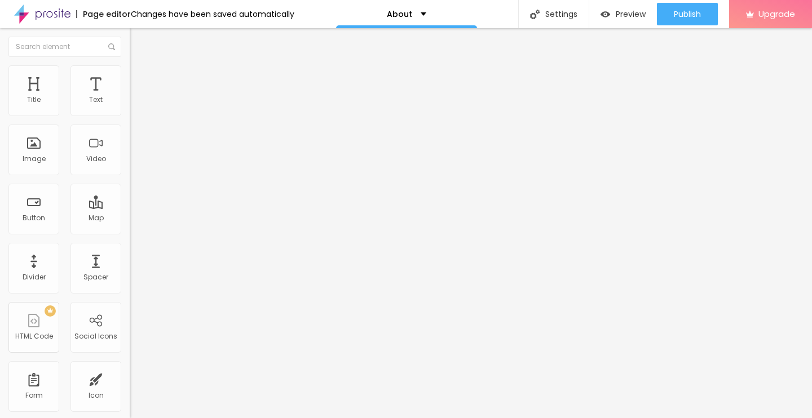
type input "42"
type input "40"
type input "39"
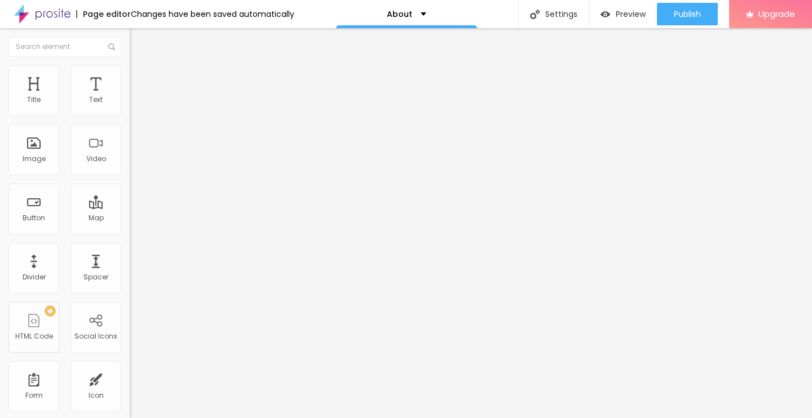
type input "44"
type input "61"
type input "100"
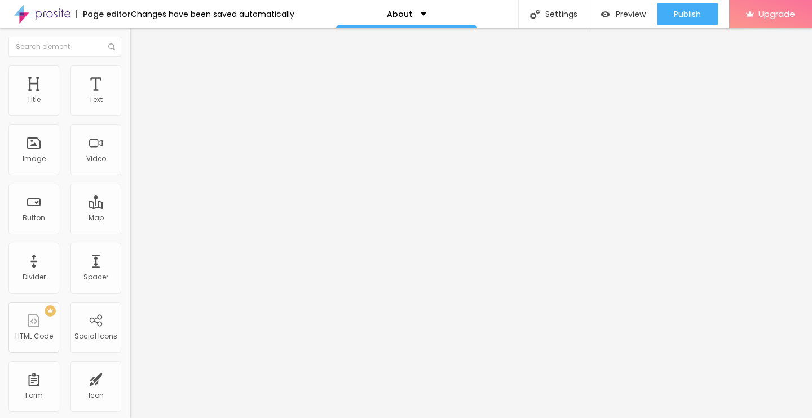
type input "100"
drag, startPoint x: 32, startPoint y: 132, endPoint x: 139, endPoint y: 159, distance: 110.3
type input "100"
click at [139, 367] on input "range" at bounding box center [166, 371] width 73 height 9
click at [130, 69] on ul "Style Advanced" at bounding box center [195, 65] width 130 height 23
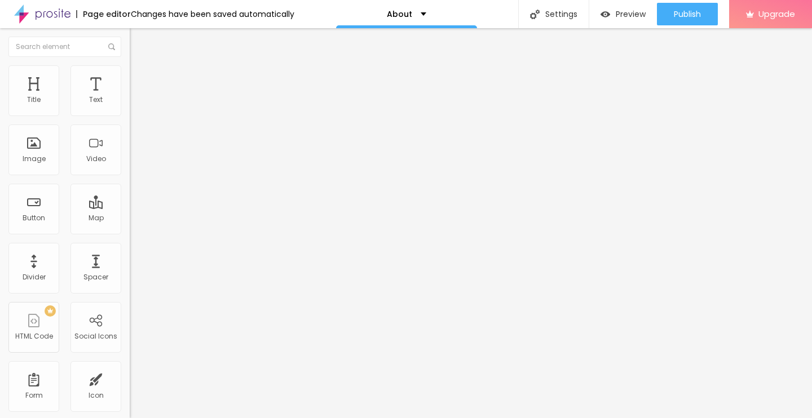
click at [140, 67] on span "Style" at bounding box center [148, 62] width 16 height 10
click at [130, 107] on span "Heading 2" at bounding box center [155, 99] width 51 height 14
click at [130, 117] on span "Heading 3" at bounding box center [151, 110] width 43 height 13
click at [130, 97] on span "Heading 1" at bounding box center [157, 89] width 55 height 16
click at [130, 65] on li "Advanced" at bounding box center [195, 70] width 130 height 11
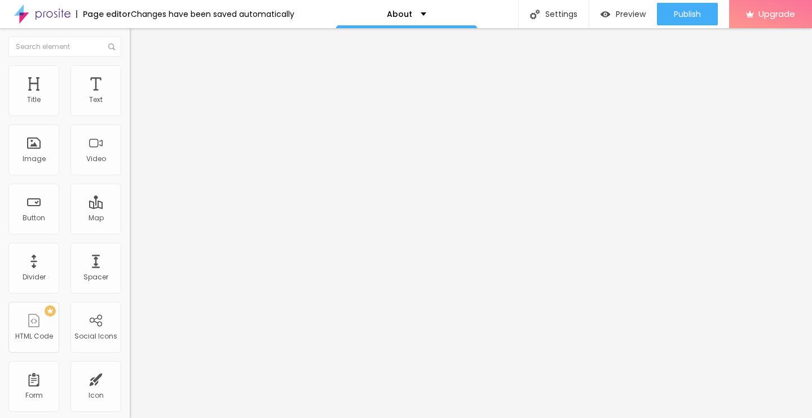
click at [140, 67] on span "Style" at bounding box center [148, 62] width 16 height 10
click at [130, 69] on img at bounding box center [135, 70] width 10 height 10
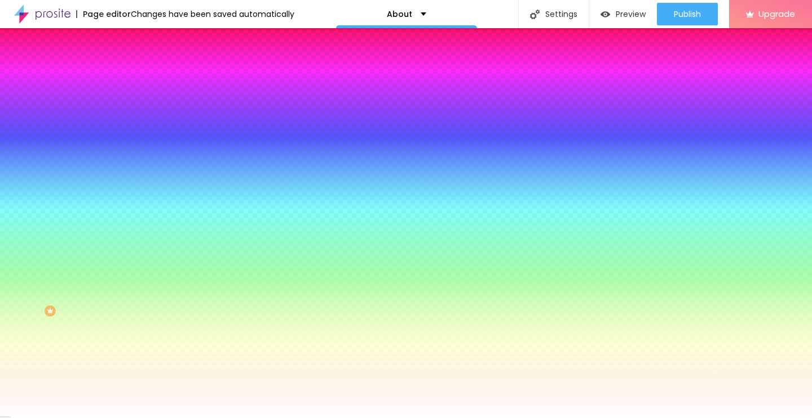
click at [130, 153] on div at bounding box center [195, 153] width 130 height 0
click at [100, 290] on div at bounding box center [406, 209] width 812 height 418
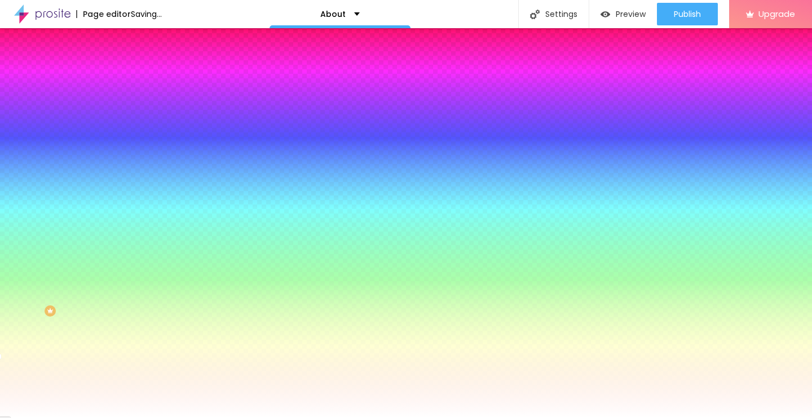
click at [102, 291] on div at bounding box center [406, 209] width 812 height 418
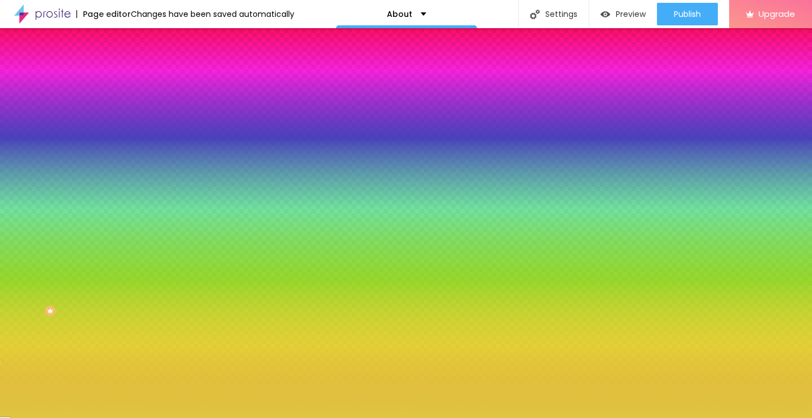
click at [69, 229] on div at bounding box center [406, 209] width 812 height 418
click at [63, 231] on div at bounding box center [406, 209] width 812 height 418
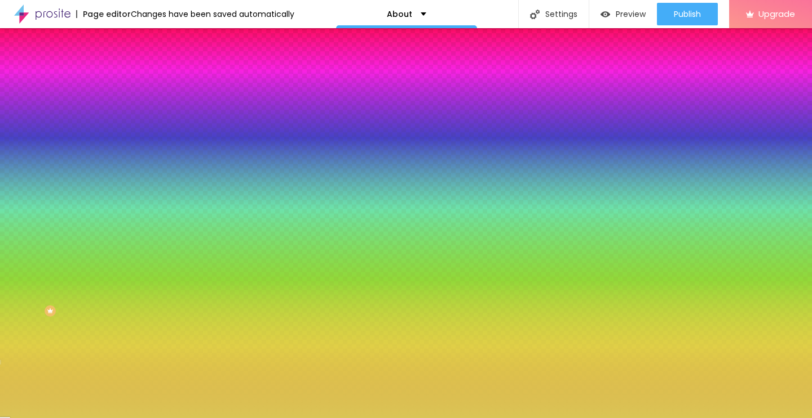
click at [130, 165] on div at bounding box center [195, 165] width 130 height 0
click at [130, 153] on div at bounding box center [195, 153] width 130 height 0
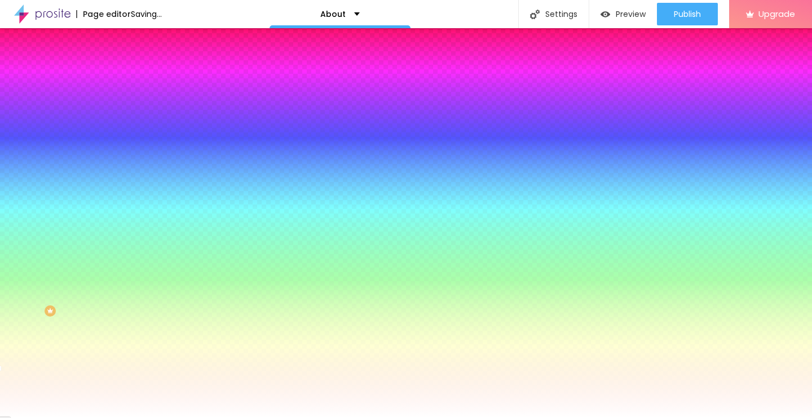
type input "#FFFFFF"
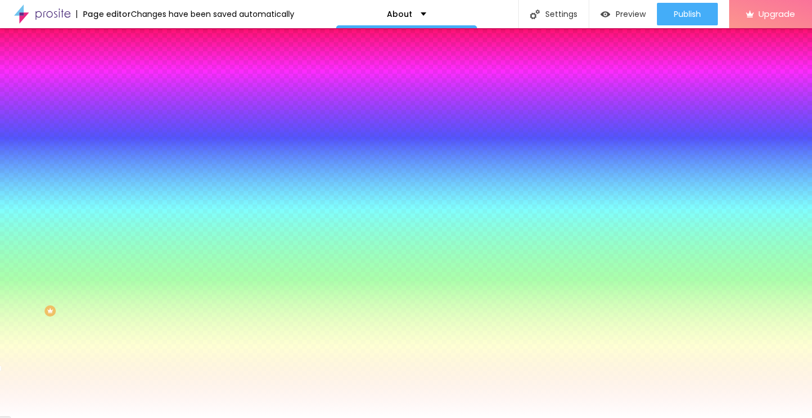
drag, startPoint x: 42, startPoint y: 228, endPoint x: 8, endPoint y: 215, distance: 36.0
click at [130, 215] on div "Background Image Add image Image Effect None None Parallax Background Color Res…" at bounding box center [195, 161] width 130 height 146
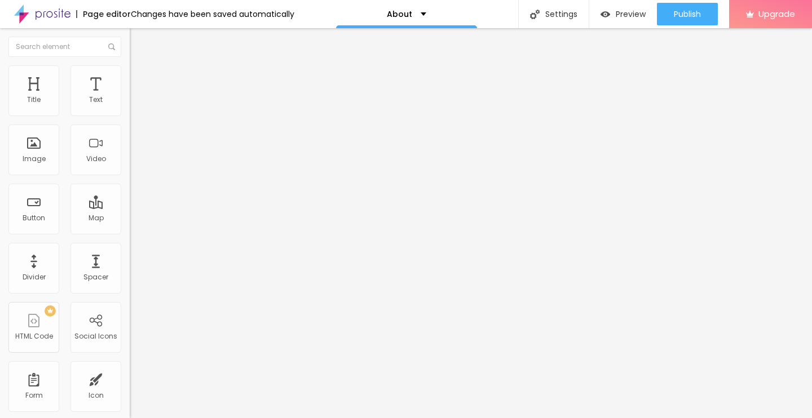
click at [130, 130] on span "Heading 5" at bounding box center [148, 125] width 36 height 10
click at [130, 107] on span "Heading 2" at bounding box center [155, 99] width 51 height 14
click at [130, 97] on span "Heading 1" at bounding box center [157, 89] width 55 height 16
click at [140, 78] on span "Advanced" at bounding box center [158, 73] width 37 height 10
type input "26"
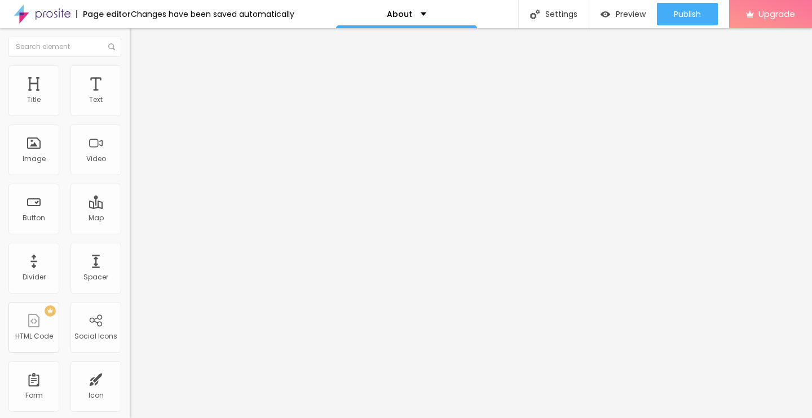
type input "26"
type input "44"
type input "46"
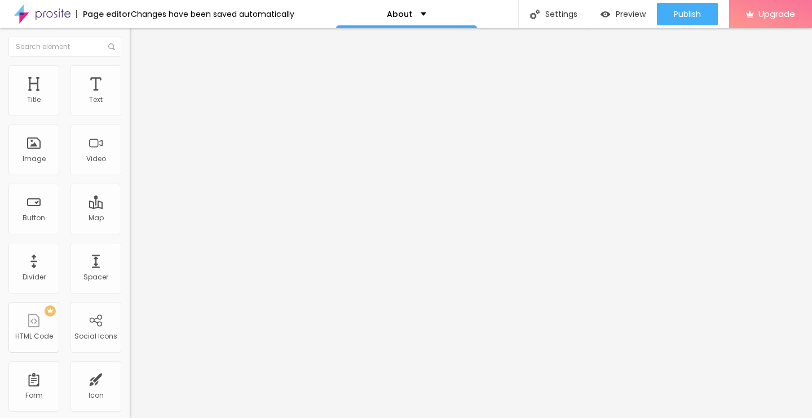
type input "48"
type input "52"
type input "59"
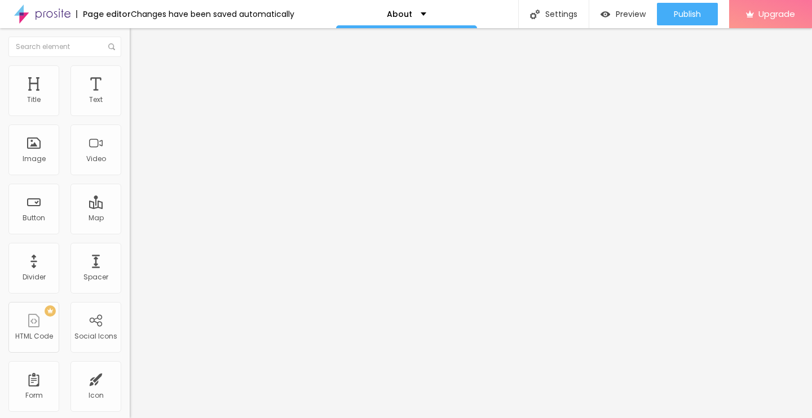
type input "59"
type input "60"
type input "53"
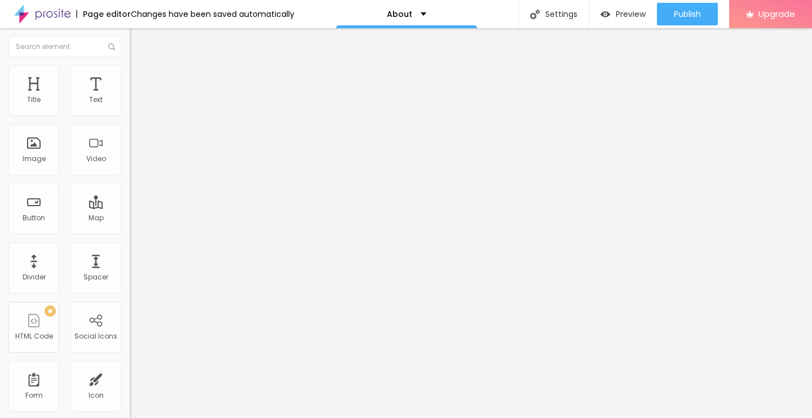
type input "49"
type input "37"
type input "34"
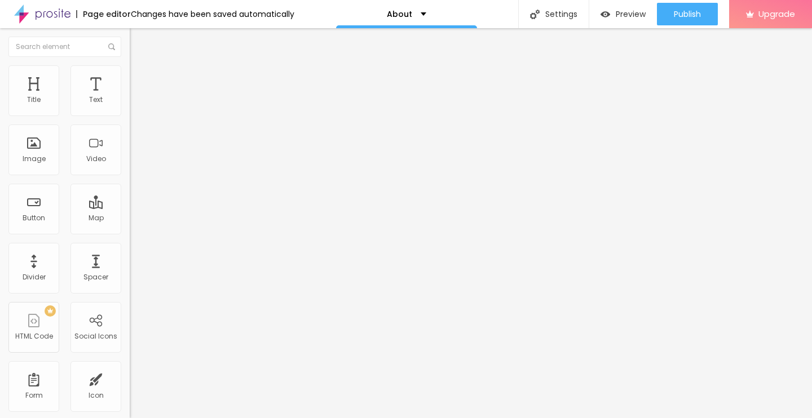
drag, startPoint x: 32, startPoint y: 134, endPoint x: 43, endPoint y: 135, distance: 11.4
click at [130, 367] on input "range" at bounding box center [166, 371] width 73 height 9
click at [130, 72] on ul "Style Advanced" at bounding box center [195, 65] width 130 height 23
click at [130, 65] on li "Style" at bounding box center [195, 59] width 130 height 11
click at [140, 78] on span "Advanced" at bounding box center [158, 73] width 37 height 10
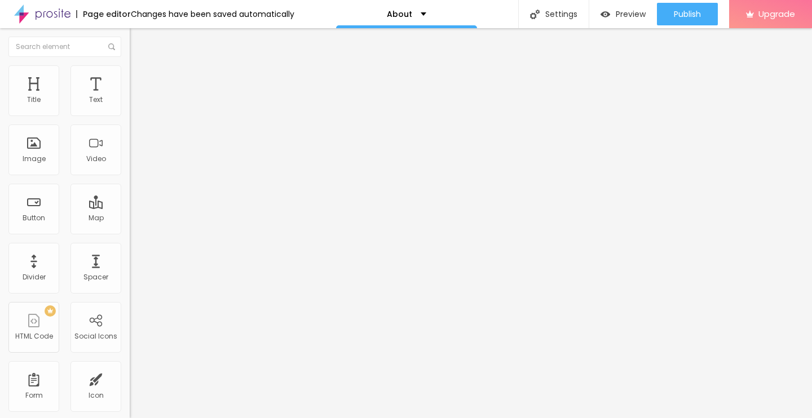
click at [130, 73] on ul "Content Style Advanced" at bounding box center [195, 71] width 130 height 34
click at [130, 77] on li "Style" at bounding box center [195, 70] width 130 height 11
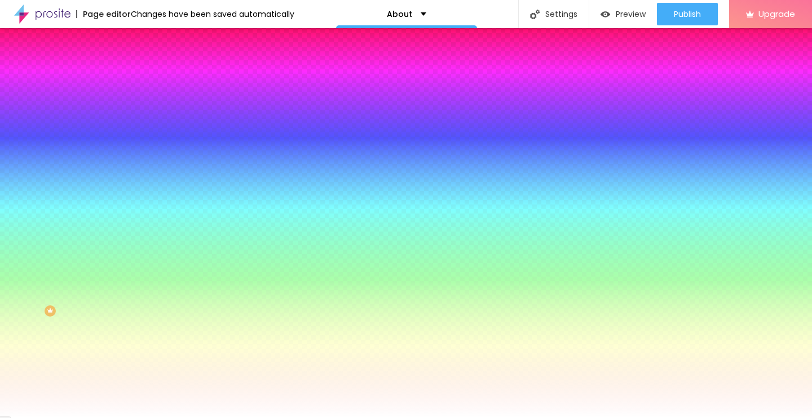
click at [130, 153] on div at bounding box center [195, 153] width 130 height 0
click at [96, 289] on div at bounding box center [406, 209] width 812 height 418
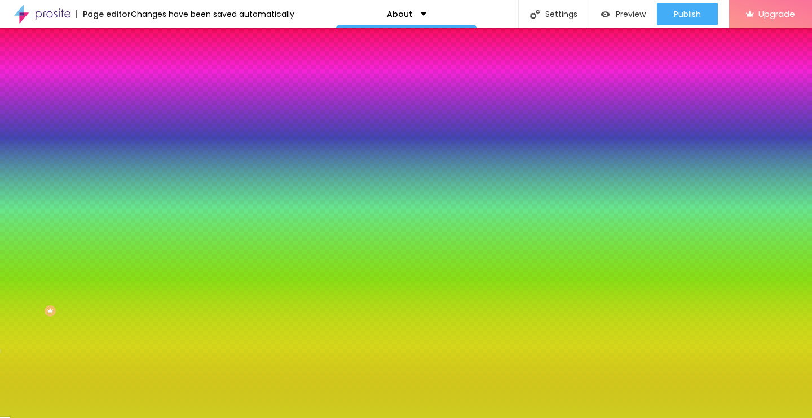
click at [80, 235] on div at bounding box center [406, 209] width 812 height 418
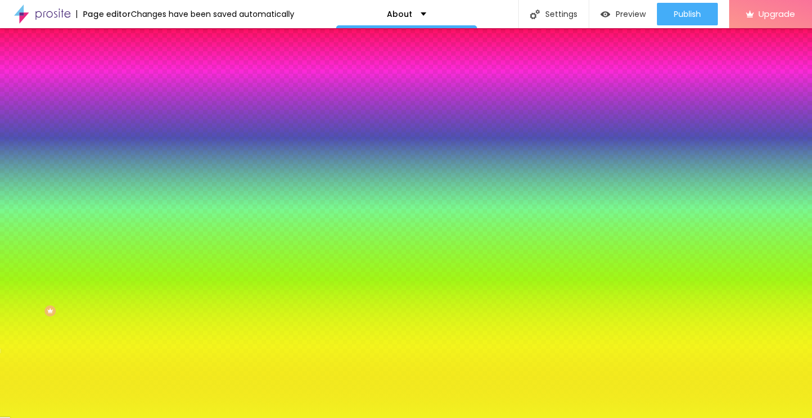
click at [81, 223] on div at bounding box center [406, 209] width 812 height 418
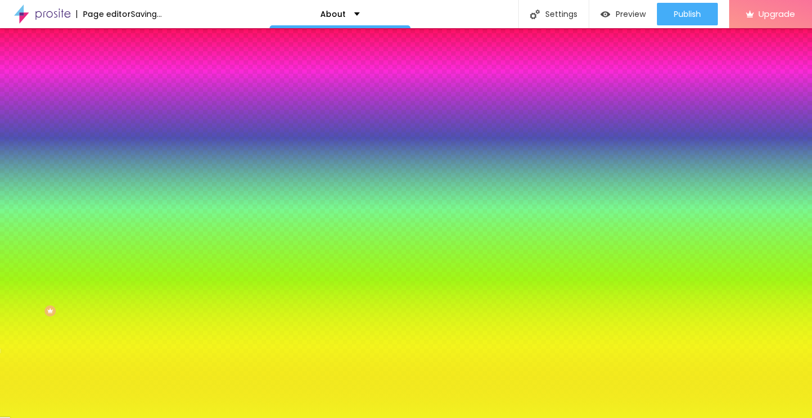
click at [102, 290] on div at bounding box center [406, 209] width 812 height 418
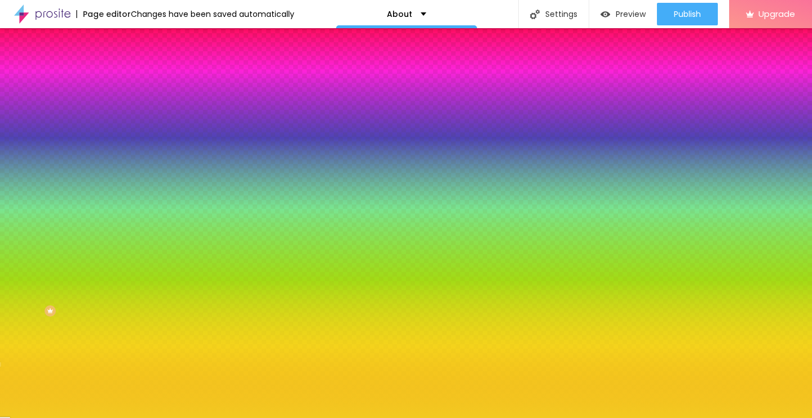
click at [102, 292] on div at bounding box center [406, 209] width 812 height 418
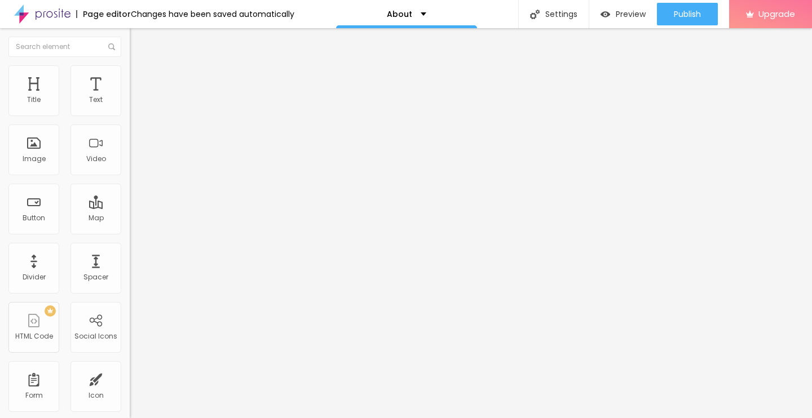
click at [130, 69] on ul "Style Advanced" at bounding box center [195, 65] width 130 height 23
click at [140, 78] on span "Advanced" at bounding box center [158, 73] width 37 height 10
click at [130, 64] on ul "Style Advanced" at bounding box center [195, 65] width 130 height 23
click at [130, 77] on img at bounding box center [135, 82] width 10 height 10
drag, startPoint x: 33, startPoint y: 134, endPoint x: 46, endPoint y: 134, distance: 13.5
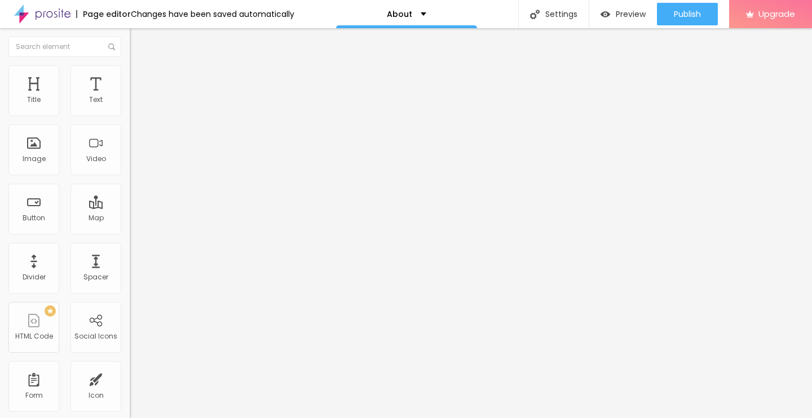
click at [130, 378] on input "range" at bounding box center [166, 382] width 73 height 9
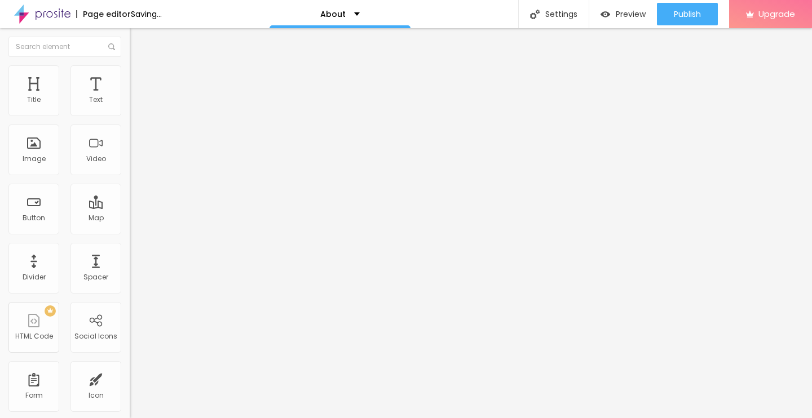
drag, startPoint x: 47, startPoint y: 134, endPoint x: 8, endPoint y: 128, distance: 39.3
click at [130, 378] on input "range" at bounding box center [166, 382] width 73 height 9
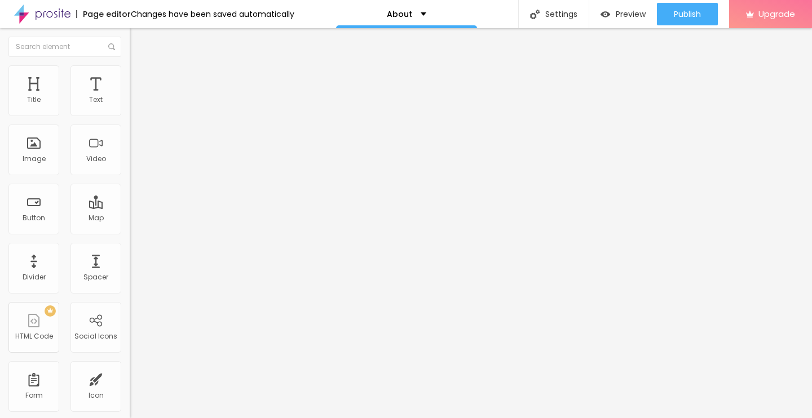
drag, startPoint x: 30, startPoint y: 112, endPoint x: 0, endPoint y: 113, distance: 29.9
click at [130, 219] on input "range" at bounding box center [166, 223] width 73 height 9
click at [140, 75] on span "Style" at bounding box center [148, 73] width 16 height 10
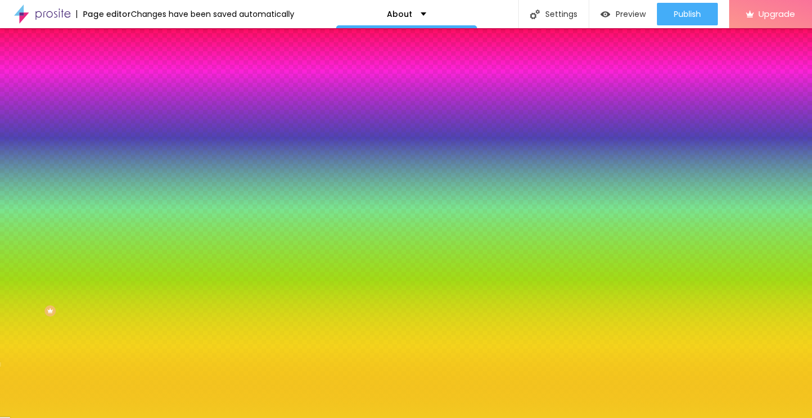
click at [130, 153] on div at bounding box center [195, 153] width 130 height 0
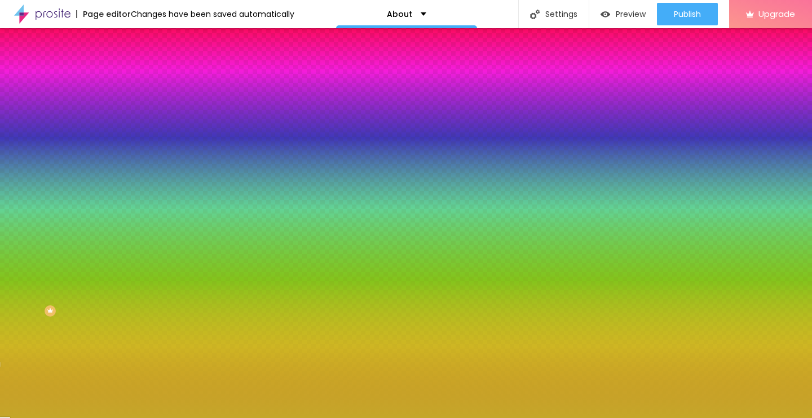
click at [76, 238] on div at bounding box center [406, 209] width 812 height 418
click at [76, 244] on div at bounding box center [406, 209] width 812 height 418
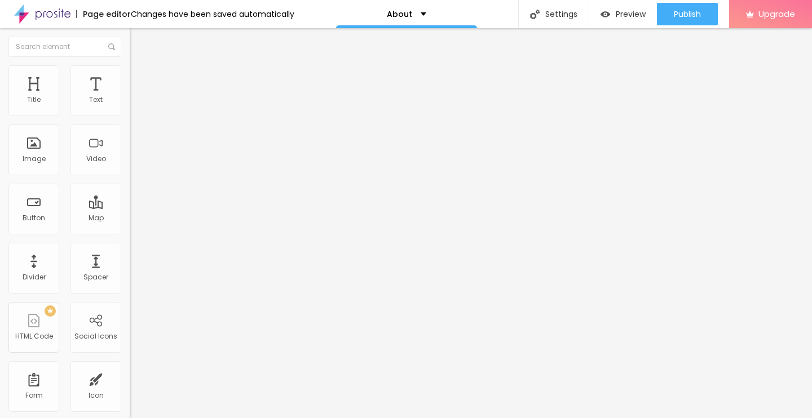
click at [130, 82] on ul "Content Style Advanced" at bounding box center [195, 71] width 130 height 34
click at [140, 78] on span "Style" at bounding box center [148, 73] width 16 height 10
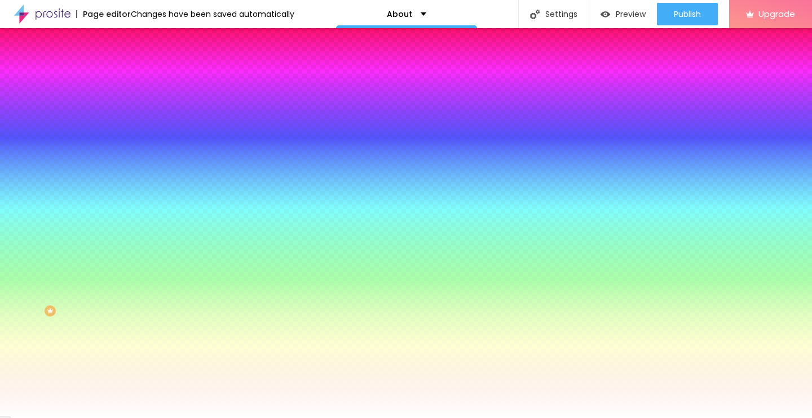
click at [130, 153] on div at bounding box center [195, 153] width 130 height 0
click at [77, 295] on div at bounding box center [406, 209] width 812 height 418
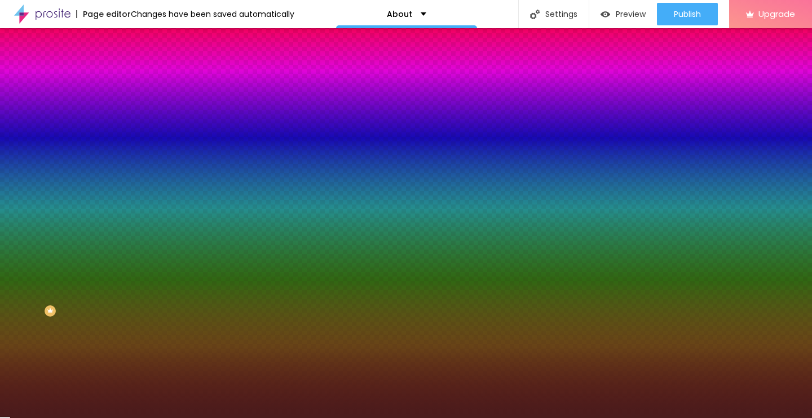
click at [64, 279] on div at bounding box center [406, 209] width 812 height 418
click at [55, 281] on div at bounding box center [406, 209] width 812 height 418
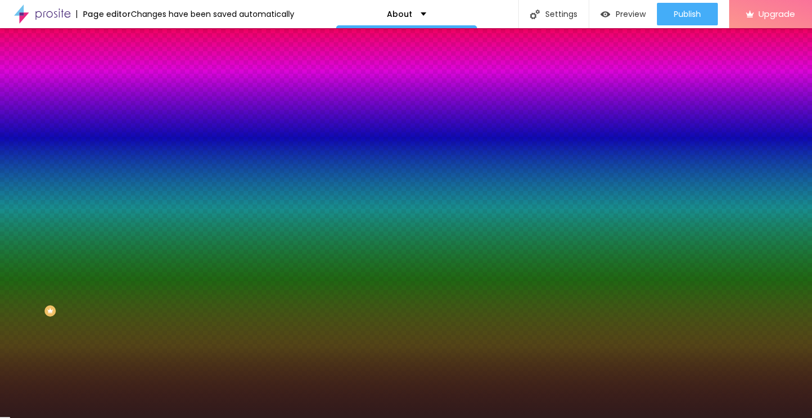
click at [48, 287] on div at bounding box center [406, 209] width 812 height 418
click at [67, 295] on div at bounding box center [406, 209] width 812 height 418
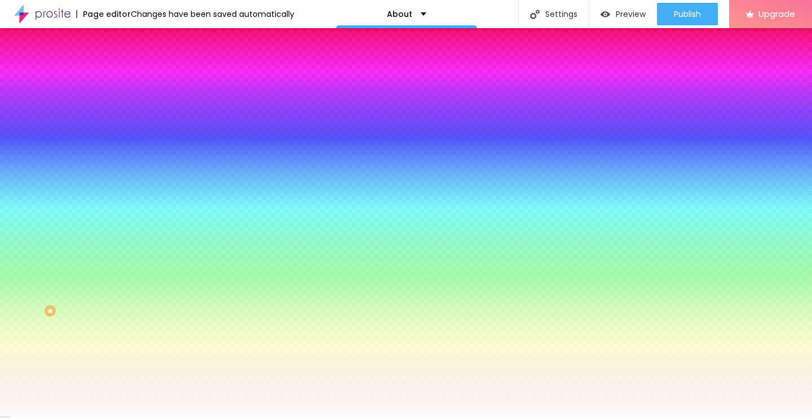
drag, startPoint x: 21, startPoint y: 222, endPoint x: 12, endPoint y: 220, distance: 9.3
click at [130, 220] on div "Background Image Add image Image Effect None None Parallax Background Color Res…" at bounding box center [195, 161] width 130 height 146
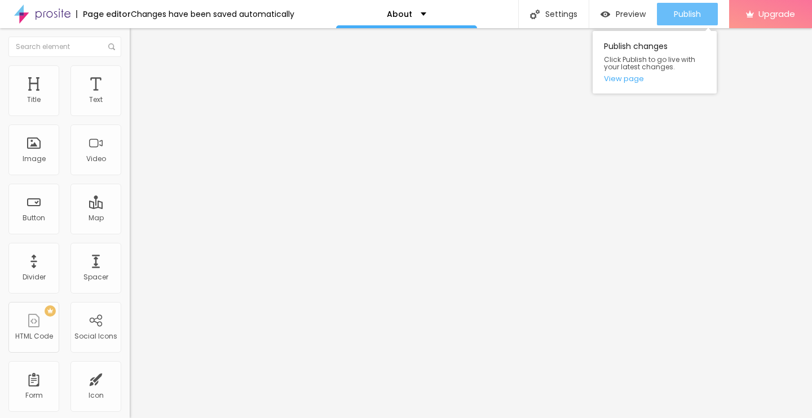
click at [688, 14] on span "Publish" at bounding box center [687, 14] width 27 height 9
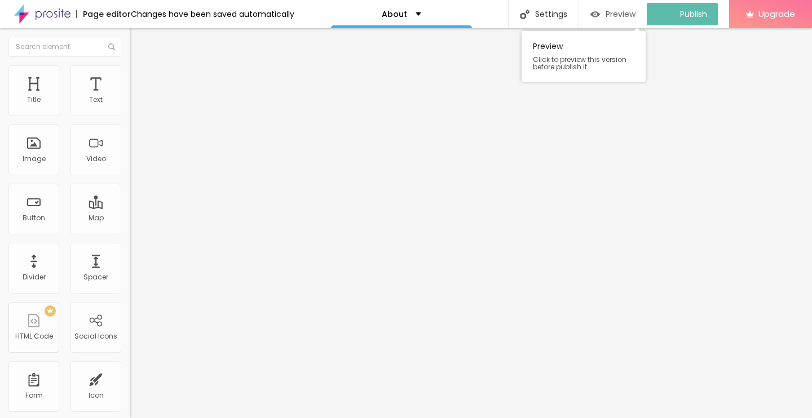
click at [617, 10] on span "Preview" at bounding box center [620, 14] width 30 height 9
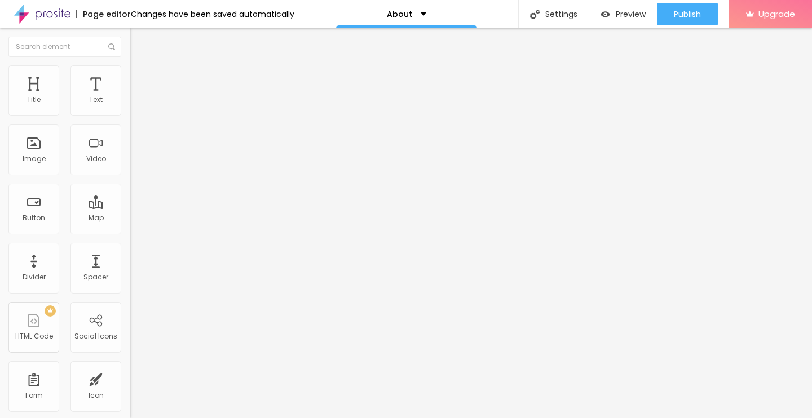
click at [130, 97] on span "Add image" at bounding box center [153, 92] width 46 height 10
click at [130, 74] on li "Style" at bounding box center [195, 70] width 130 height 11
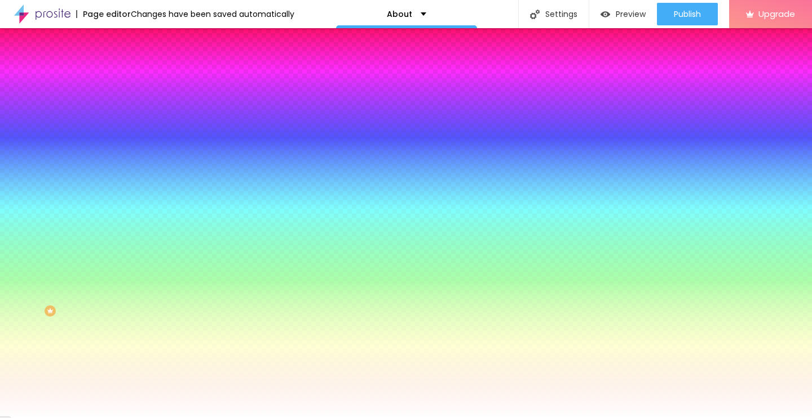
click at [130, 108] on div at bounding box center [195, 108] width 130 height 0
click at [98, 198] on div at bounding box center [406, 209] width 812 height 418
click at [98, 202] on div at bounding box center [406, 209] width 812 height 418
click at [96, 198] on div at bounding box center [406, 209] width 812 height 418
click at [80, 130] on div at bounding box center [406, 209] width 812 height 418
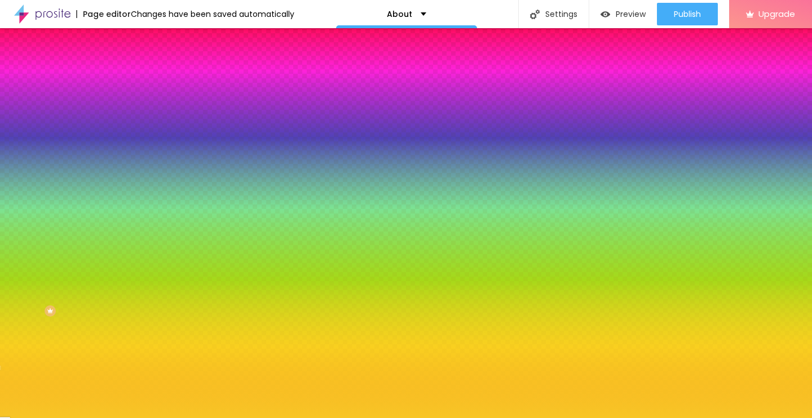
click at [100, 201] on div at bounding box center [406, 209] width 812 height 418
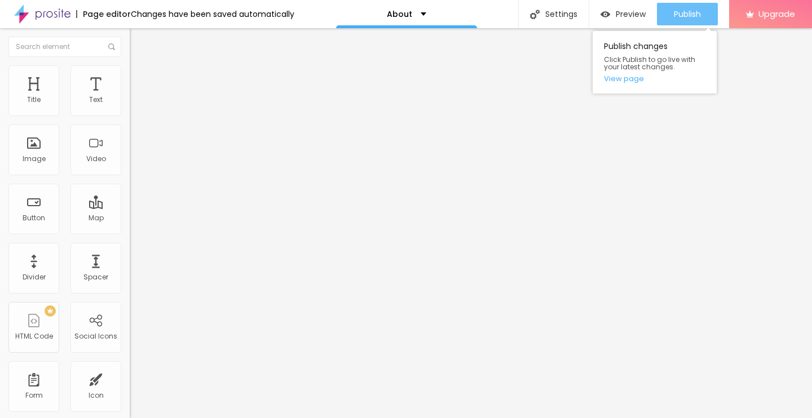
click at [676, 10] on span "Publish" at bounding box center [687, 14] width 27 height 9
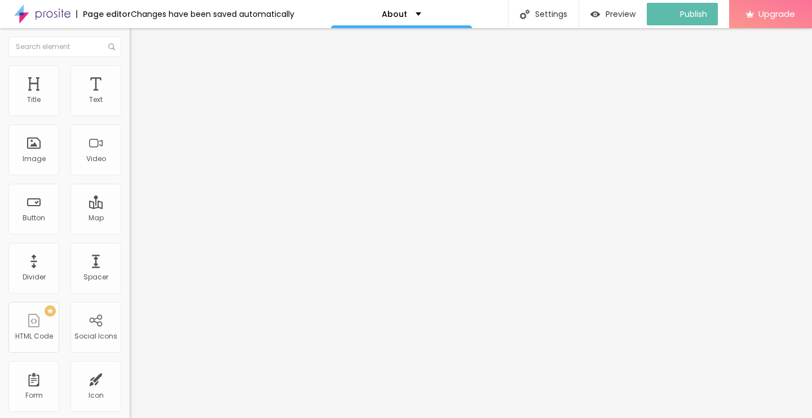
click at [59, 10] on img at bounding box center [42, 14] width 56 height 28
